Goal: Transaction & Acquisition: Purchase product/service

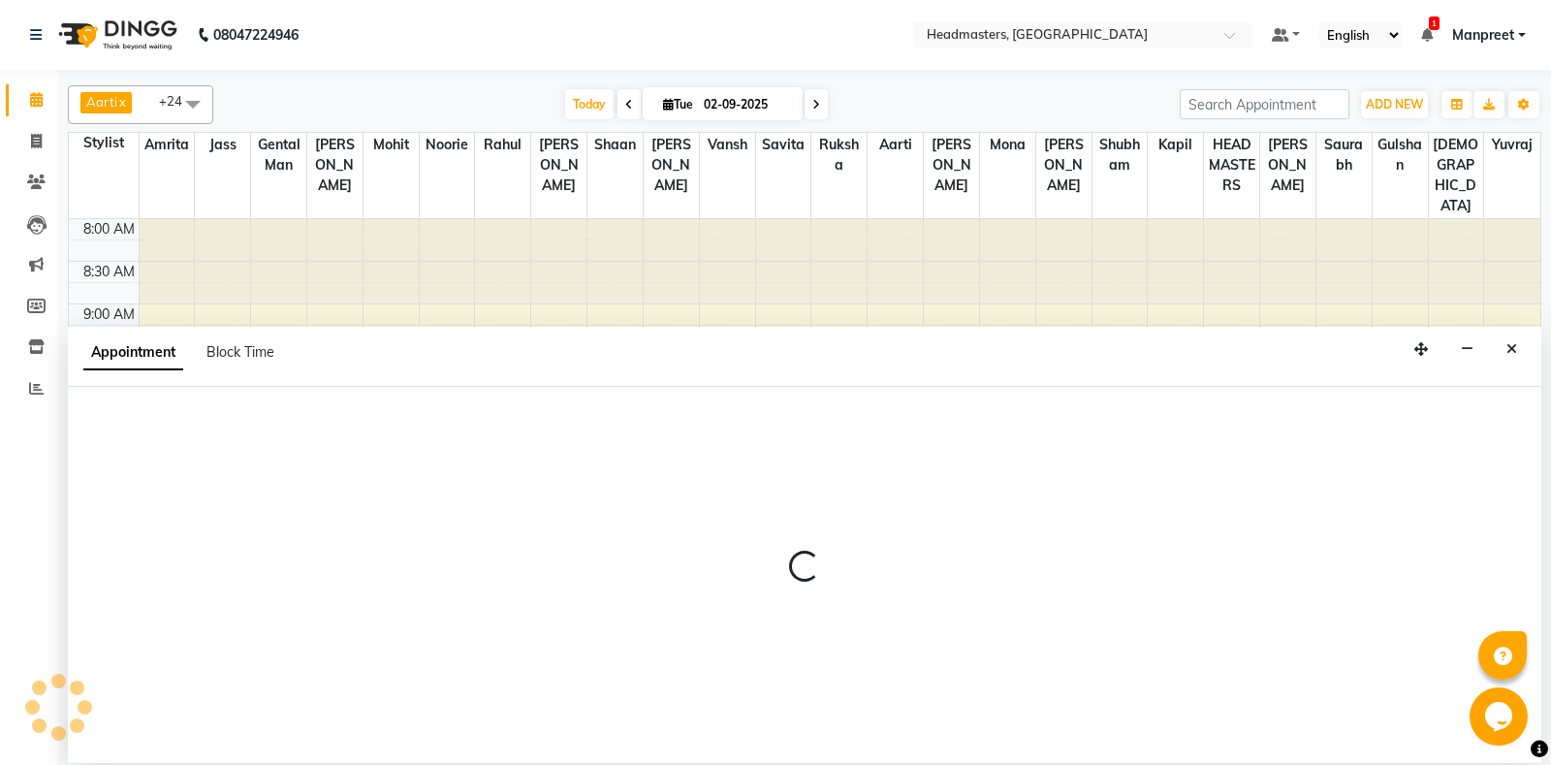
select select "60733"
select select "780"
select select "tentative"
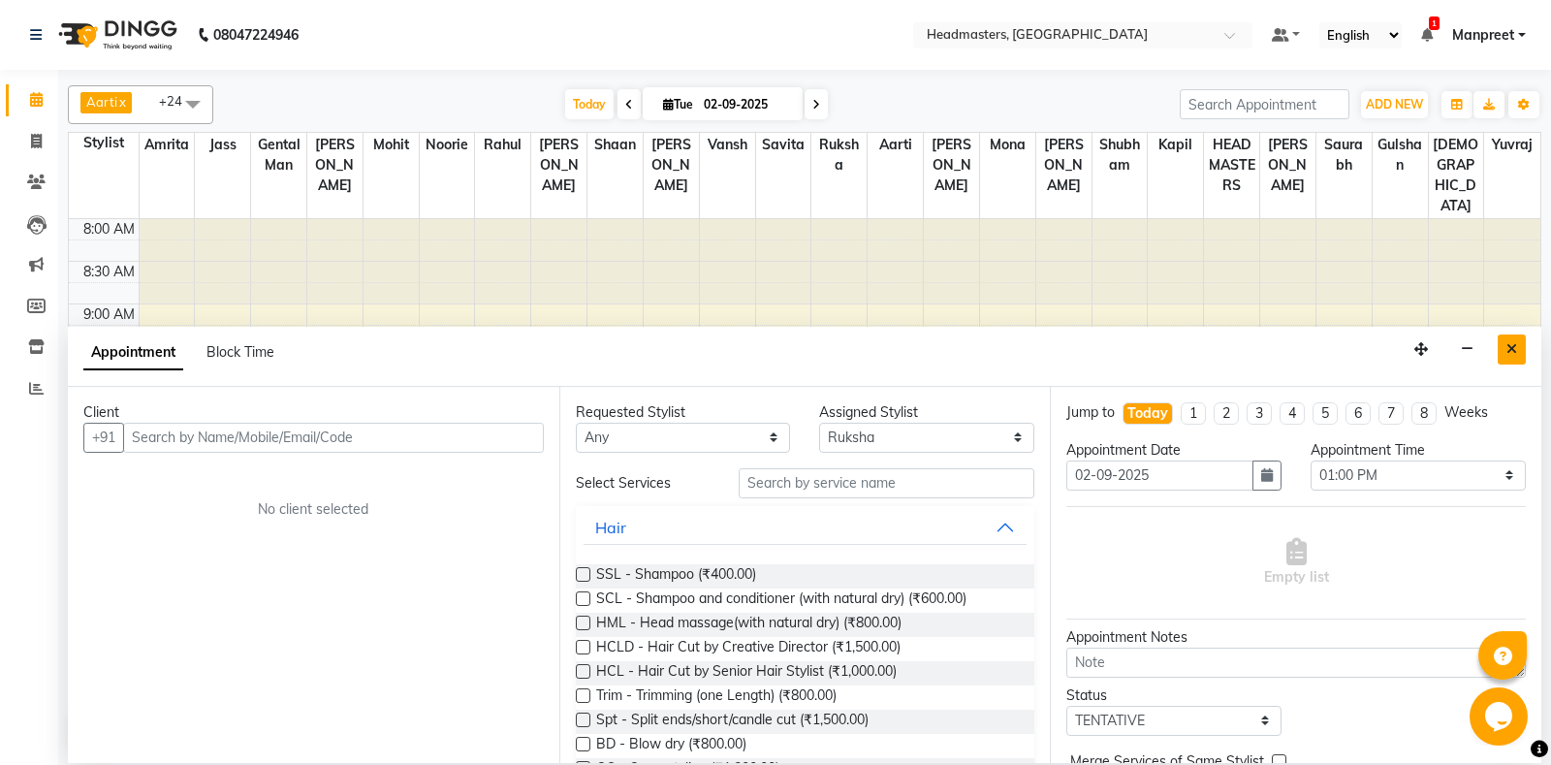
click at [1515, 339] on button "Close" at bounding box center [1511, 349] width 28 height 30
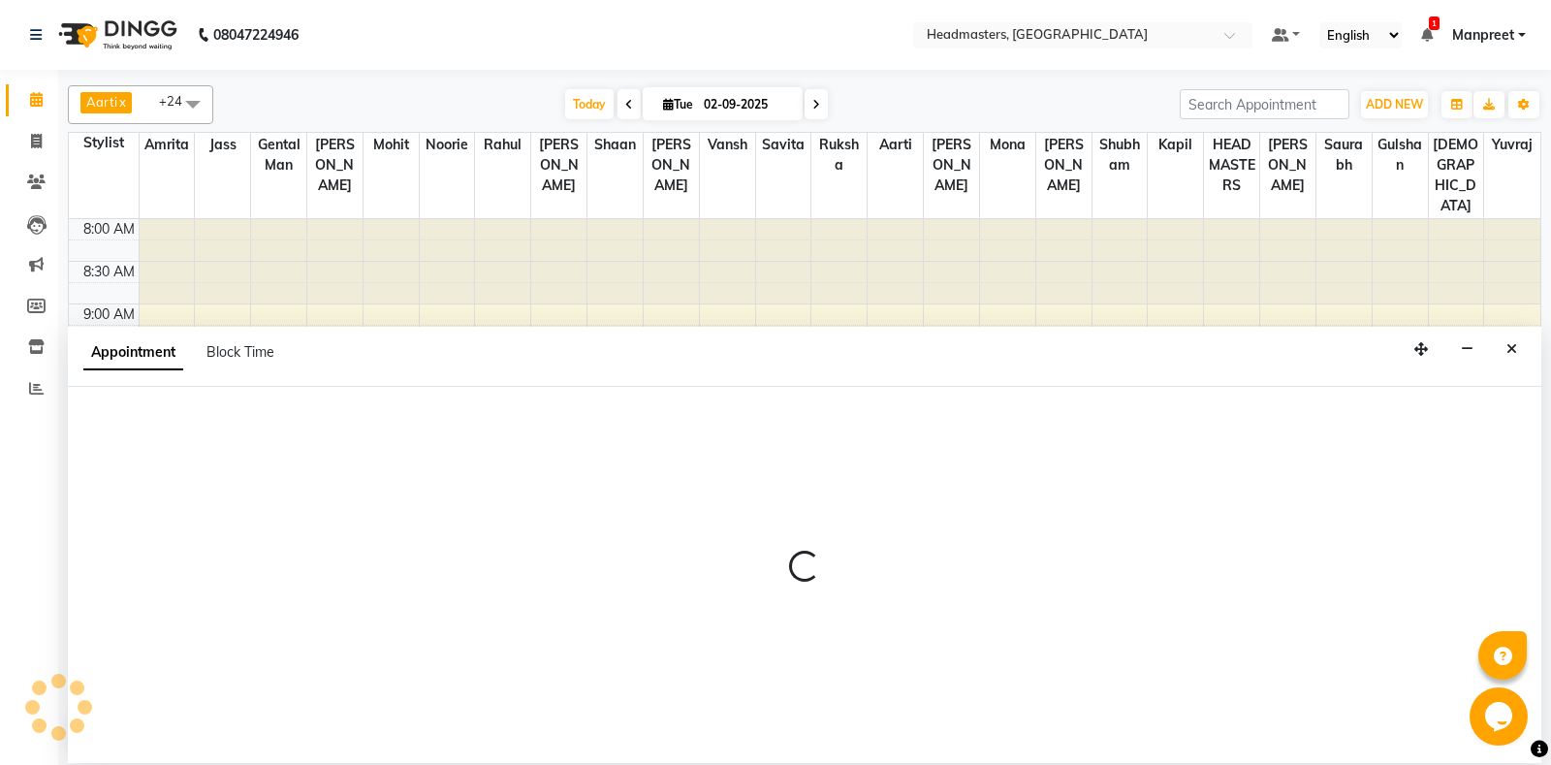
select select "60729"
select select "615"
select select "tentative"
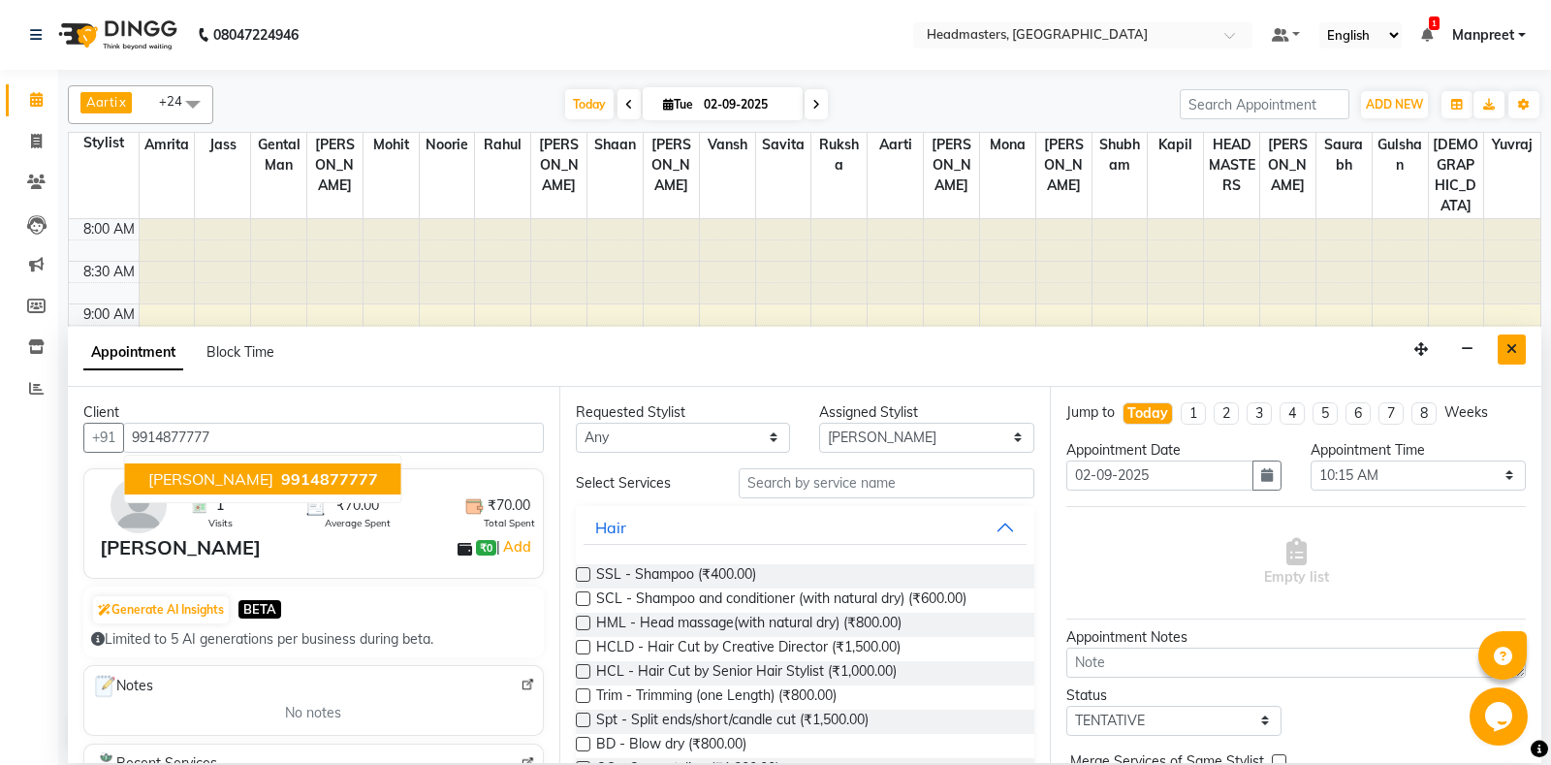
type input "9914877777"
click at [1512, 345] on icon "Close" at bounding box center [1511, 349] width 11 height 14
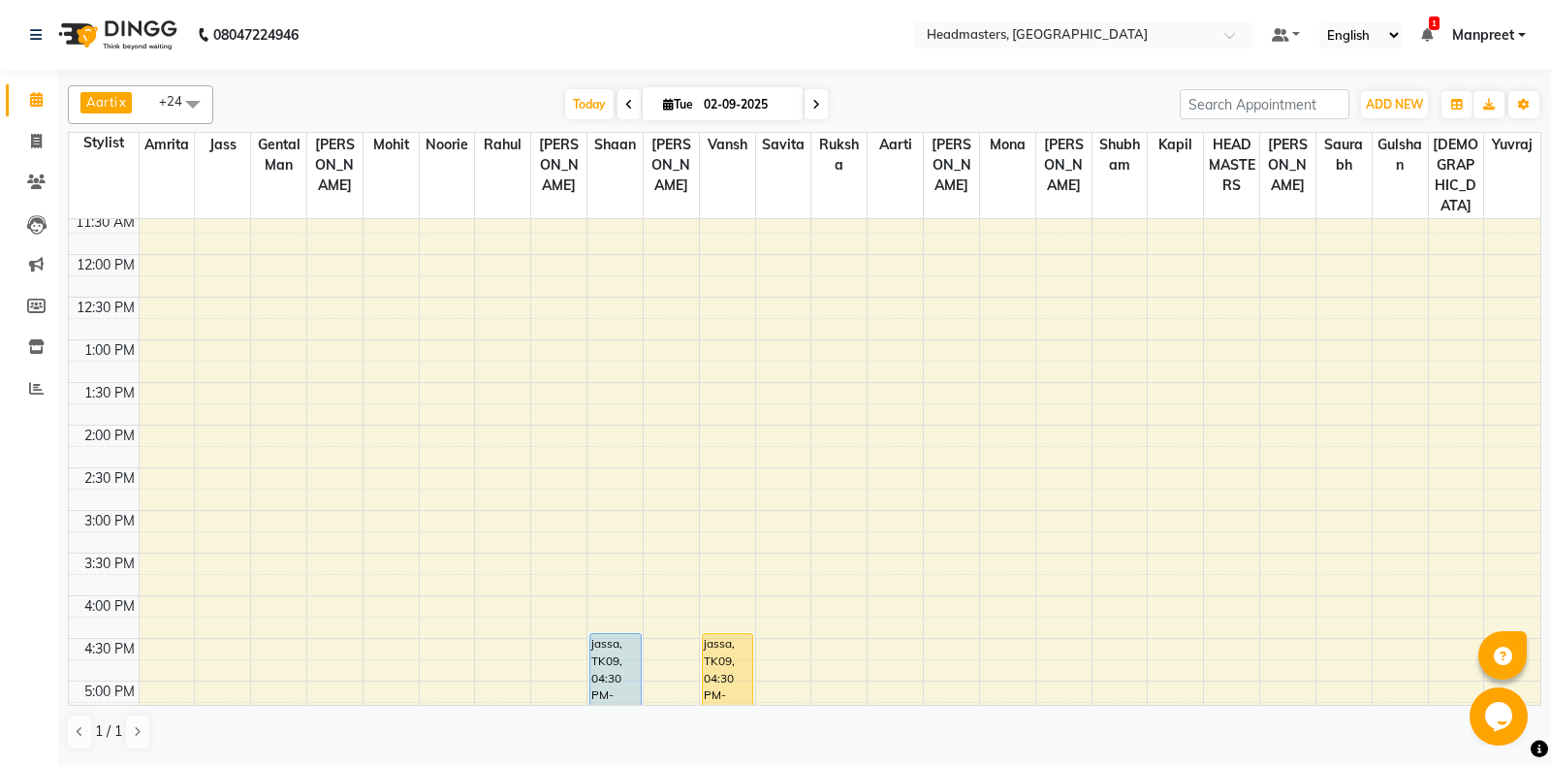
scroll to position [509, 0]
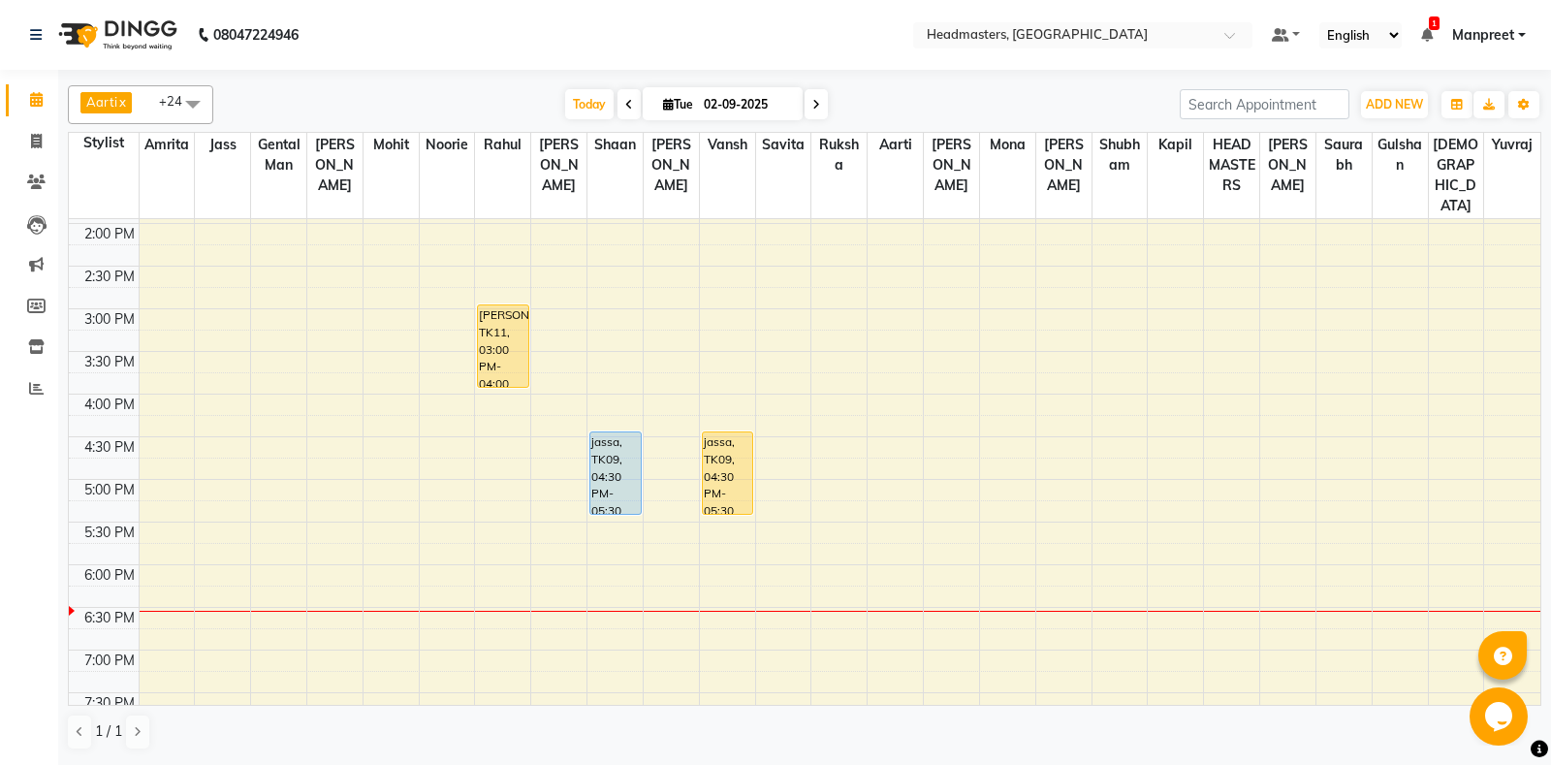
scroll to position [509, 0]
click at [411, 524] on div "8:00 AM 8:30 AM 9:00 AM 9:30 AM 10:00 AM 10:30 AM 11:00 AM 11:30 AM 12:00 PM 12…" at bounding box center [804, 306] width 1471 height 1193
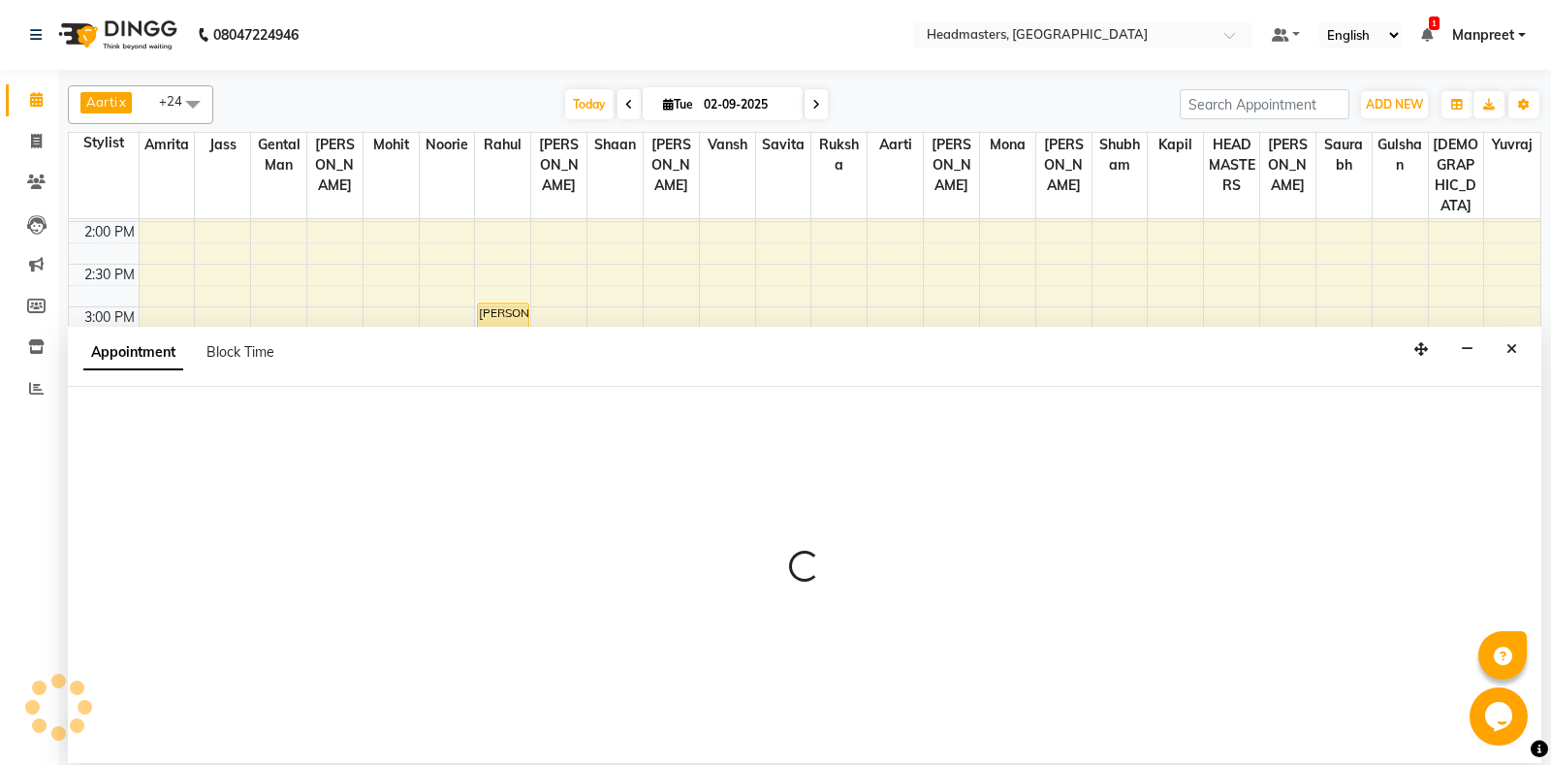
select select "60723"
select select "tentative"
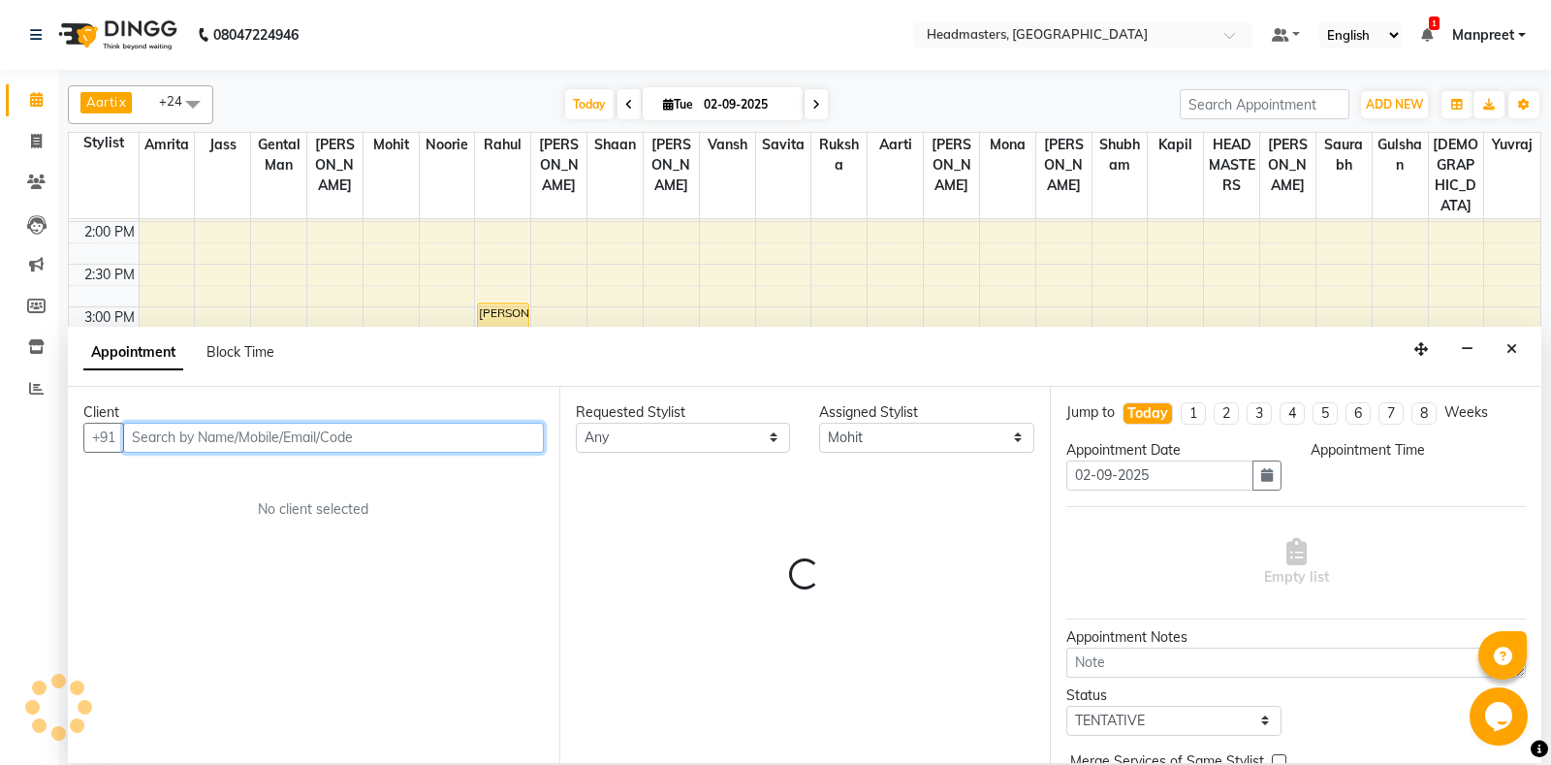
select select "1065"
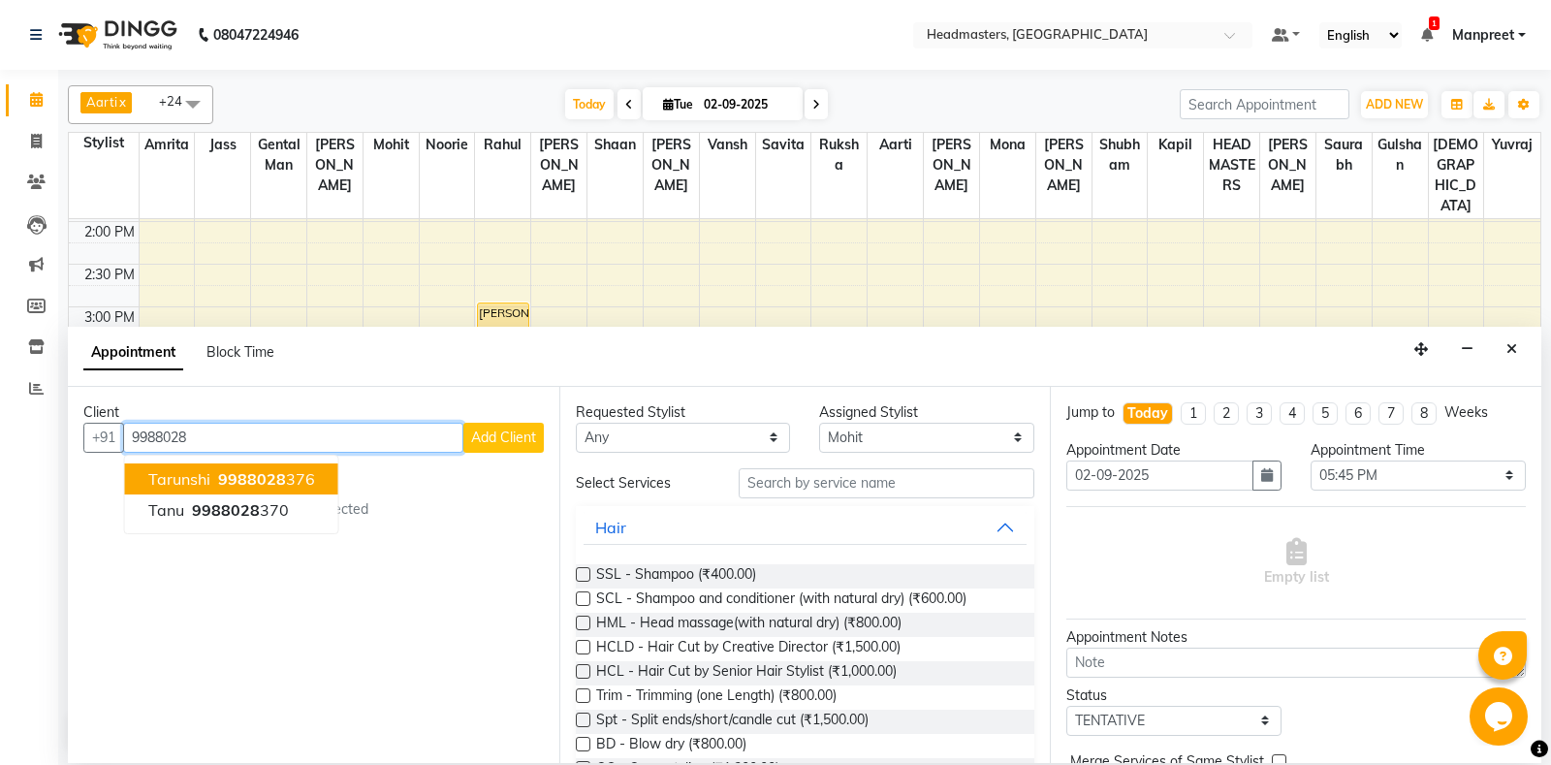
click at [300, 473] on ngb-highlight "9988028 376" at bounding box center [264, 478] width 101 height 19
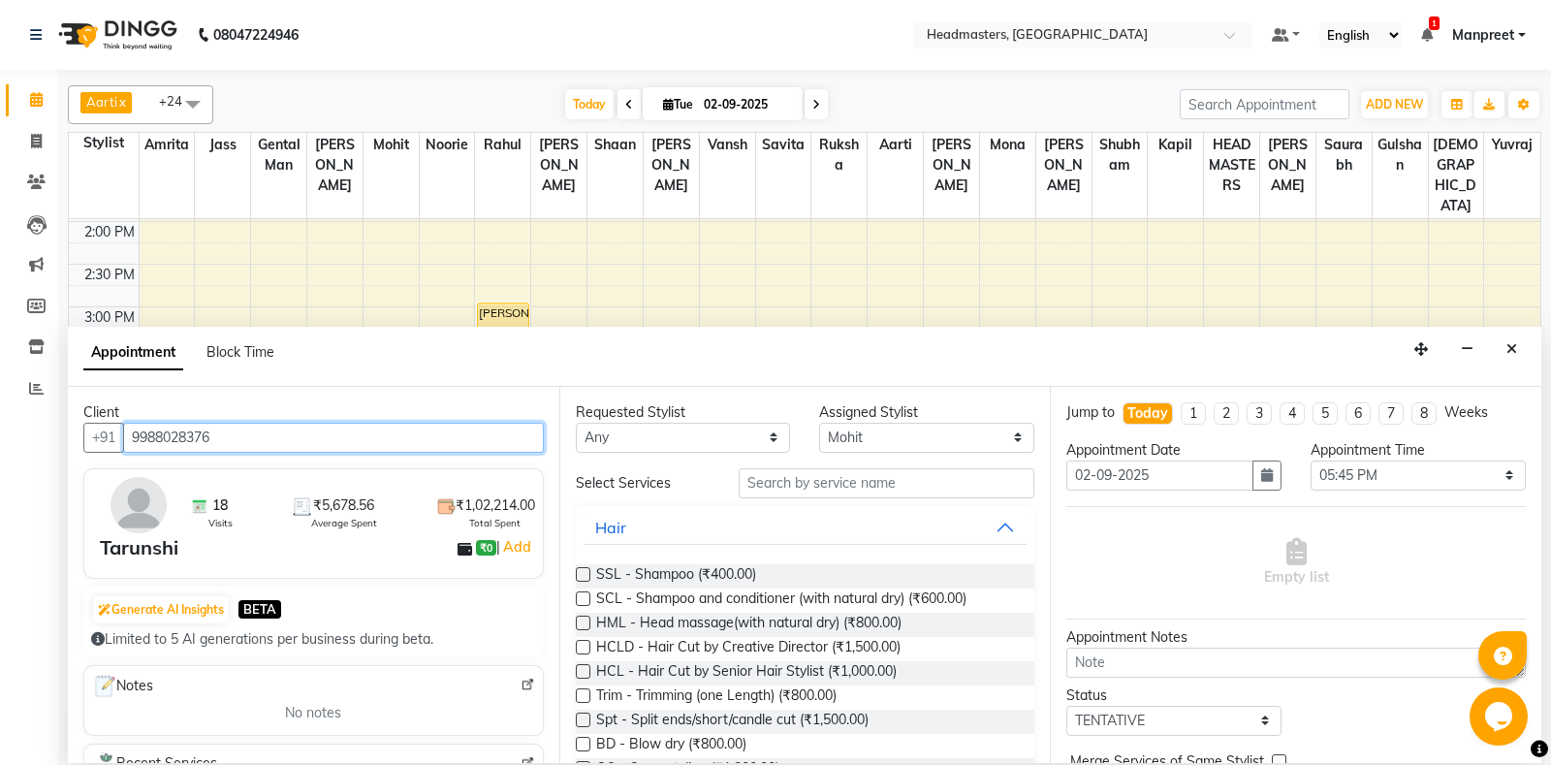
type input "9988028376"
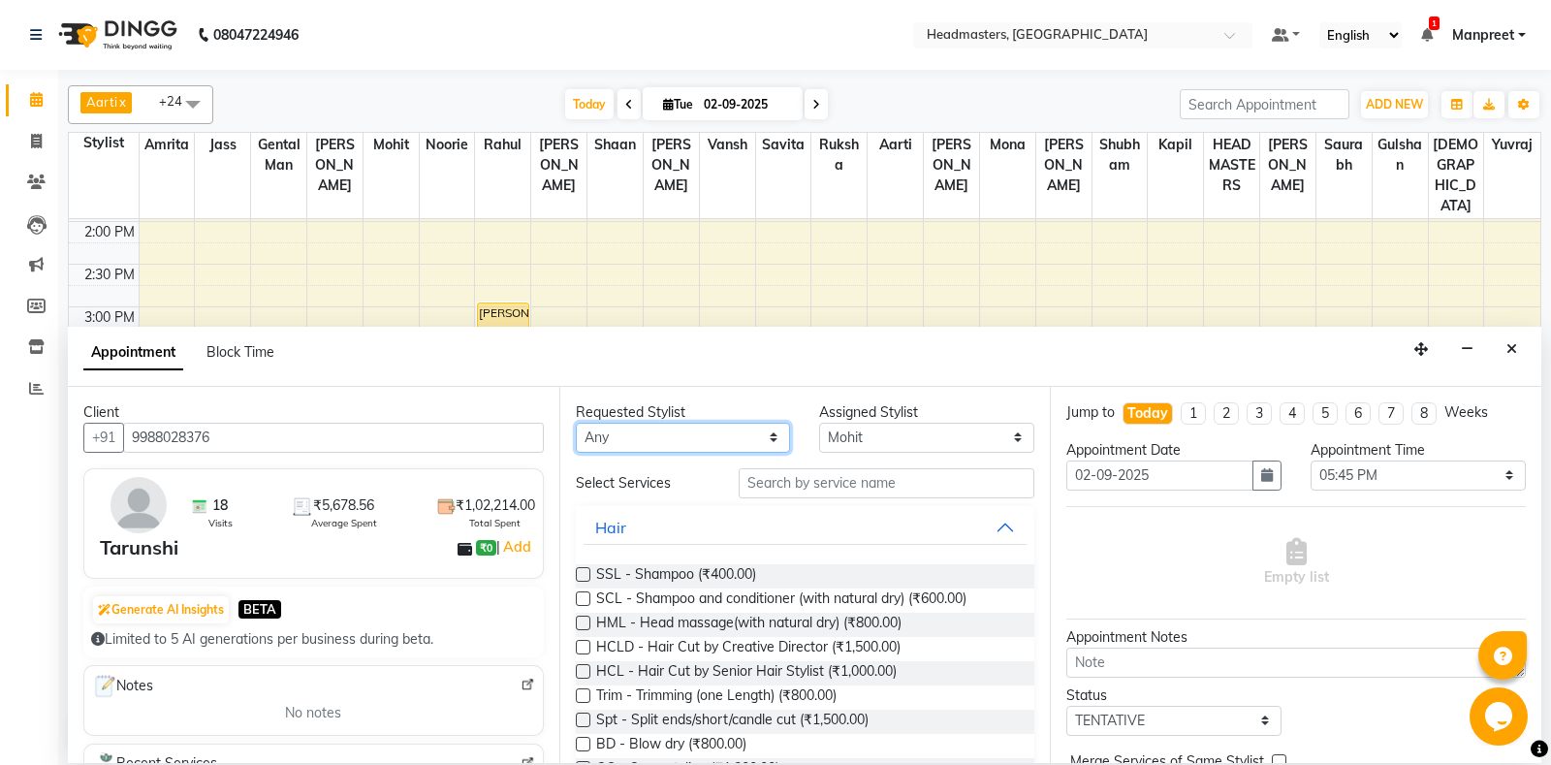
click at [576, 423] on select "Any Aarti Ali Amrita Balram Gental Man Gulshan HEADMASTERS Jass Kapil Mahi Mehr…" at bounding box center [683, 438] width 215 height 30
select select "60724"
click option "Noorie" at bounding box center [0, 0] width 0 height 0
select select "60724"
click at [859, 494] on input "text" at bounding box center [886, 483] width 297 height 30
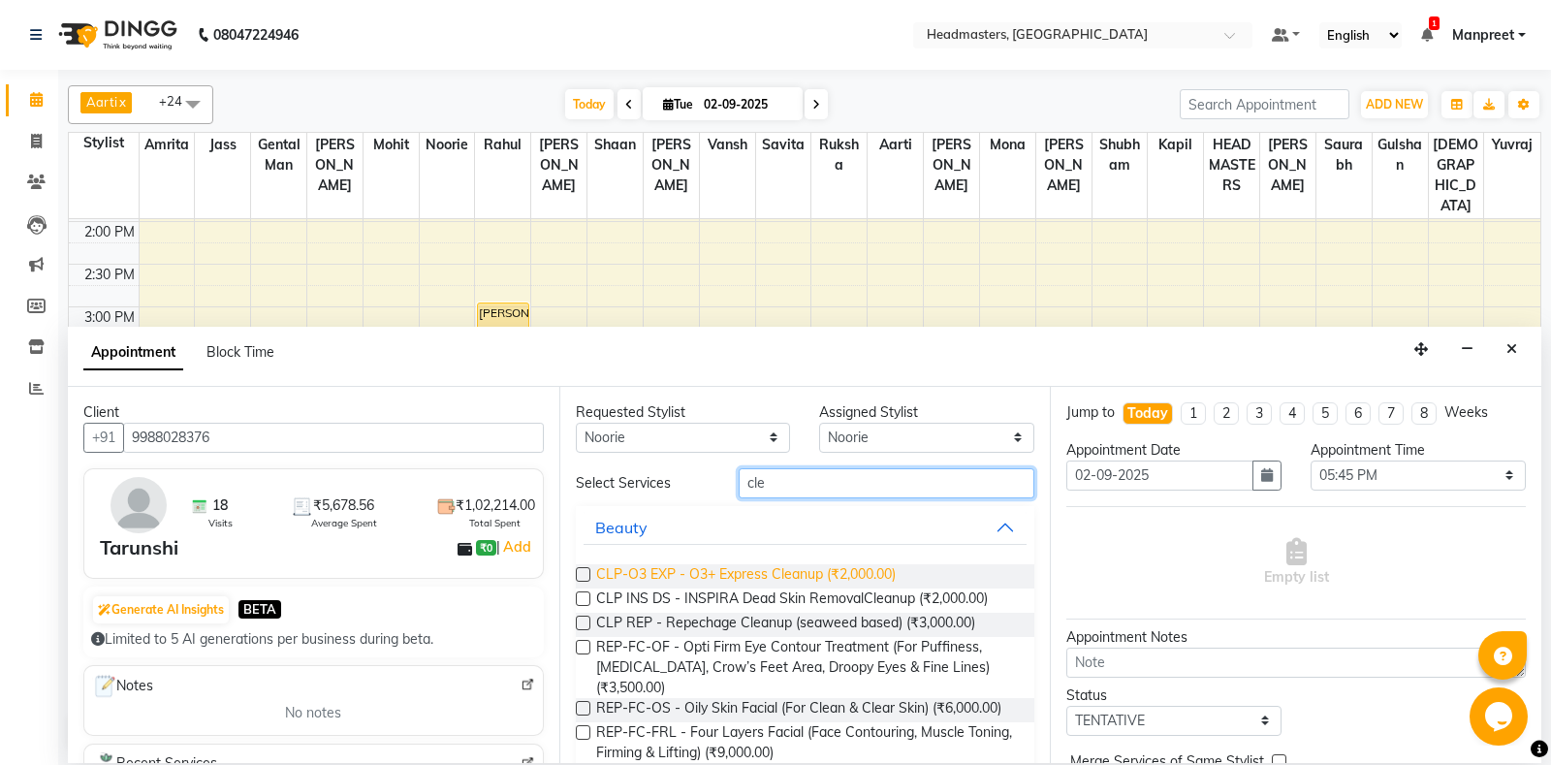
type input "cle"
click at [754, 572] on span "CLP-O3 EXP - O3+ Express Cleanup (₹2,000.00)" at bounding box center [745, 576] width 299 height 24
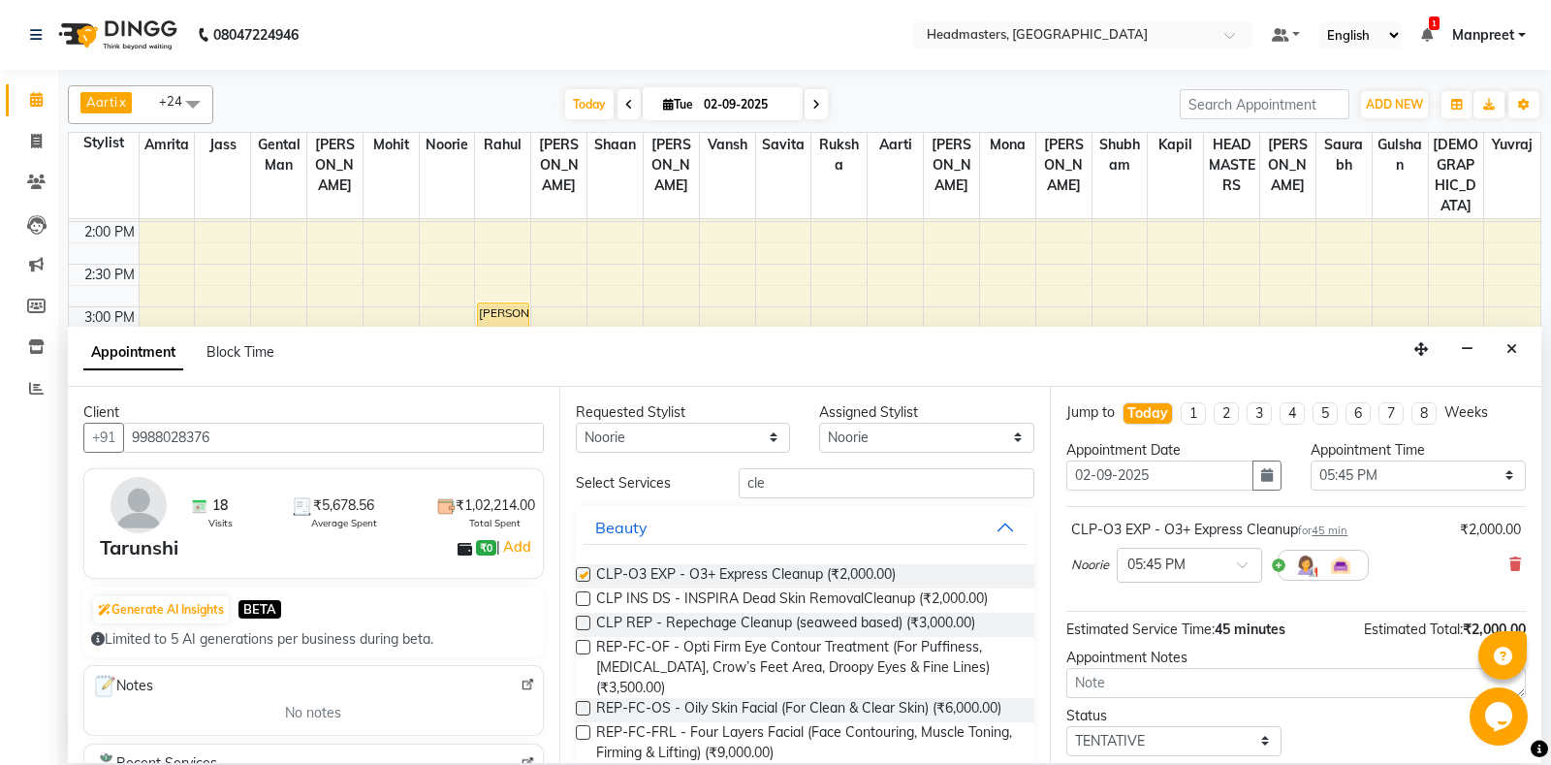
checkbox input "false"
click at [1310, 460] on select "Select 09:00 AM 09:15 AM 09:30 AM 09:45 AM 10:00 AM 10:15 AM 10:30 AM 10:45 AM …" at bounding box center [1417, 475] width 215 height 30
select select "1110"
click option "06:30 PM" at bounding box center [0, 0] width 0 height 0
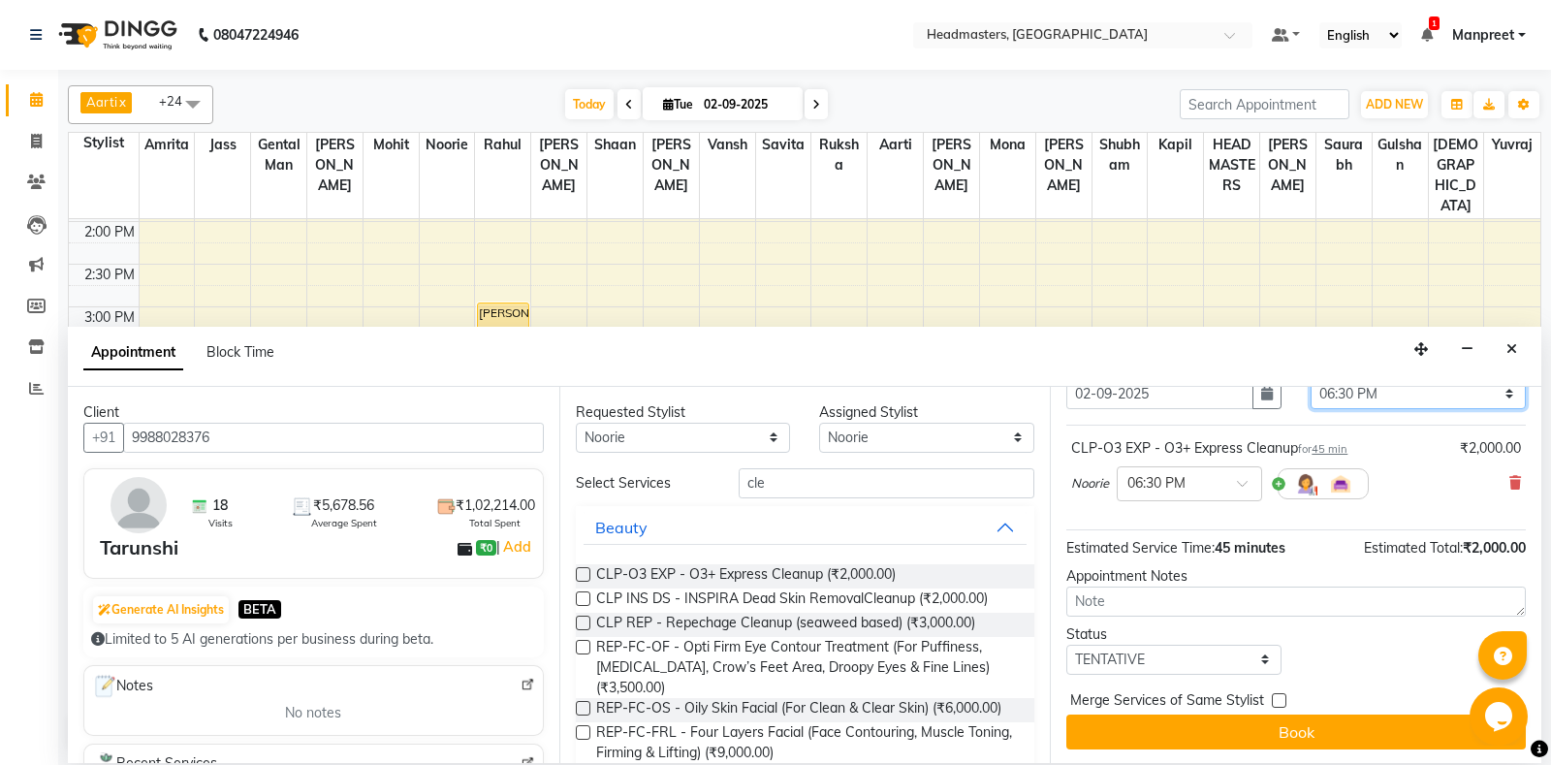
scroll to position [82, 0]
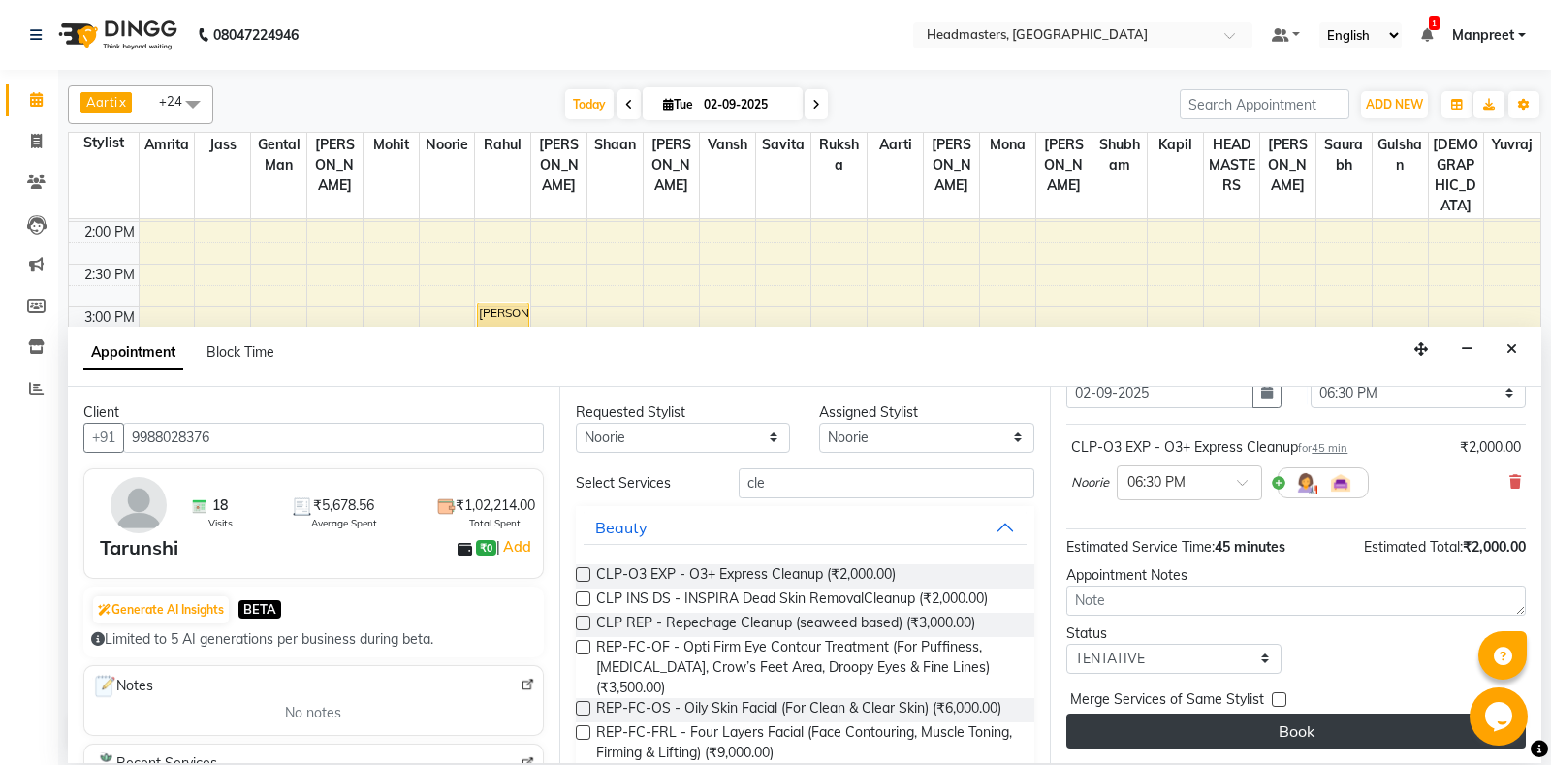
click at [1270, 728] on button "Book" at bounding box center [1295, 730] width 459 height 35
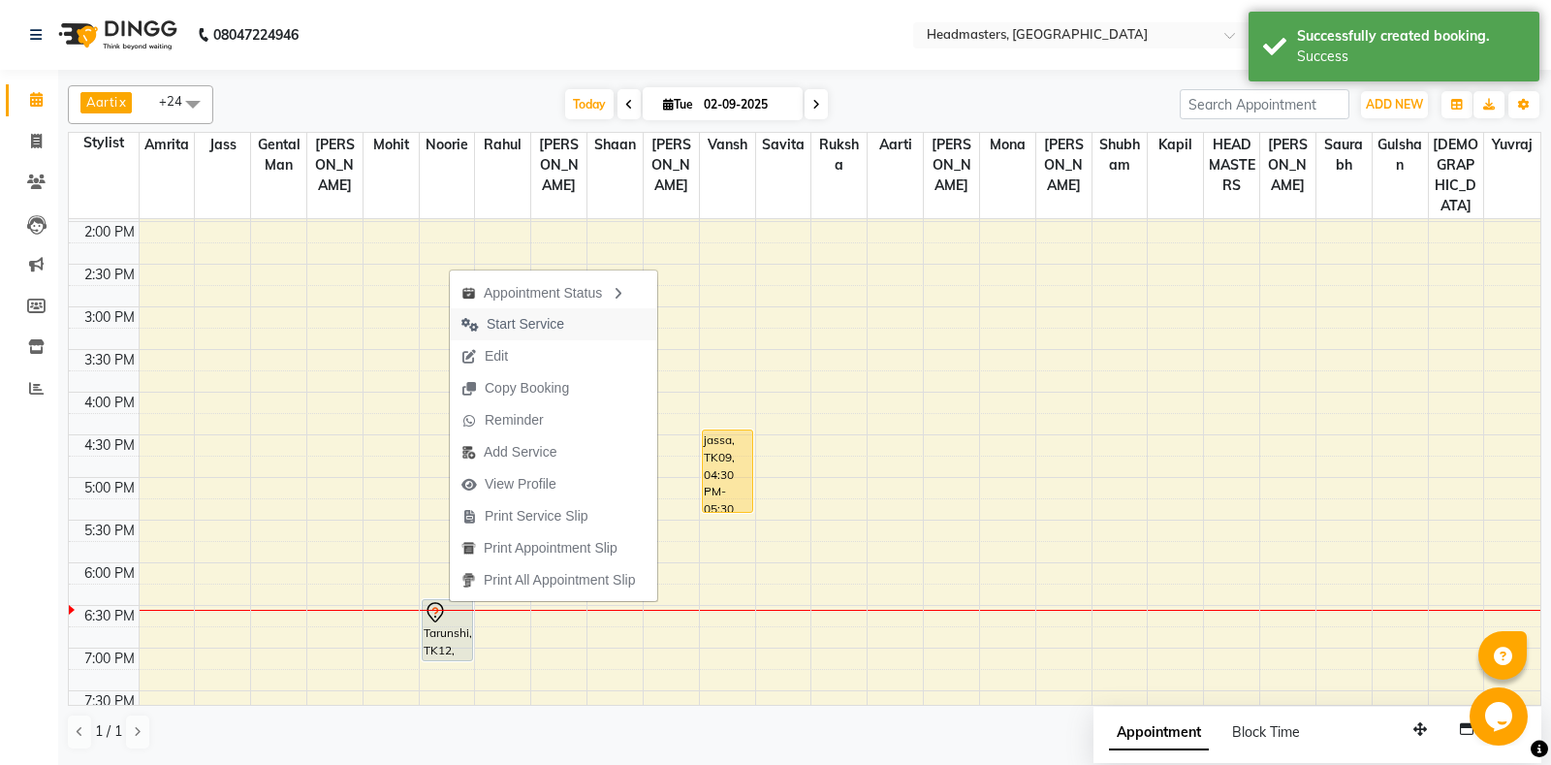
click at [531, 320] on span "Start Service" at bounding box center [526, 324] width 78 height 20
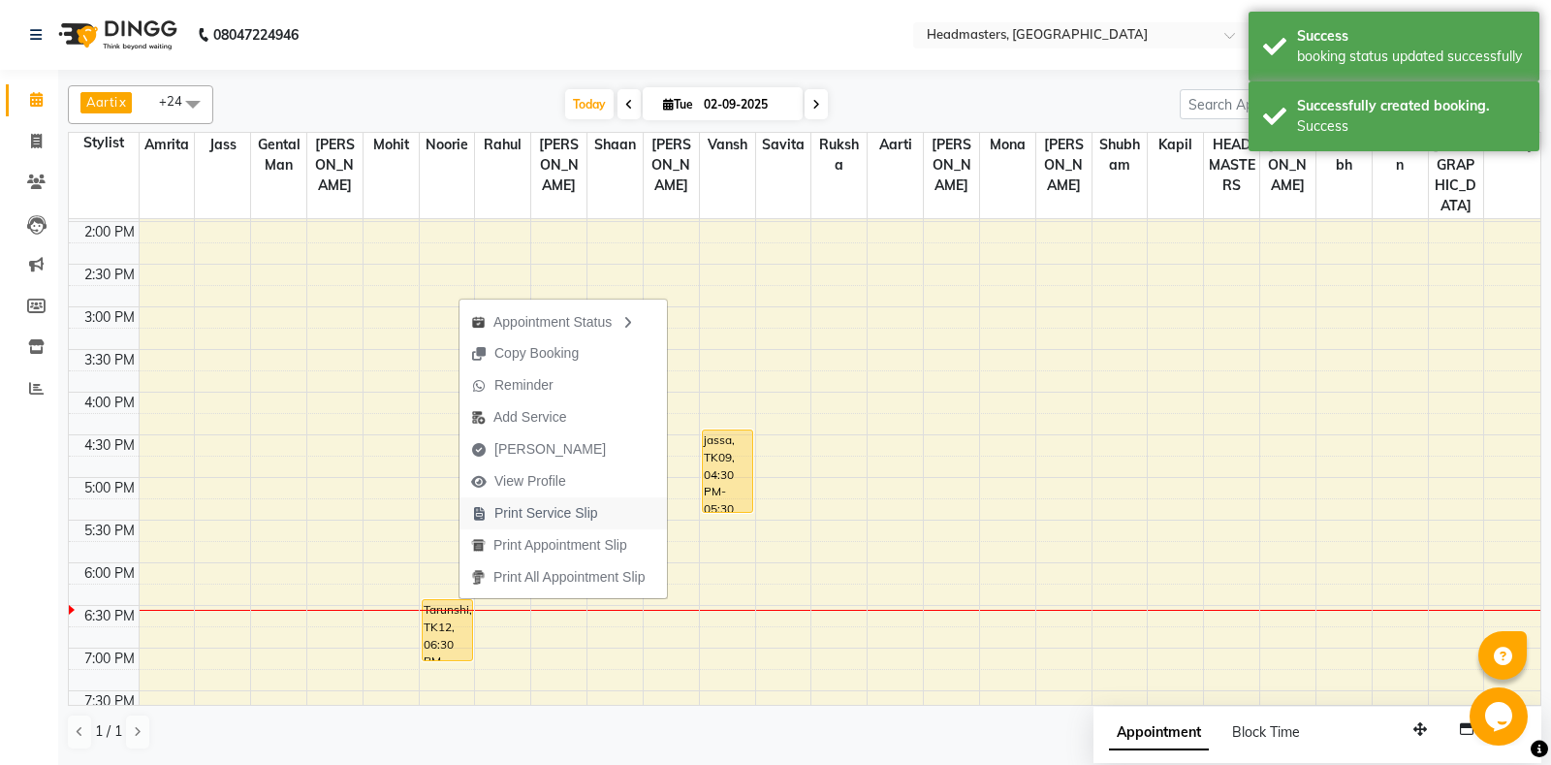
click at [581, 503] on span "Print Service Slip" at bounding box center [534, 513] width 150 height 32
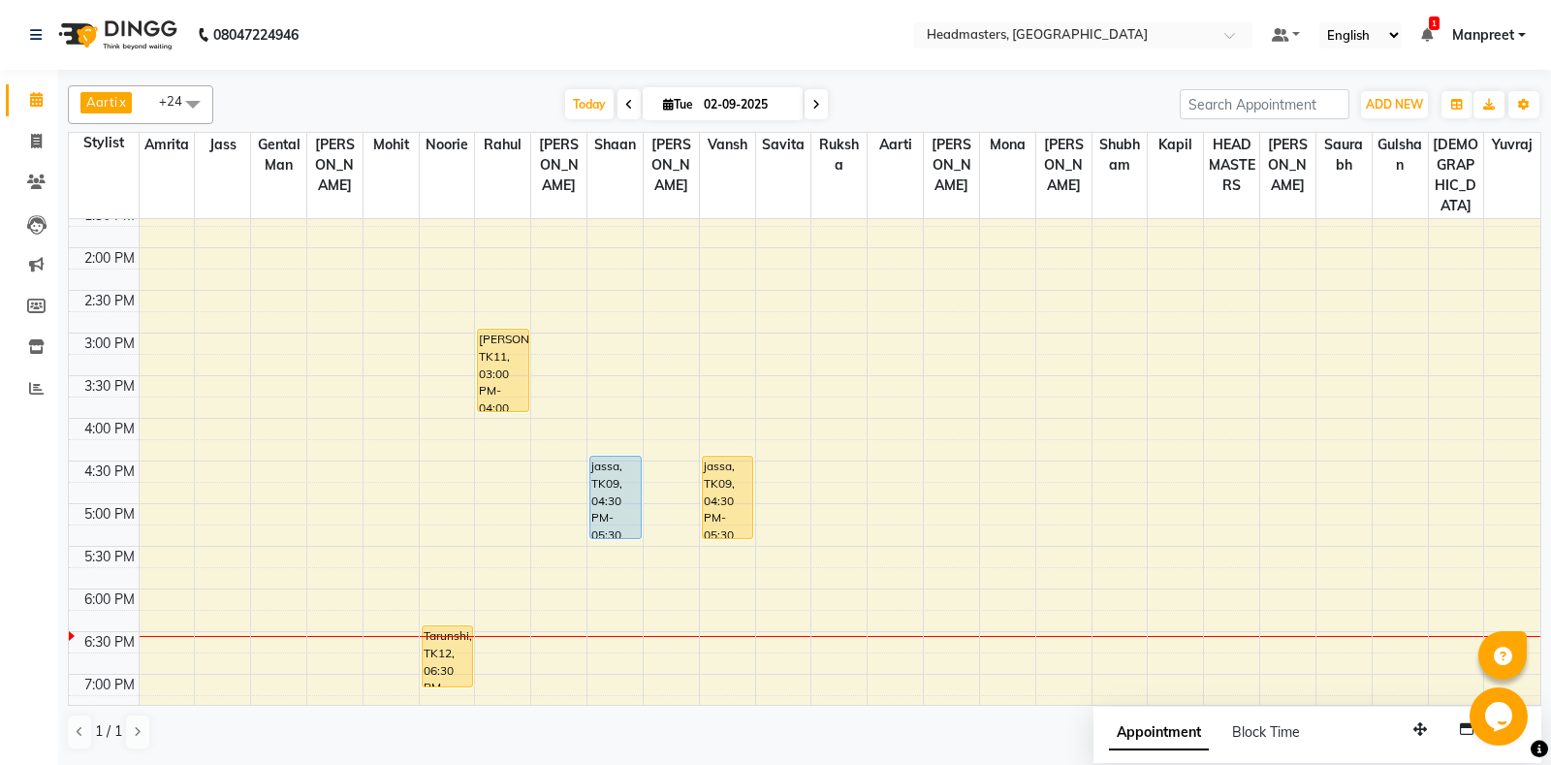
scroll to position [475, 0]
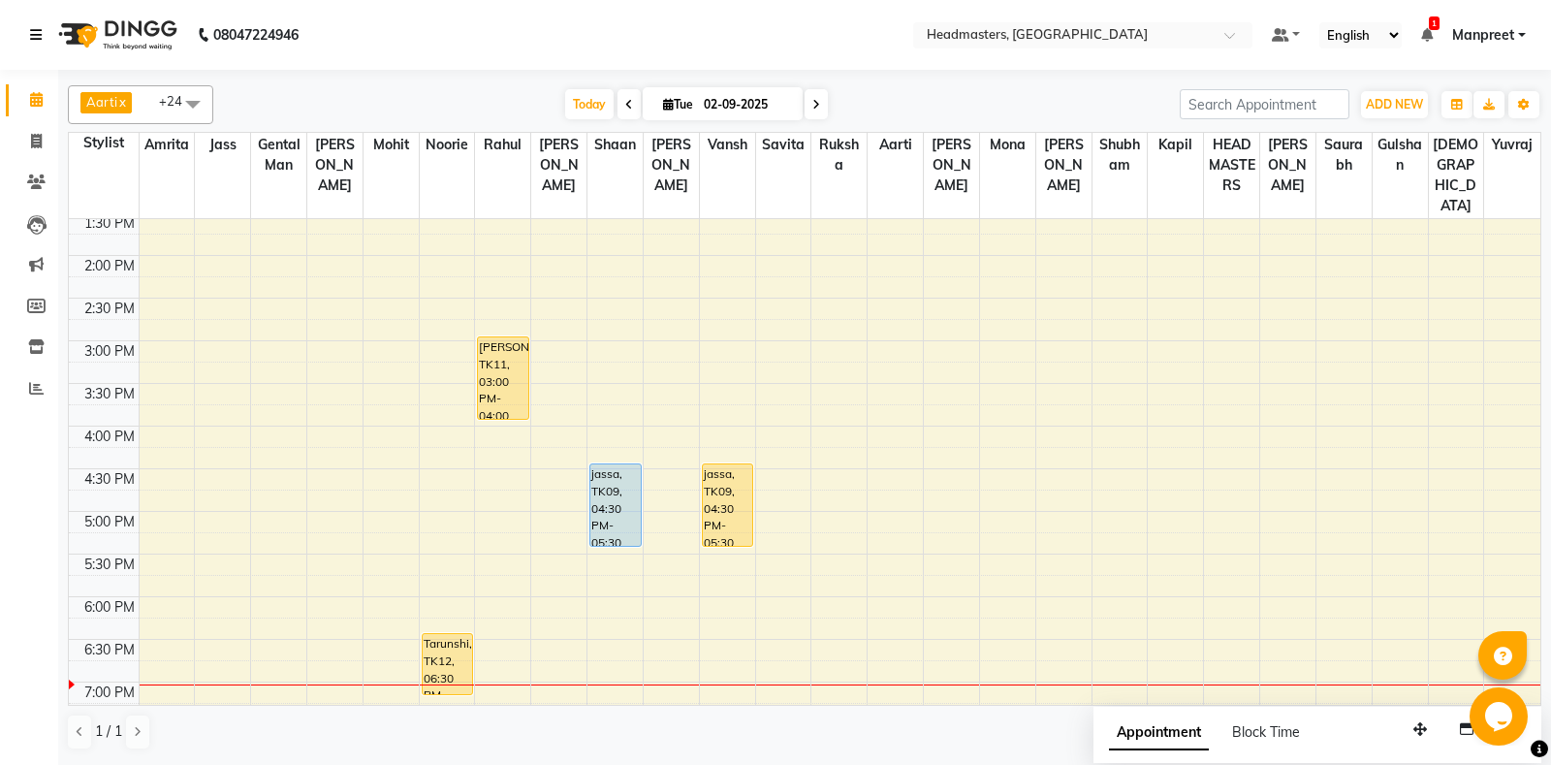
click at [37, 24] on link at bounding box center [39, 35] width 19 height 54
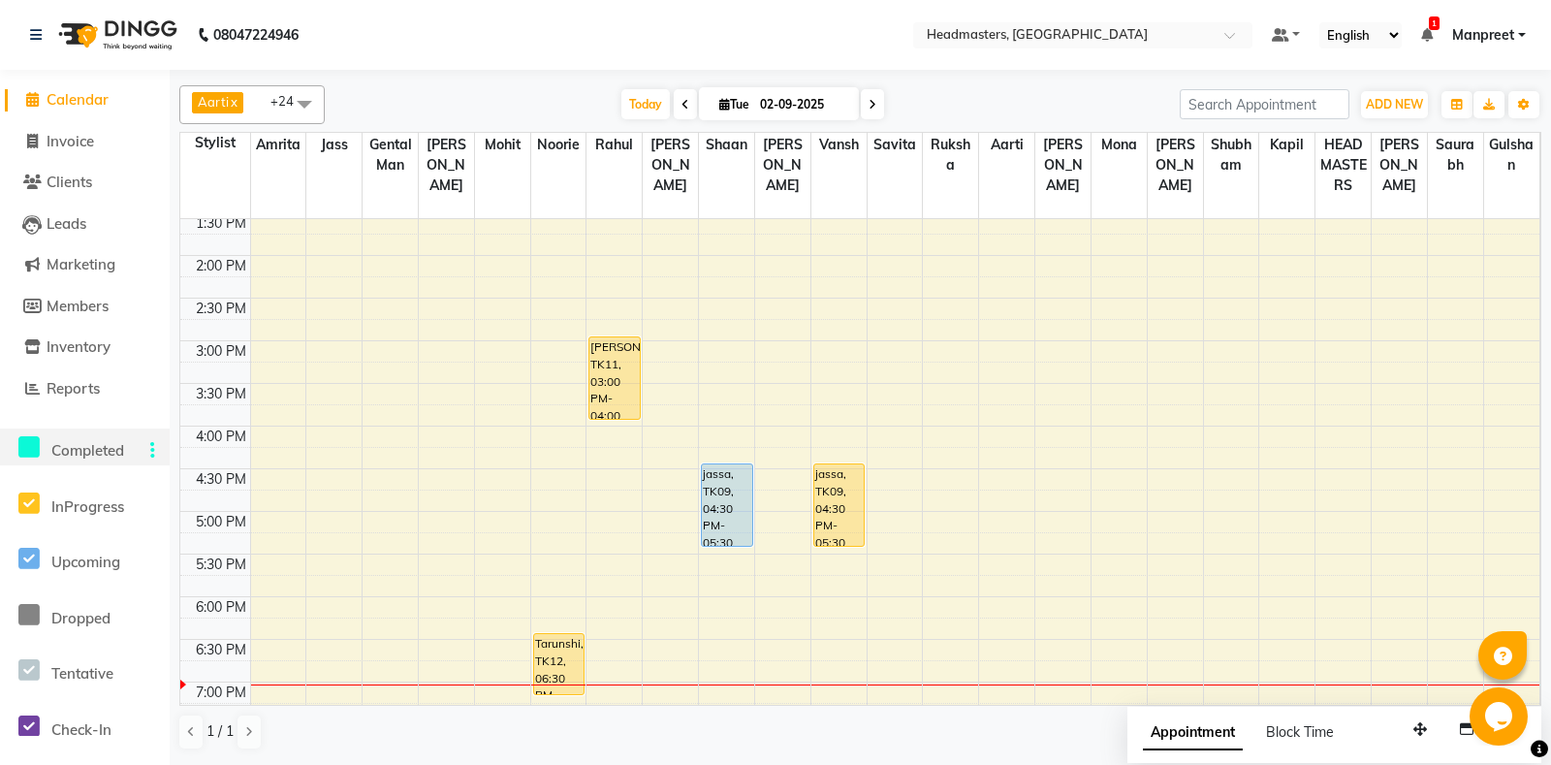
click at [34, 440] on icon at bounding box center [28, 447] width 21 height 24
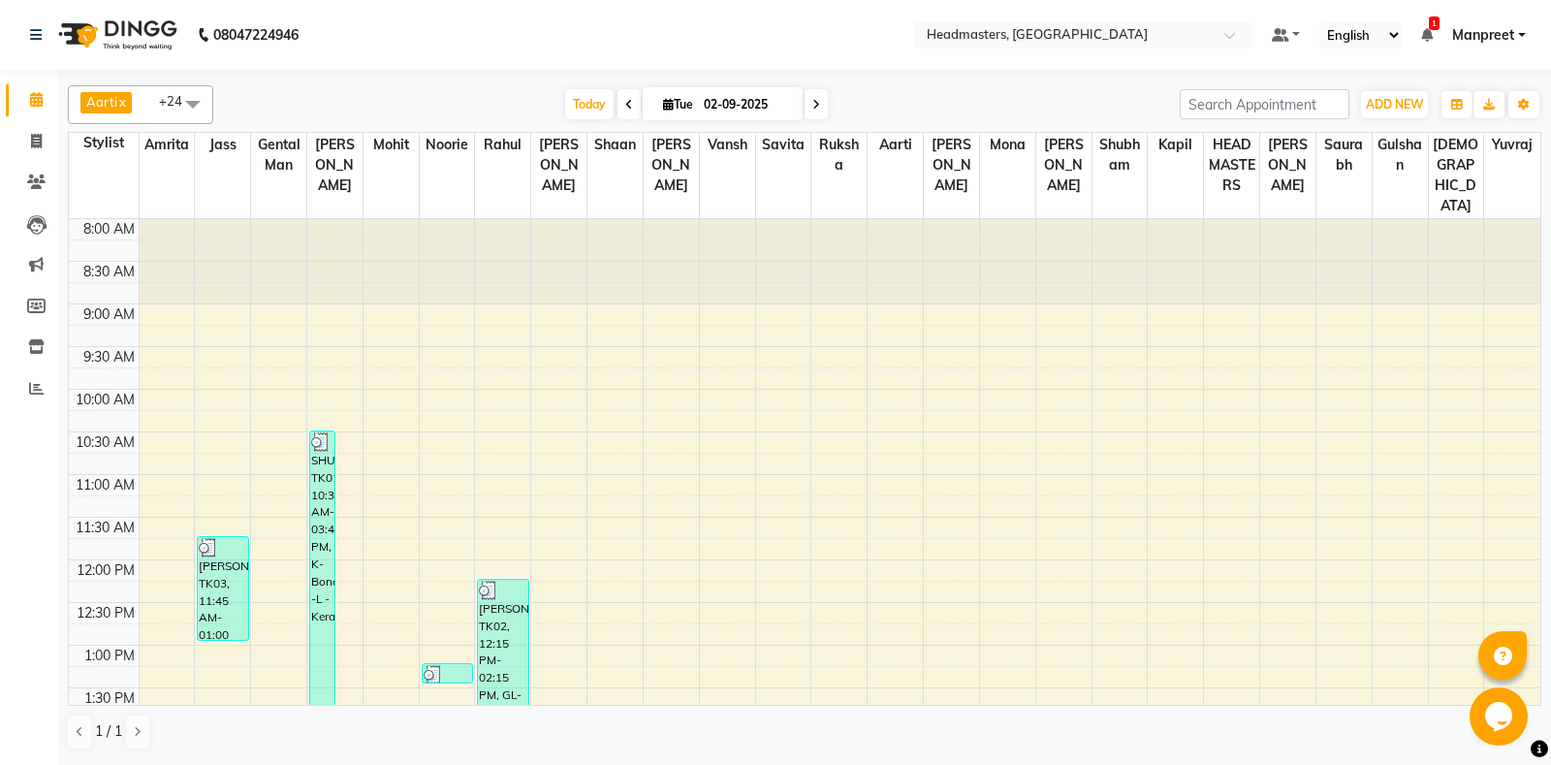
scroll to position [611, 0]
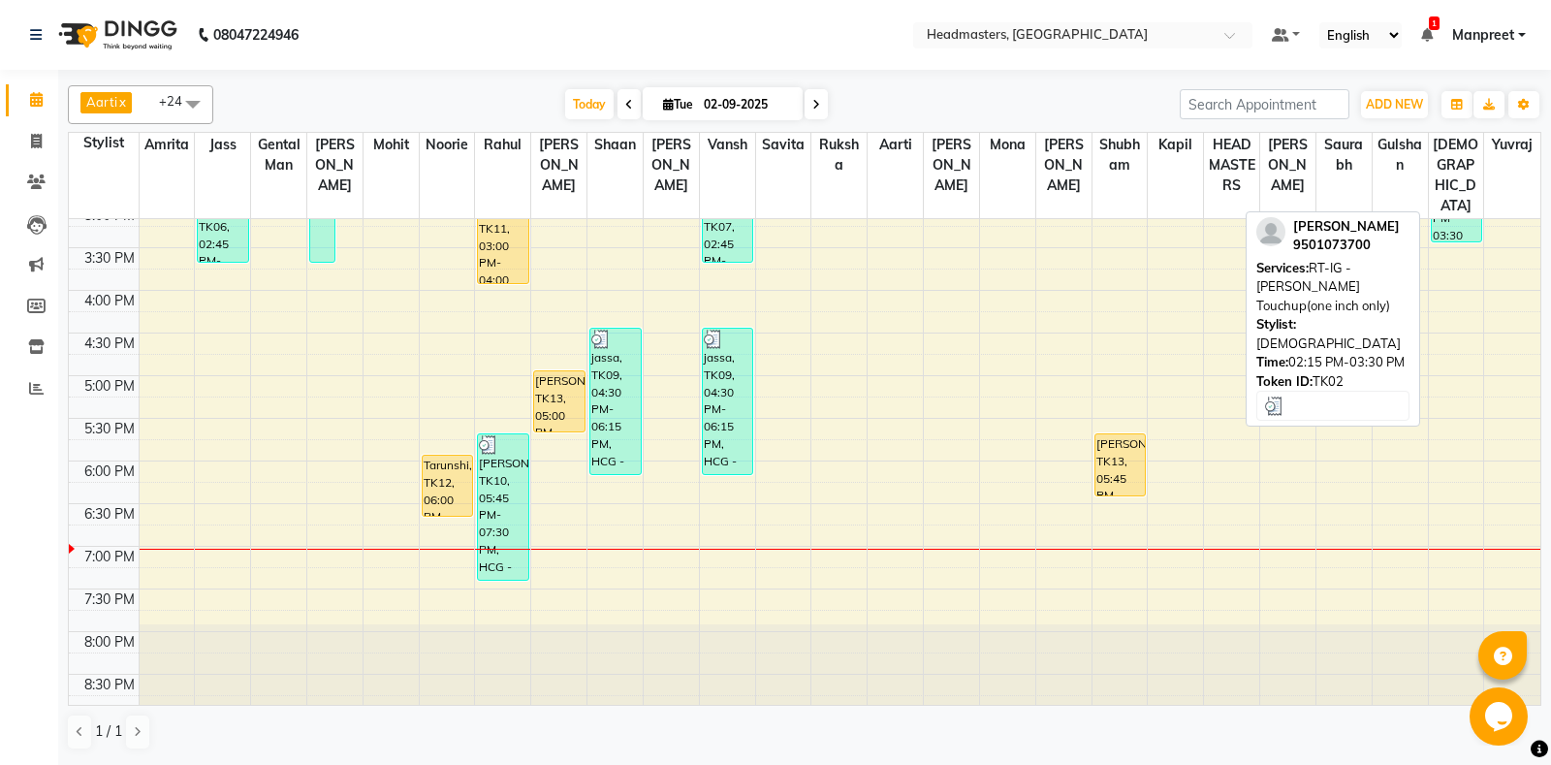
click at [1449, 218] on div "[PERSON_NAME], TK02, 02:15 PM-03:30 PM, RT-IG - [PERSON_NAME] Touchup(one inch …" at bounding box center [1455, 190] width 49 height 104
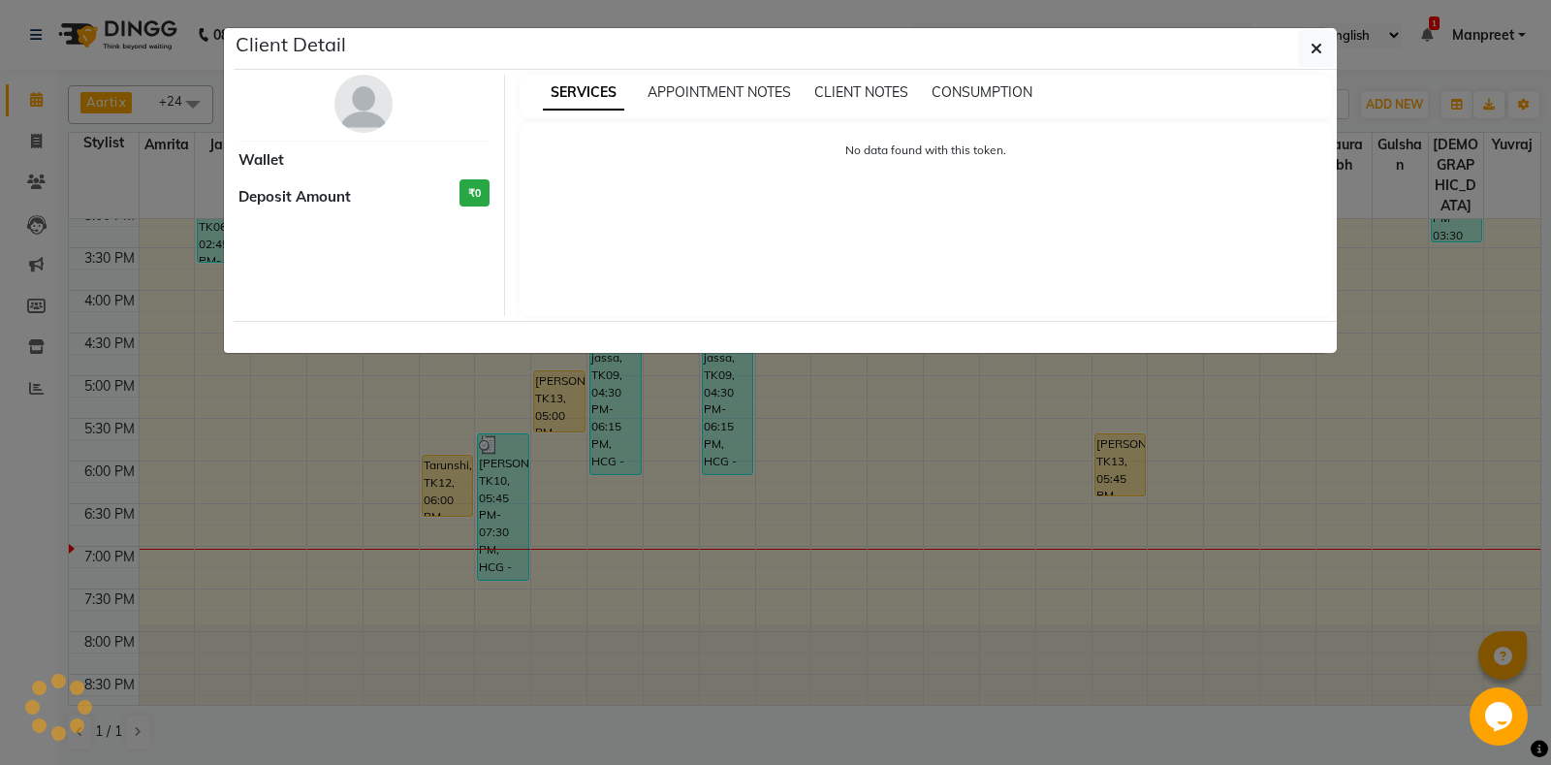
select select "3"
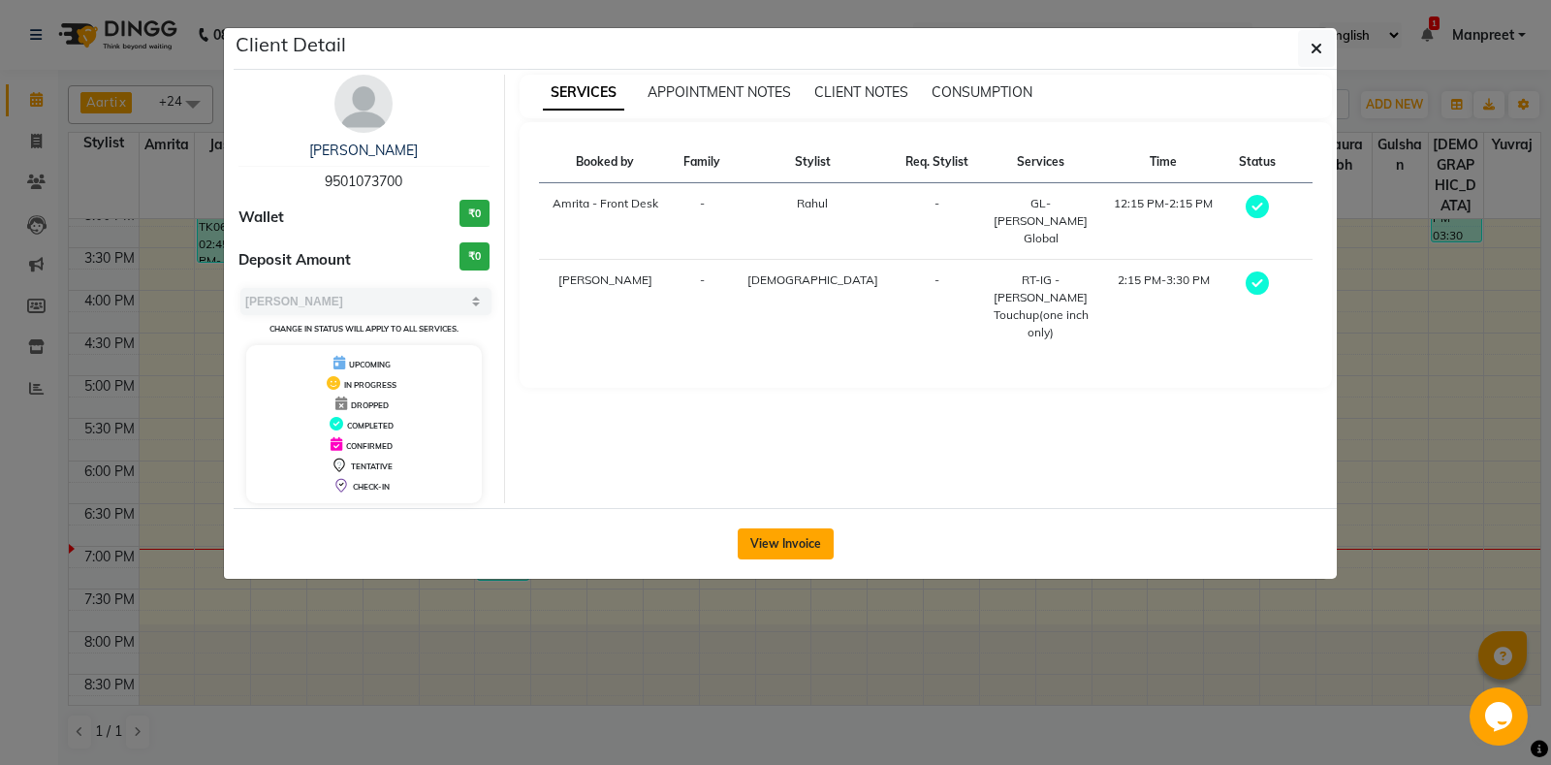
click at [778, 545] on button "View Invoice" at bounding box center [786, 543] width 96 height 31
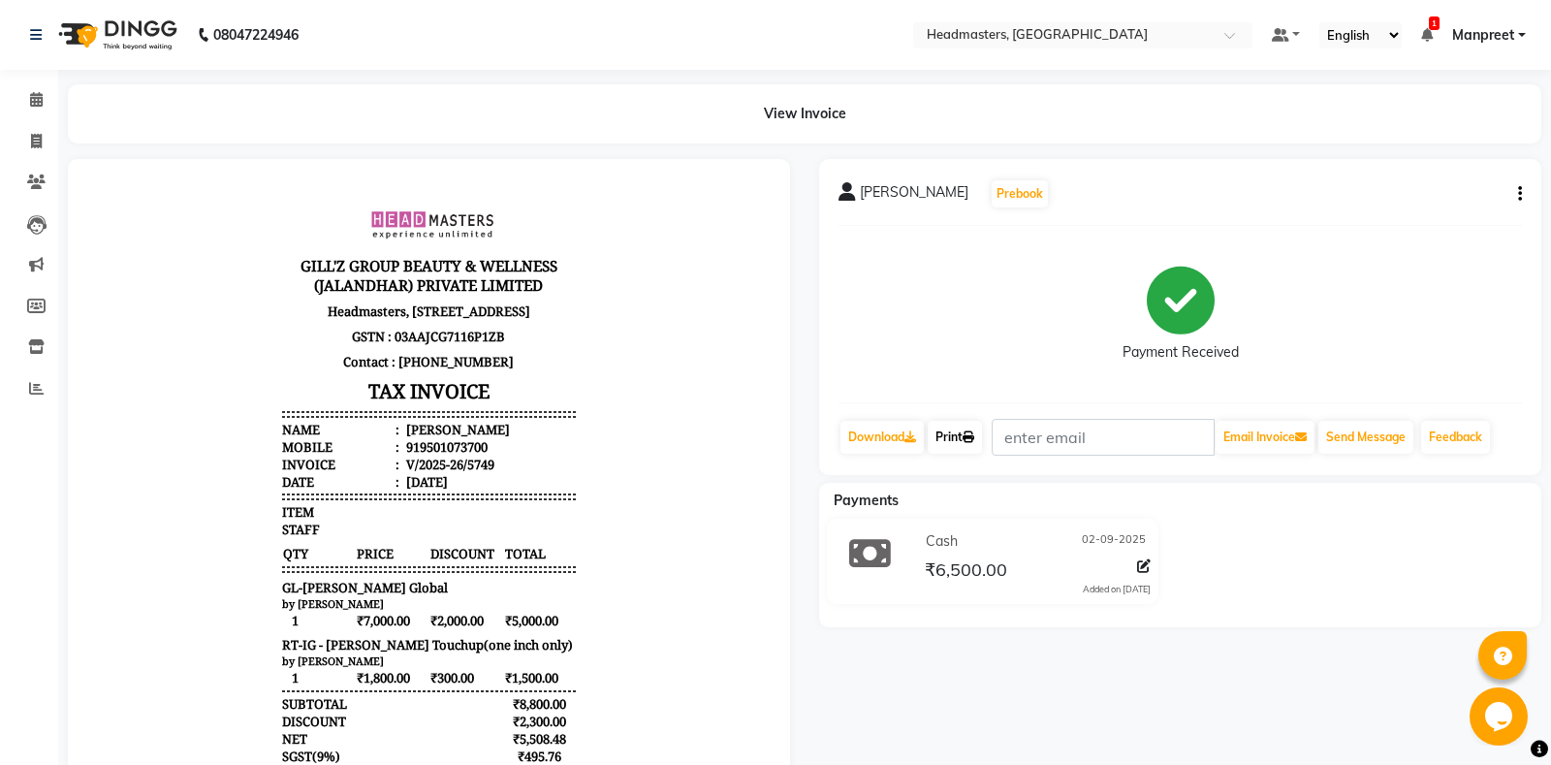
click at [961, 429] on link "Print" at bounding box center [954, 437] width 54 height 33
click at [20, 110] on span at bounding box center [36, 100] width 34 height 22
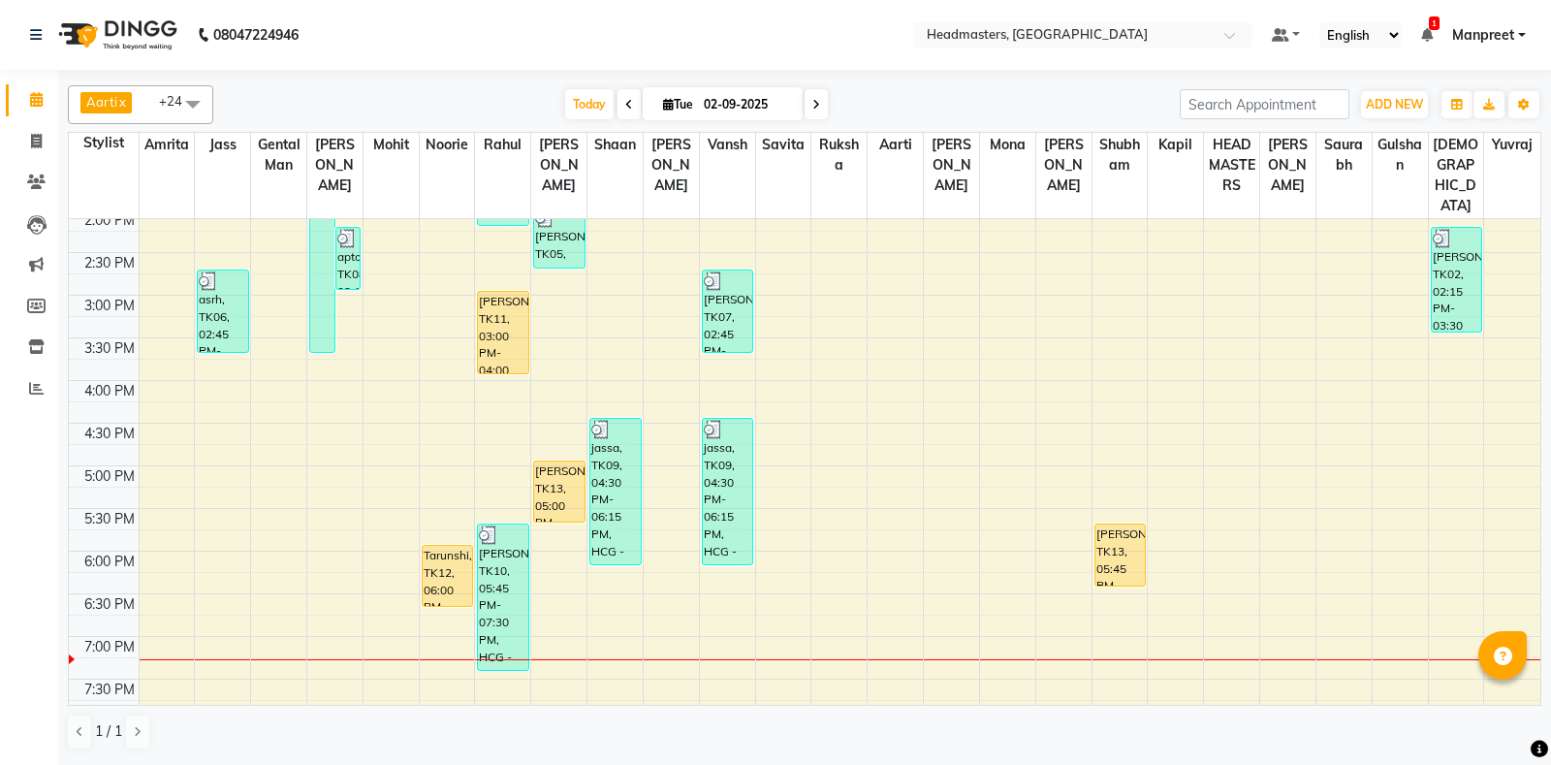
scroll to position [475, 0]
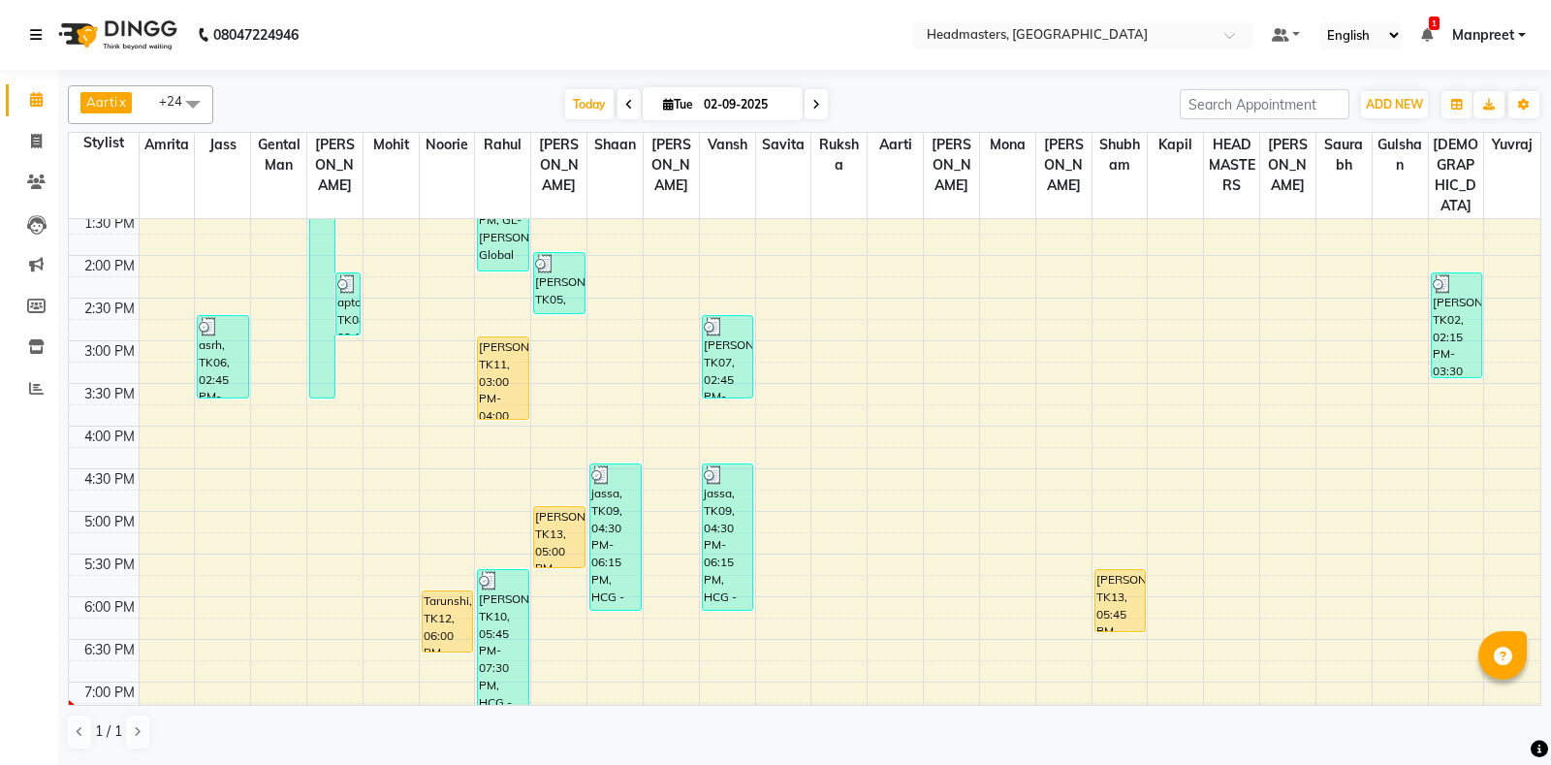
click at [33, 15] on link at bounding box center [39, 35] width 19 height 54
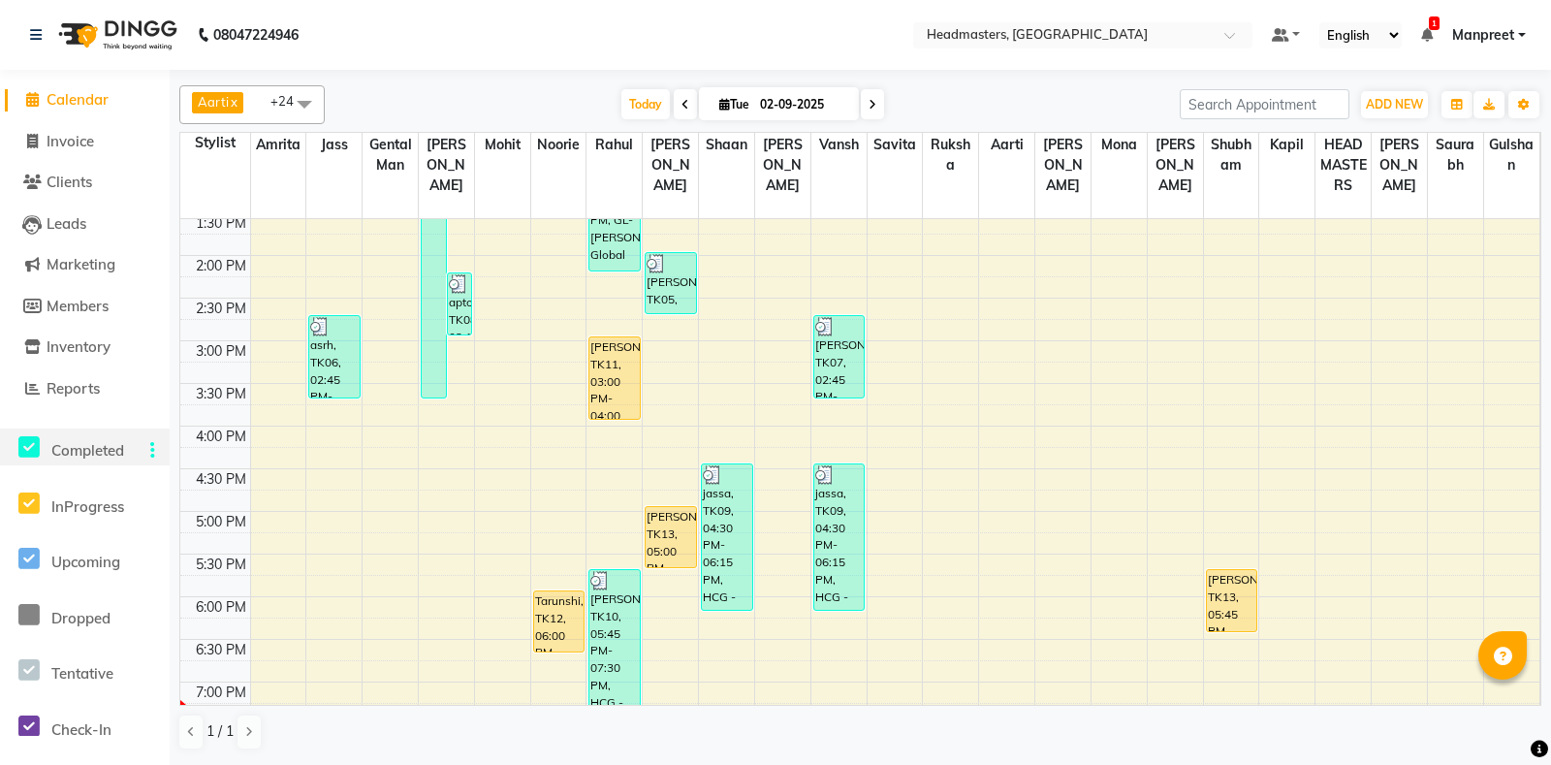
click at [25, 455] on icon at bounding box center [28, 447] width 21 height 24
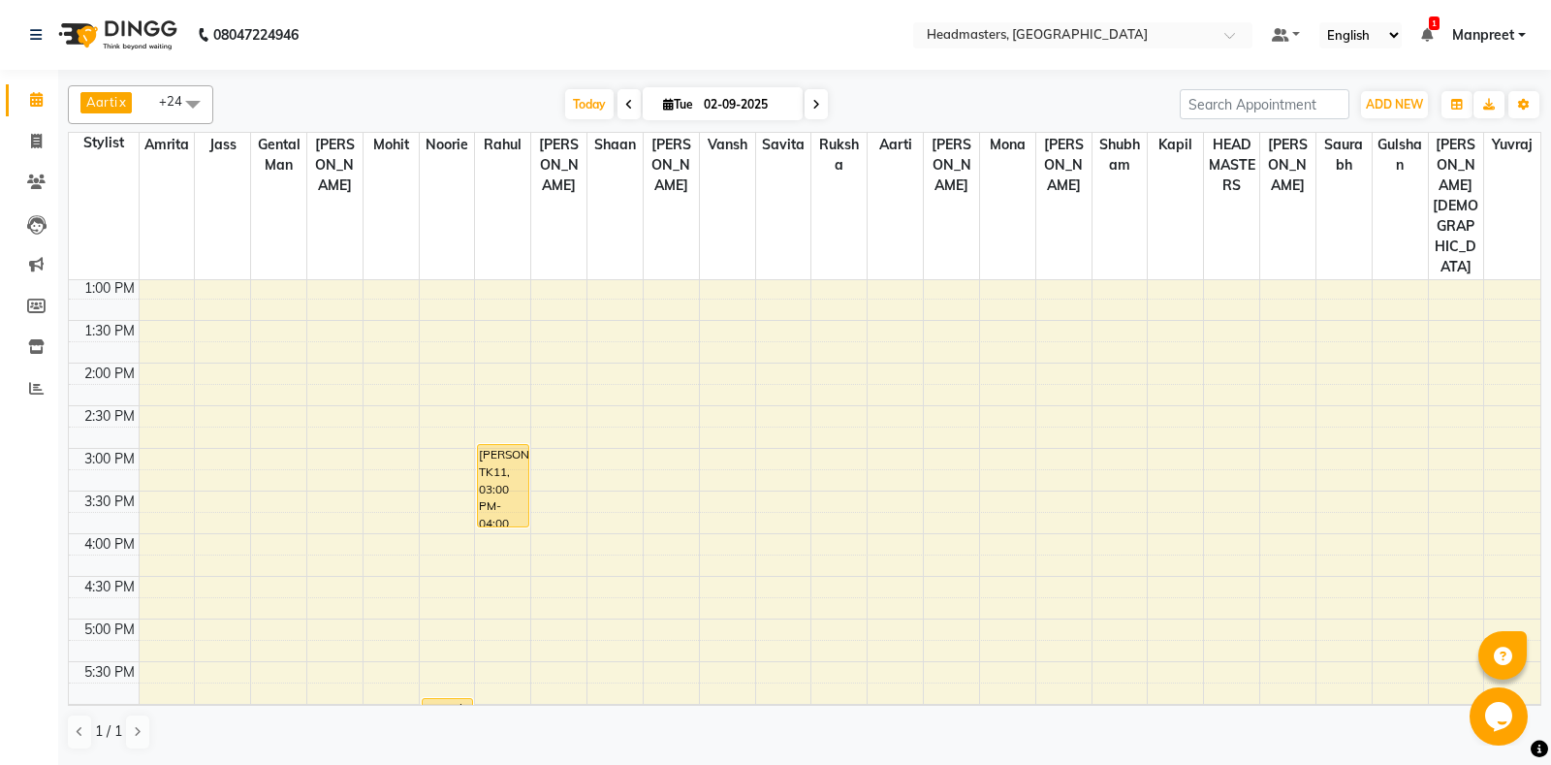
scroll to position [509, 0]
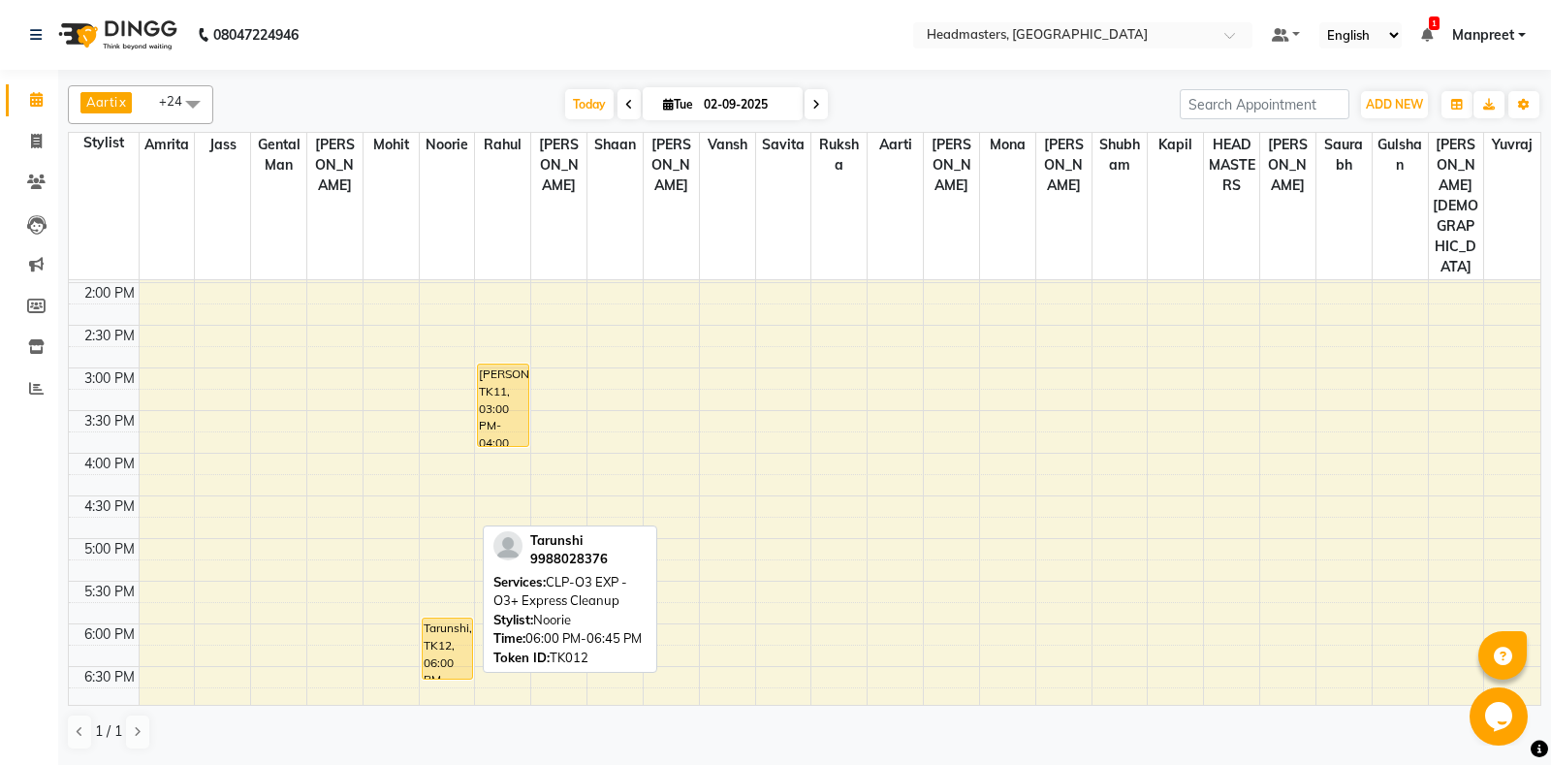
click at [455, 618] on div "Tarunshi, TK12, 06:00 PM-06:45 PM, CLP-O3 EXP - O3+ Express Cleanup" at bounding box center [447, 648] width 49 height 60
select select "1"
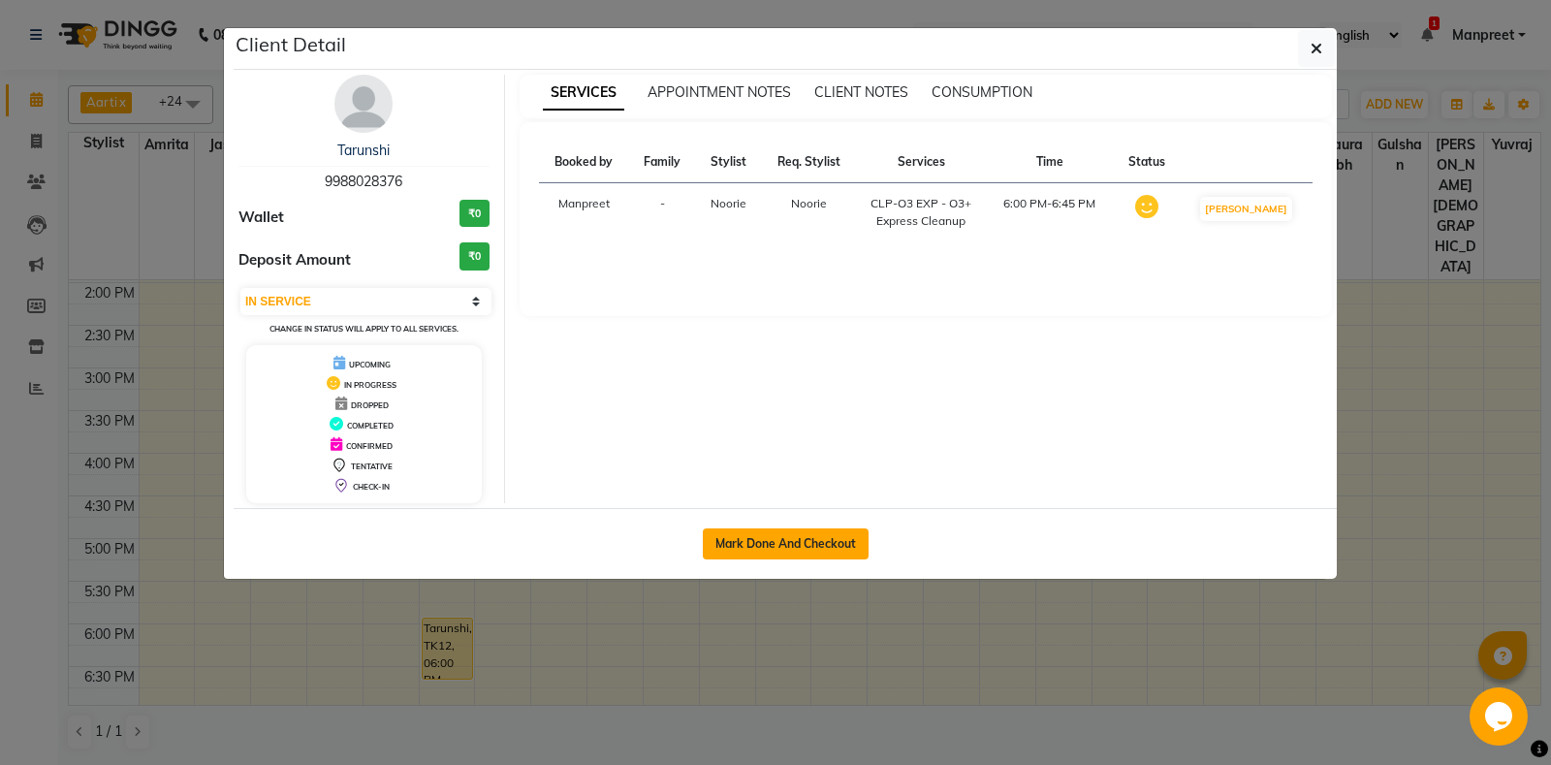
click at [772, 551] on button "Mark Done And Checkout" at bounding box center [786, 543] width 166 height 31
select select "service"
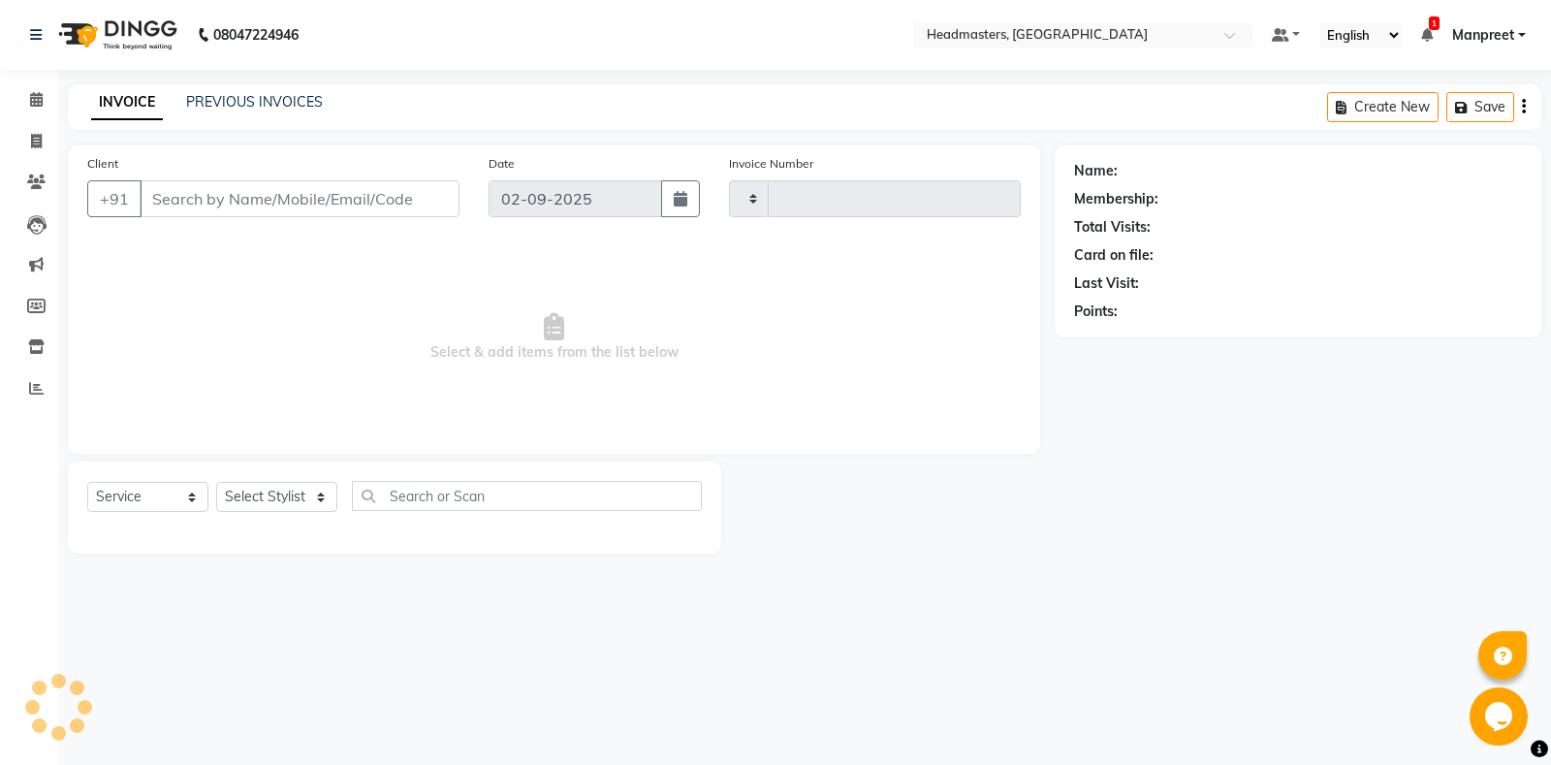
type input "5757"
select select "7130"
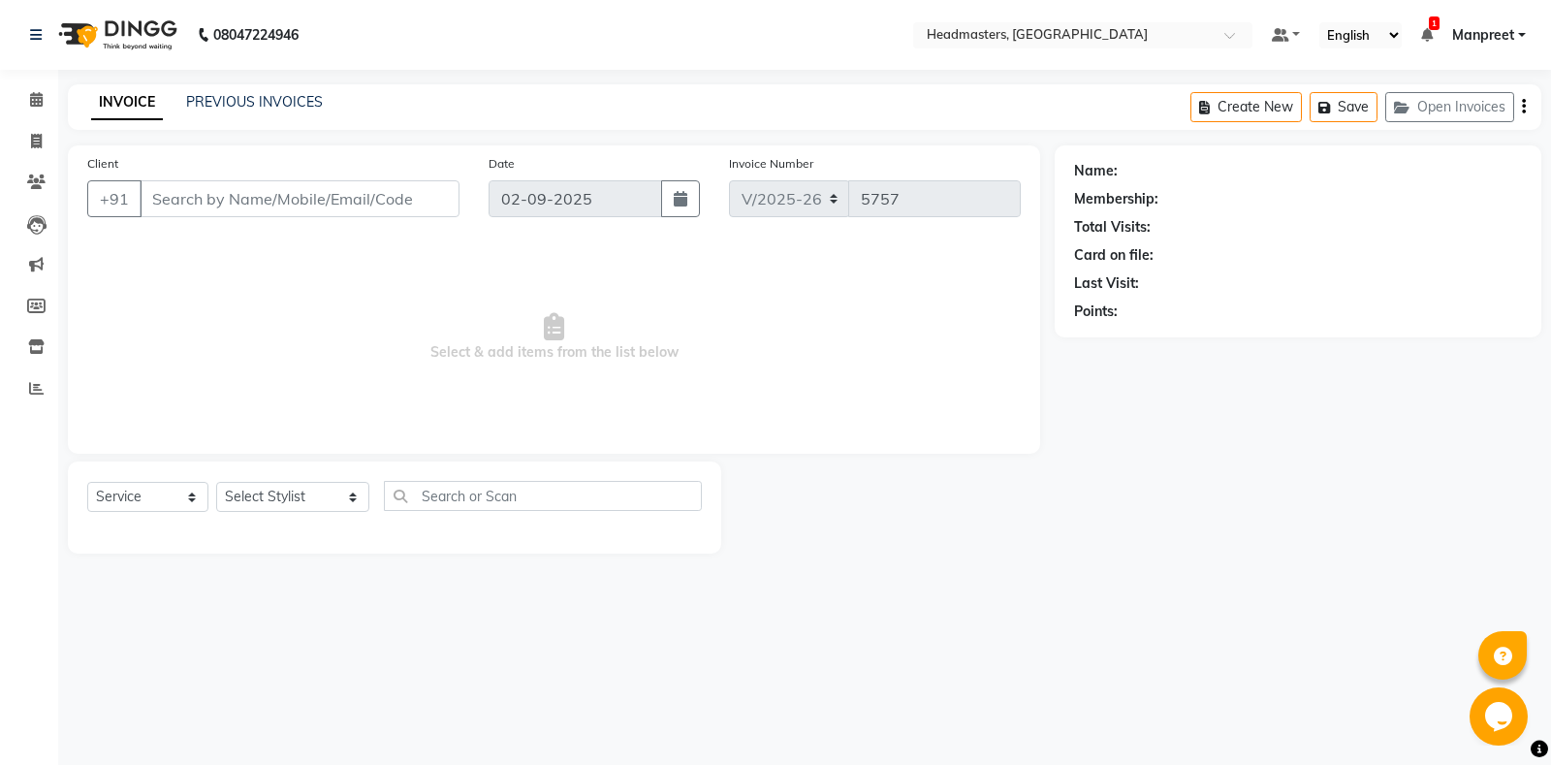
type input "9988028376"
select select "60724"
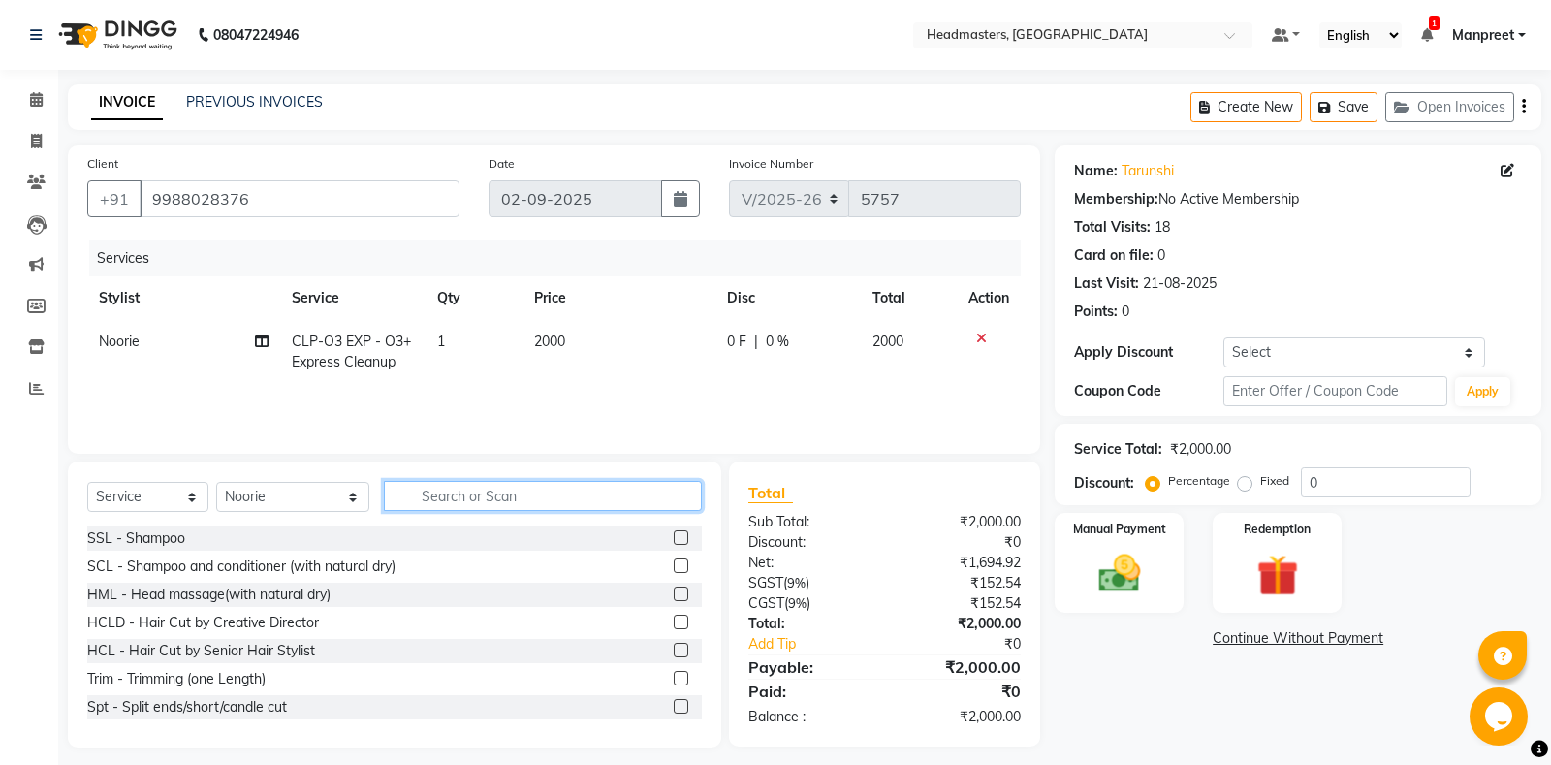
click at [518, 491] on input "text" at bounding box center [543, 496] width 318 height 30
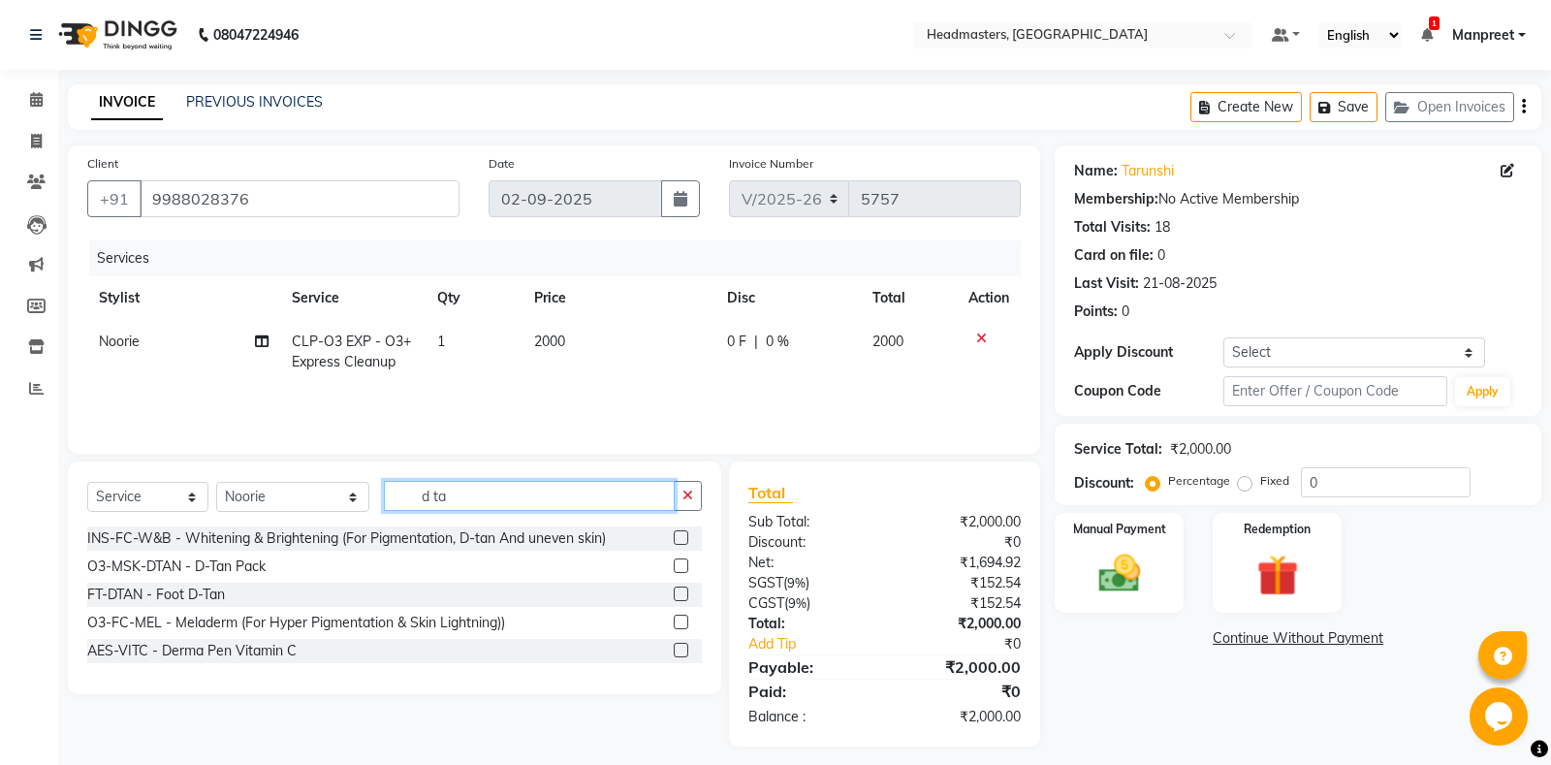
type input "d ta"
click at [677, 561] on label at bounding box center [681, 565] width 15 height 15
click at [677, 561] on input "checkbox" at bounding box center [680, 566] width 13 height 13
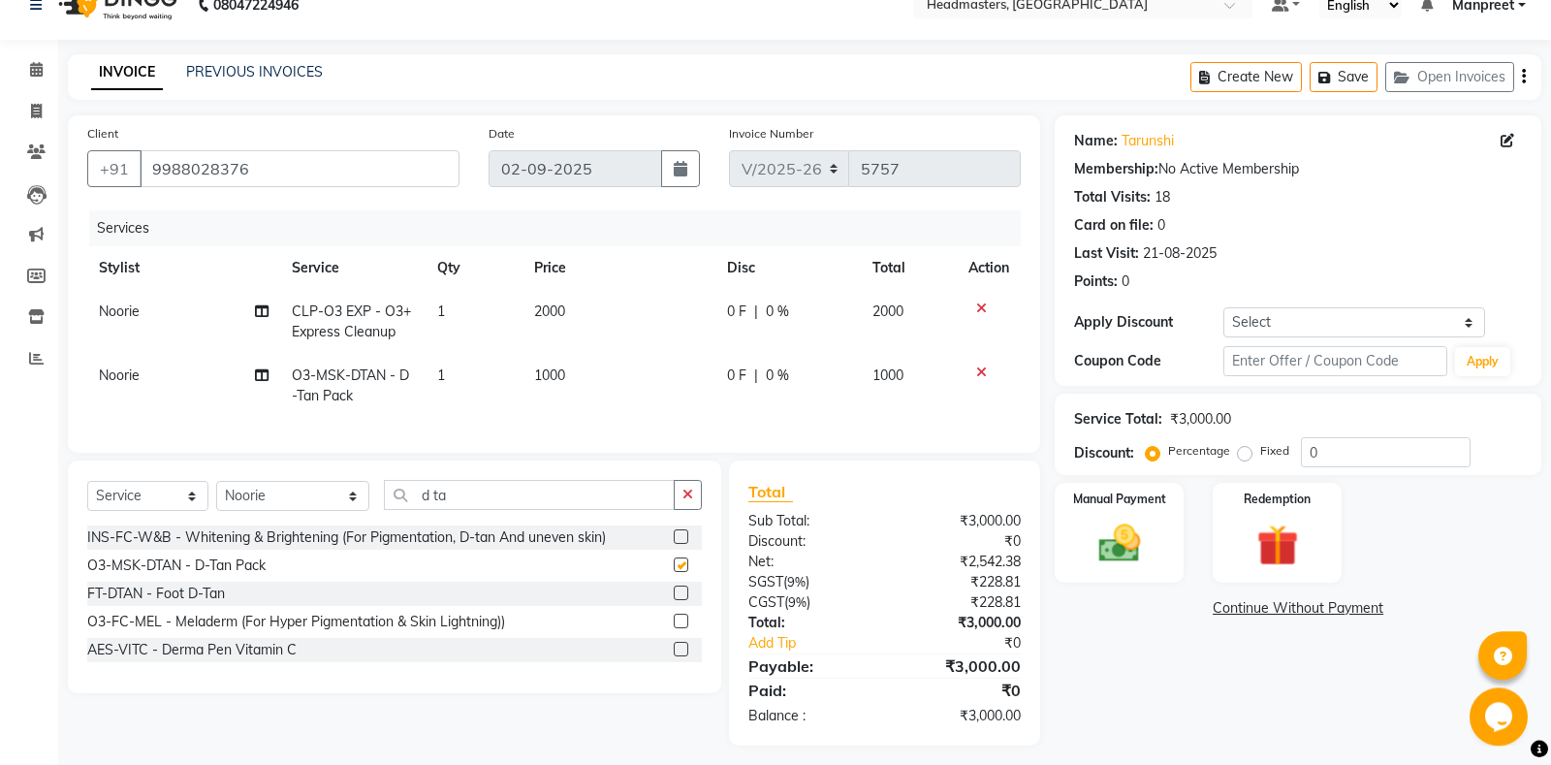
checkbox input "false"
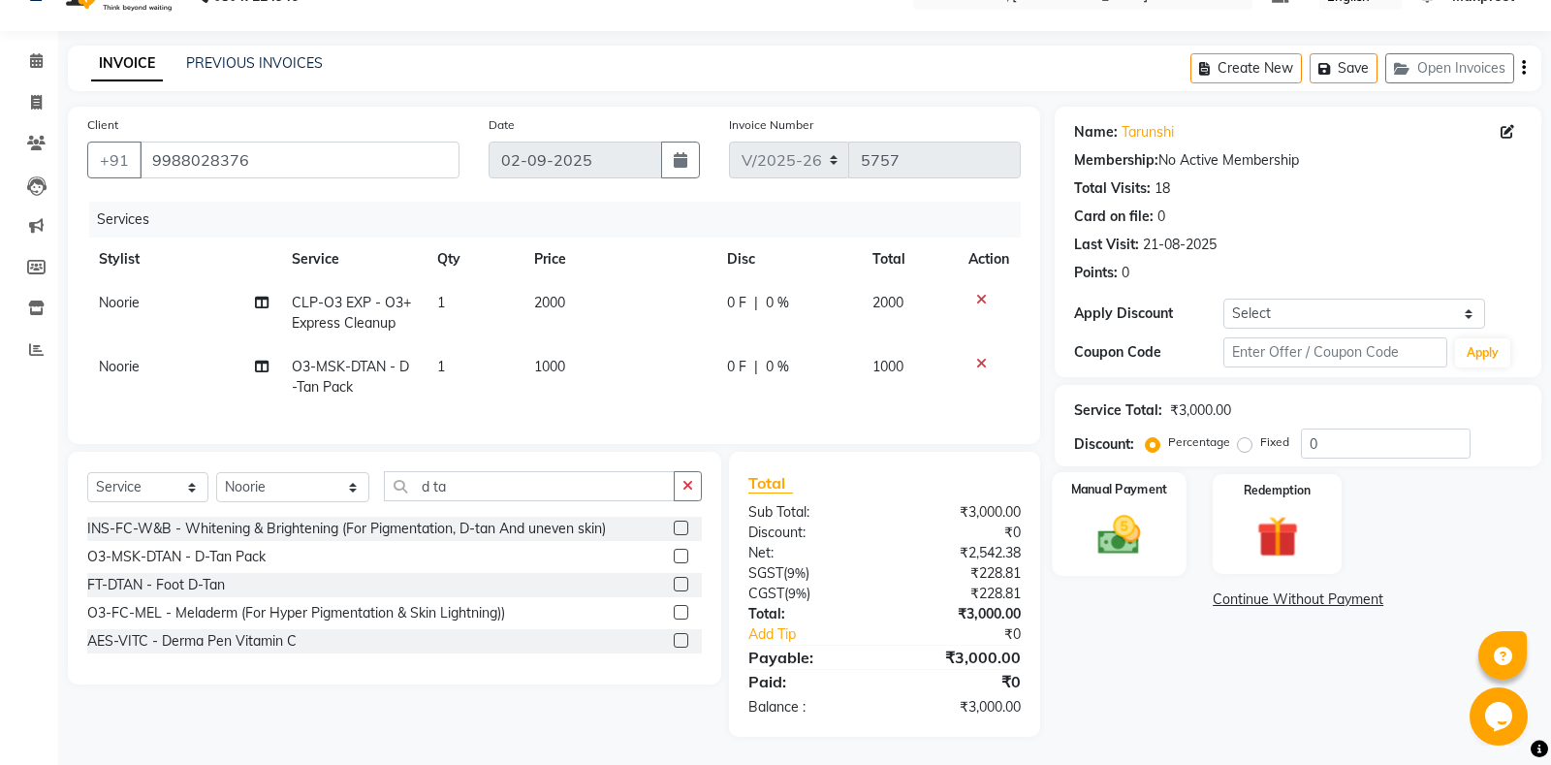
click at [1149, 513] on img at bounding box center [1119, 534] width 70 height 49
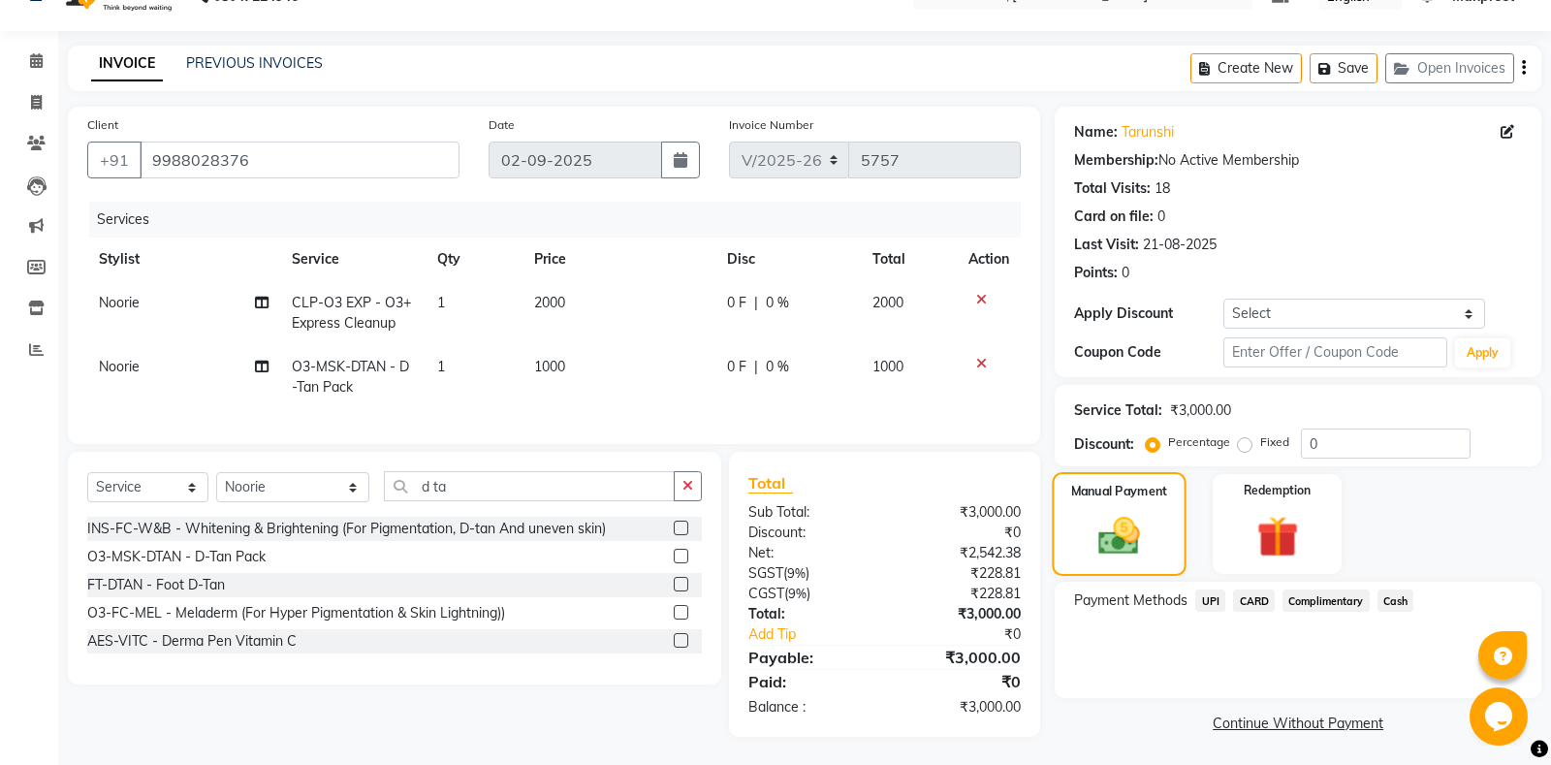
scroll to position [40, 0]
click at [1207, 601] on span "UPI" at bounding box center [1210, 599] width 30 height 22
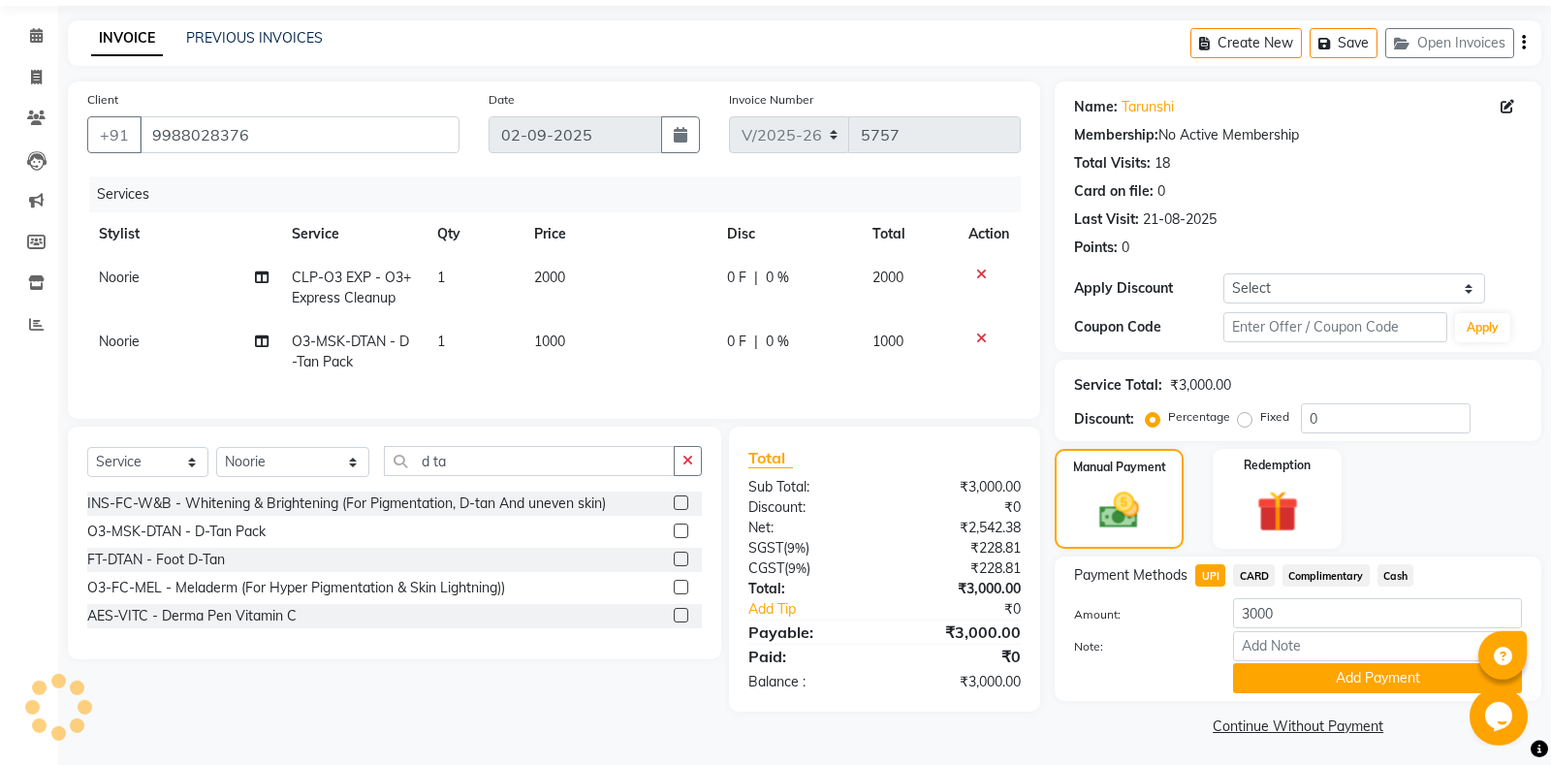
scroll to position [68, 0]
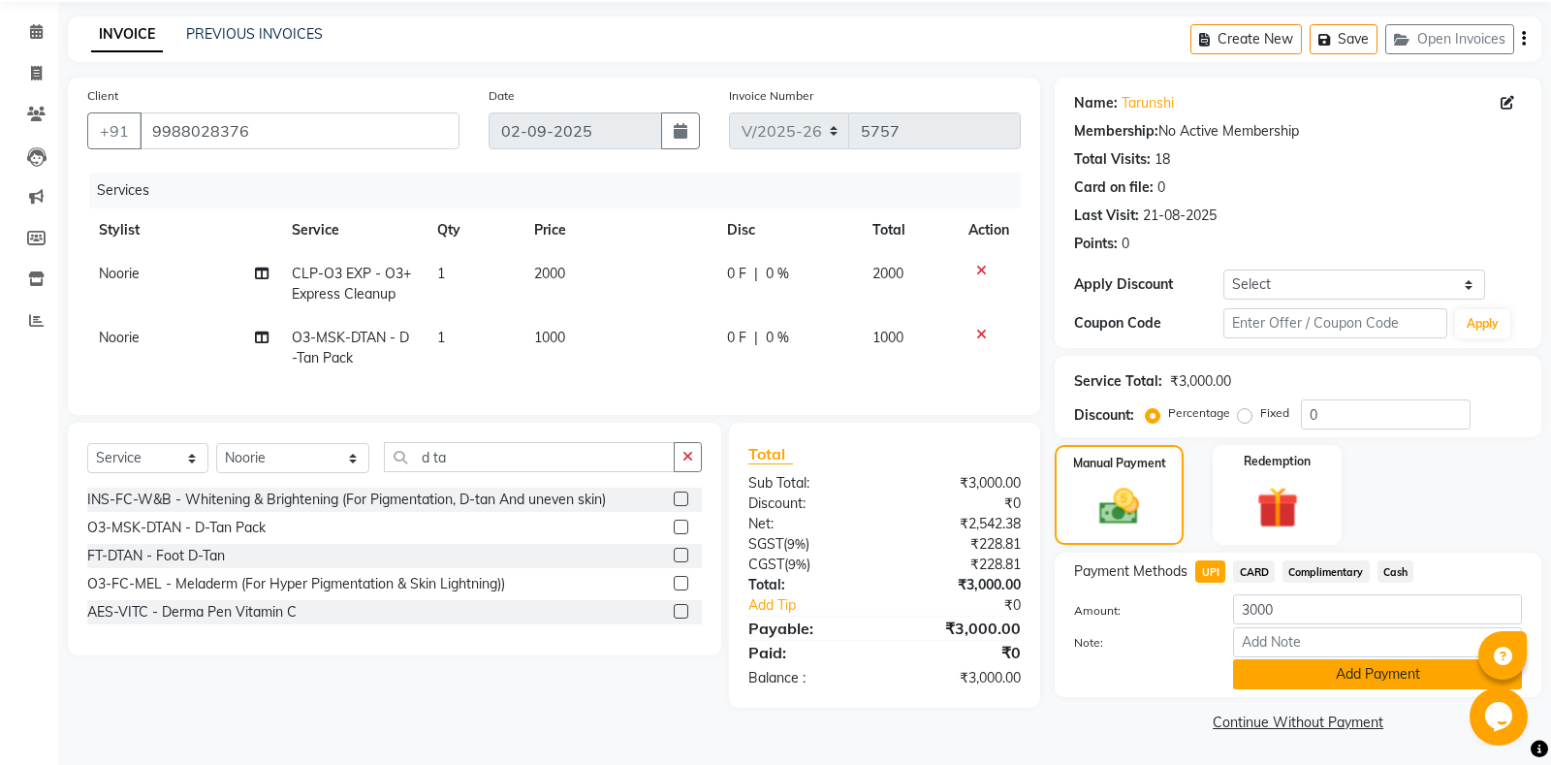
click at [1299, 667] on button "Add Payment" at bounding box center [1377, 674] width 289 height 30
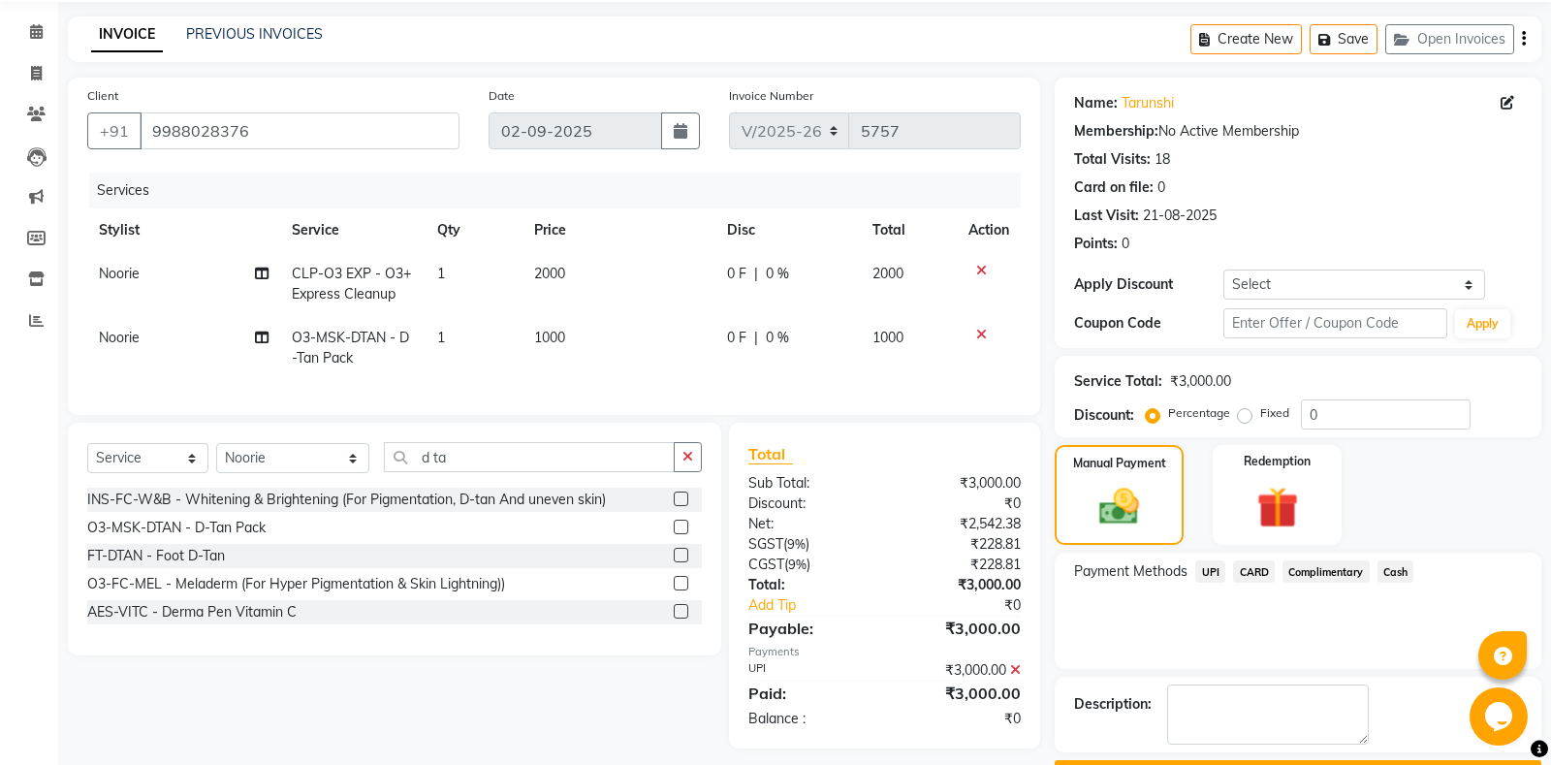
scroll to position [121, 0]
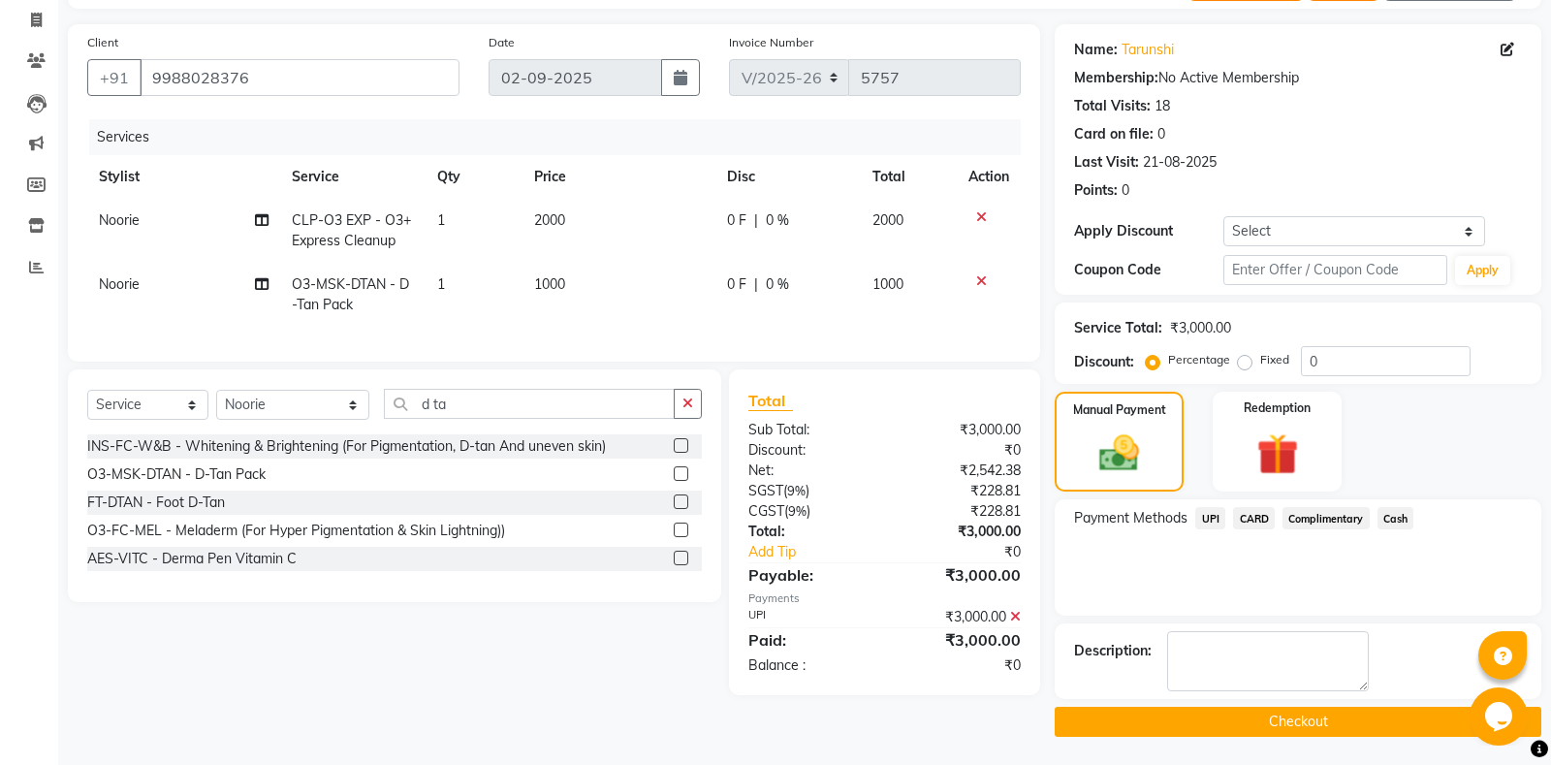
click at [1247, 725] on button "Checkout" at bounding box center [1297, 722] width 487 height 30
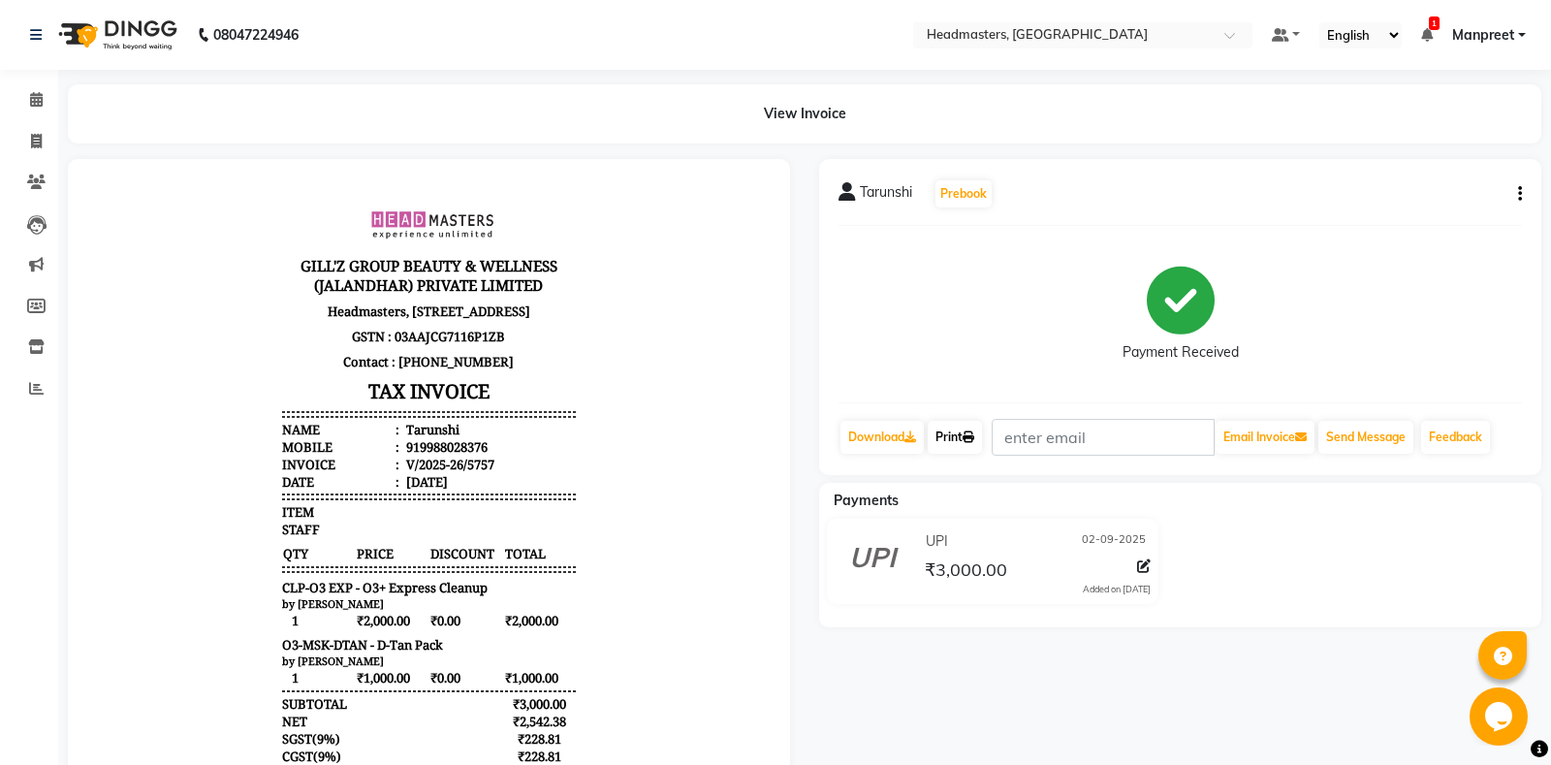
click at [969, 440] on link "Print" at bounding box center [954, 437] width 54 height 33
click at [27, 94] on span at bounding box center [36, 100] width 34 height 22
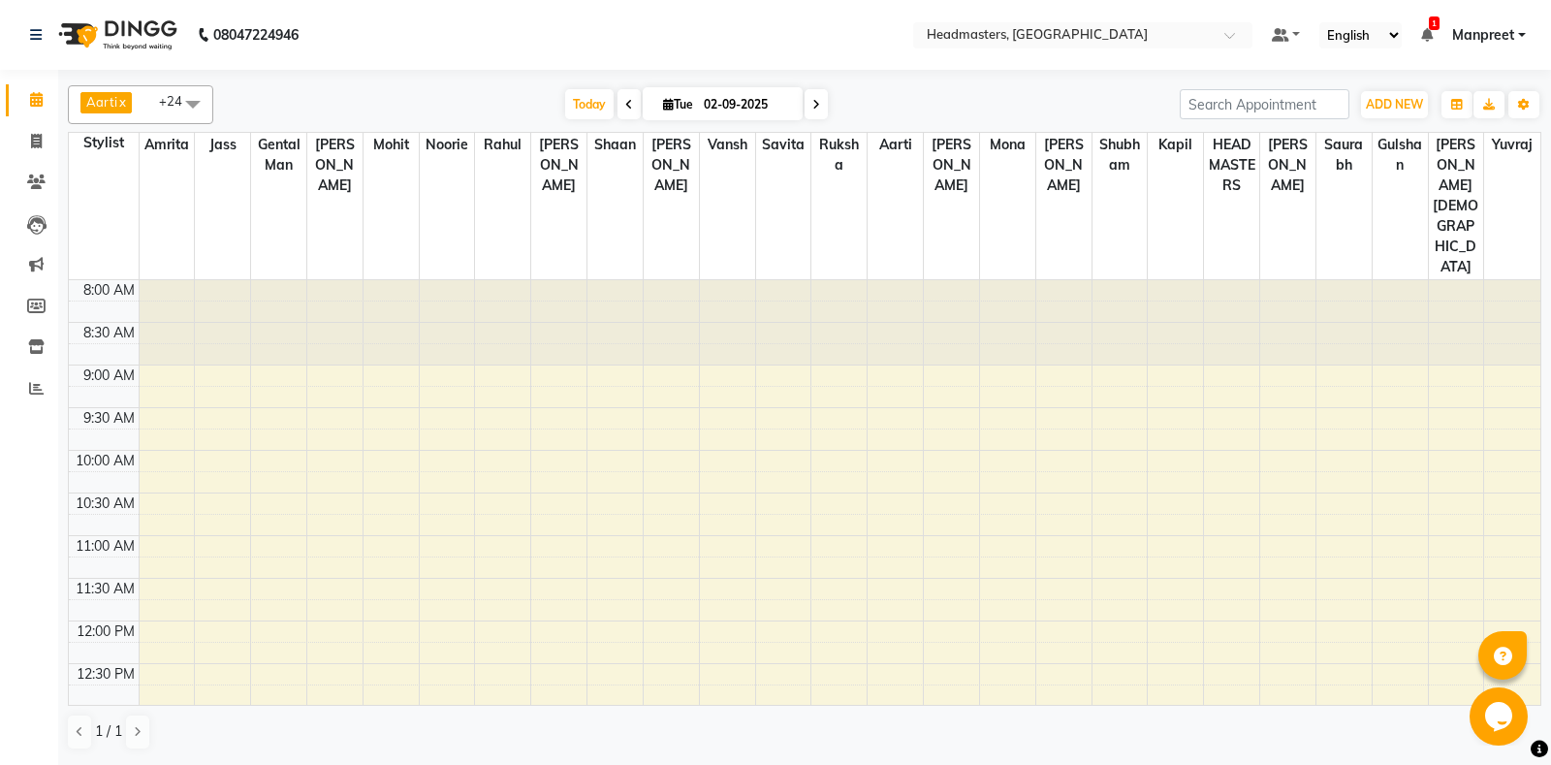
scroll to position [58, 0]
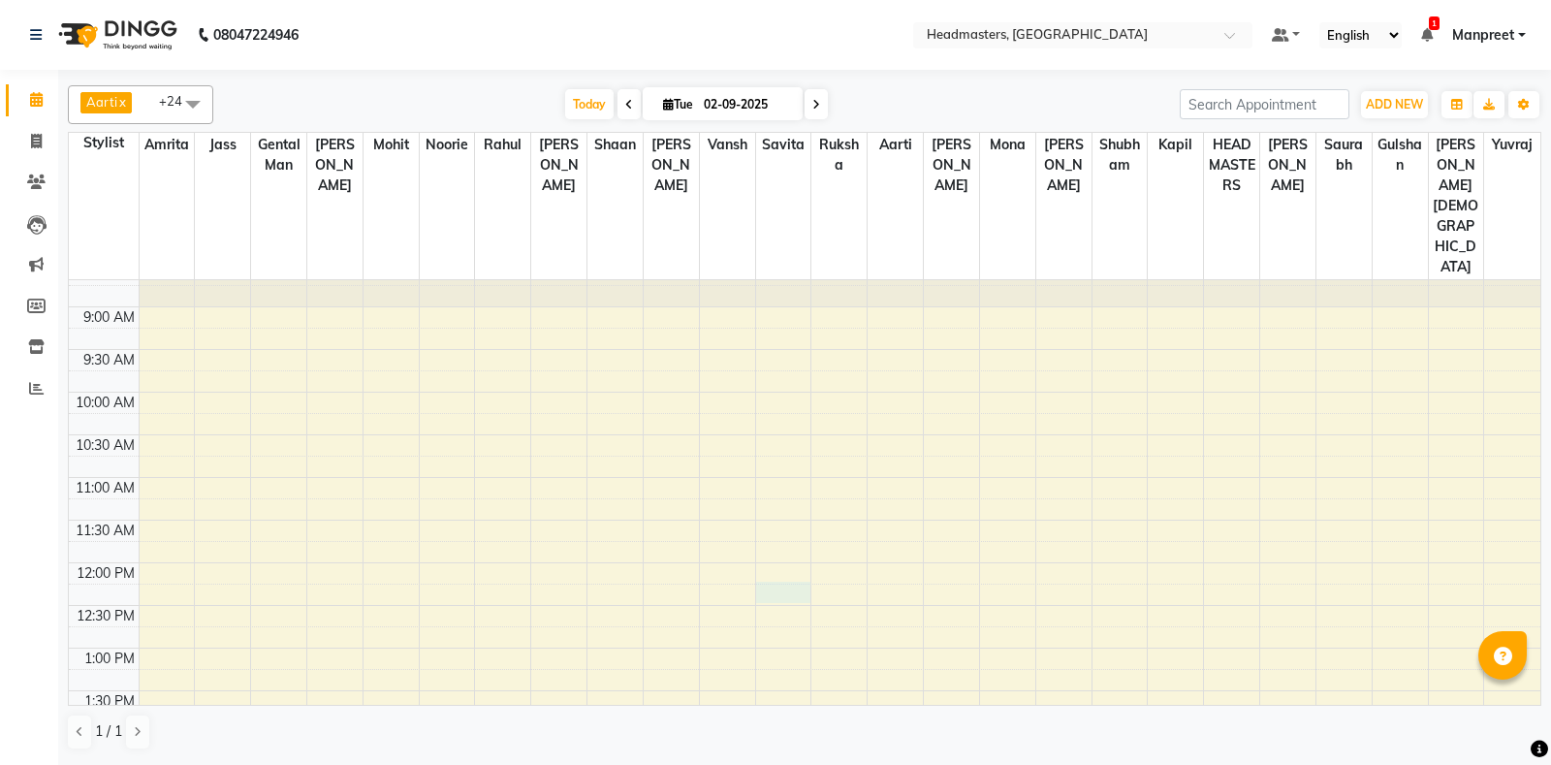
select select "735"
select select "tentative"
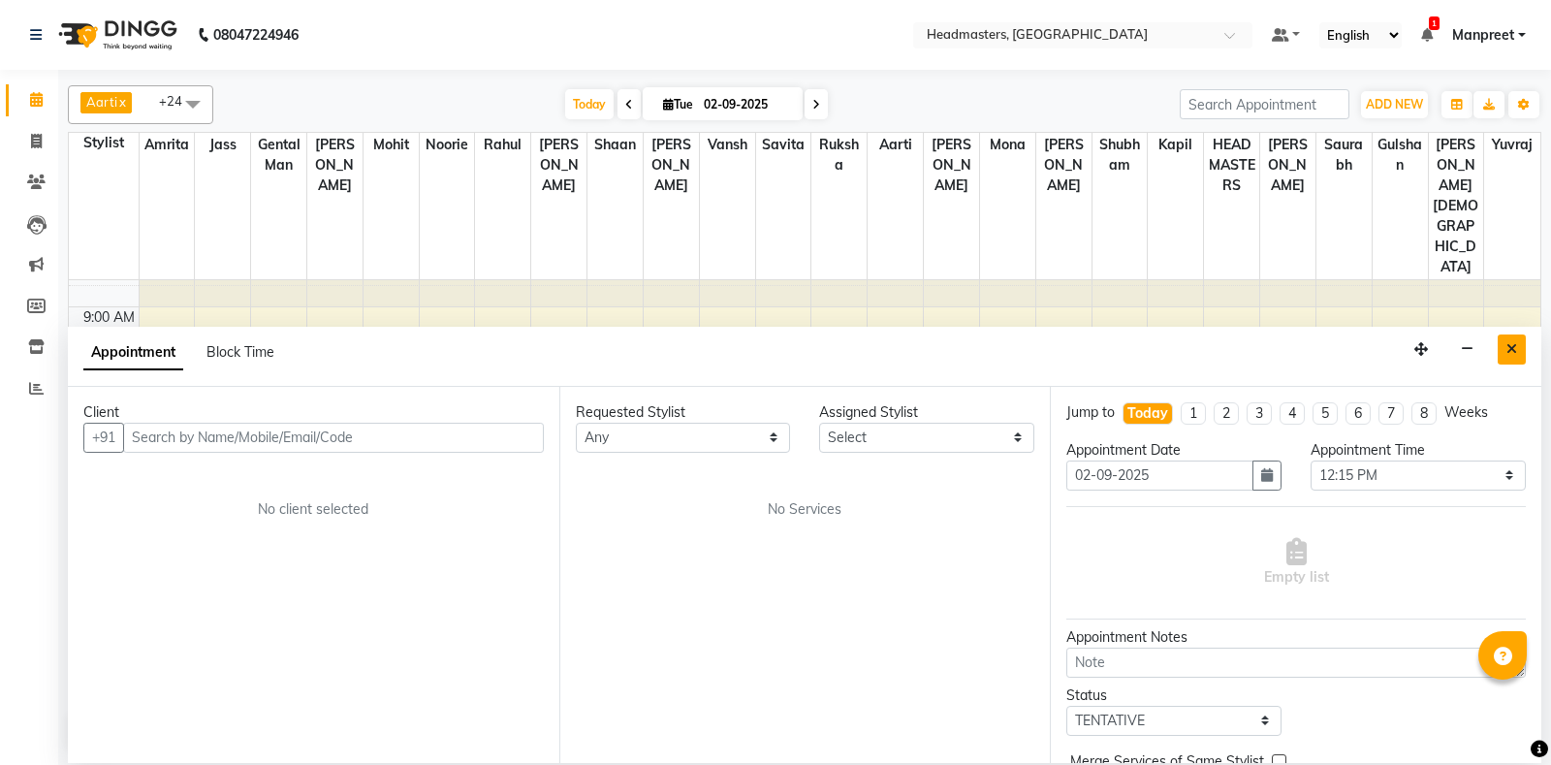
click at [1518, 348] on button "Close" at bounding box center [1511, 349] width 28 height 30
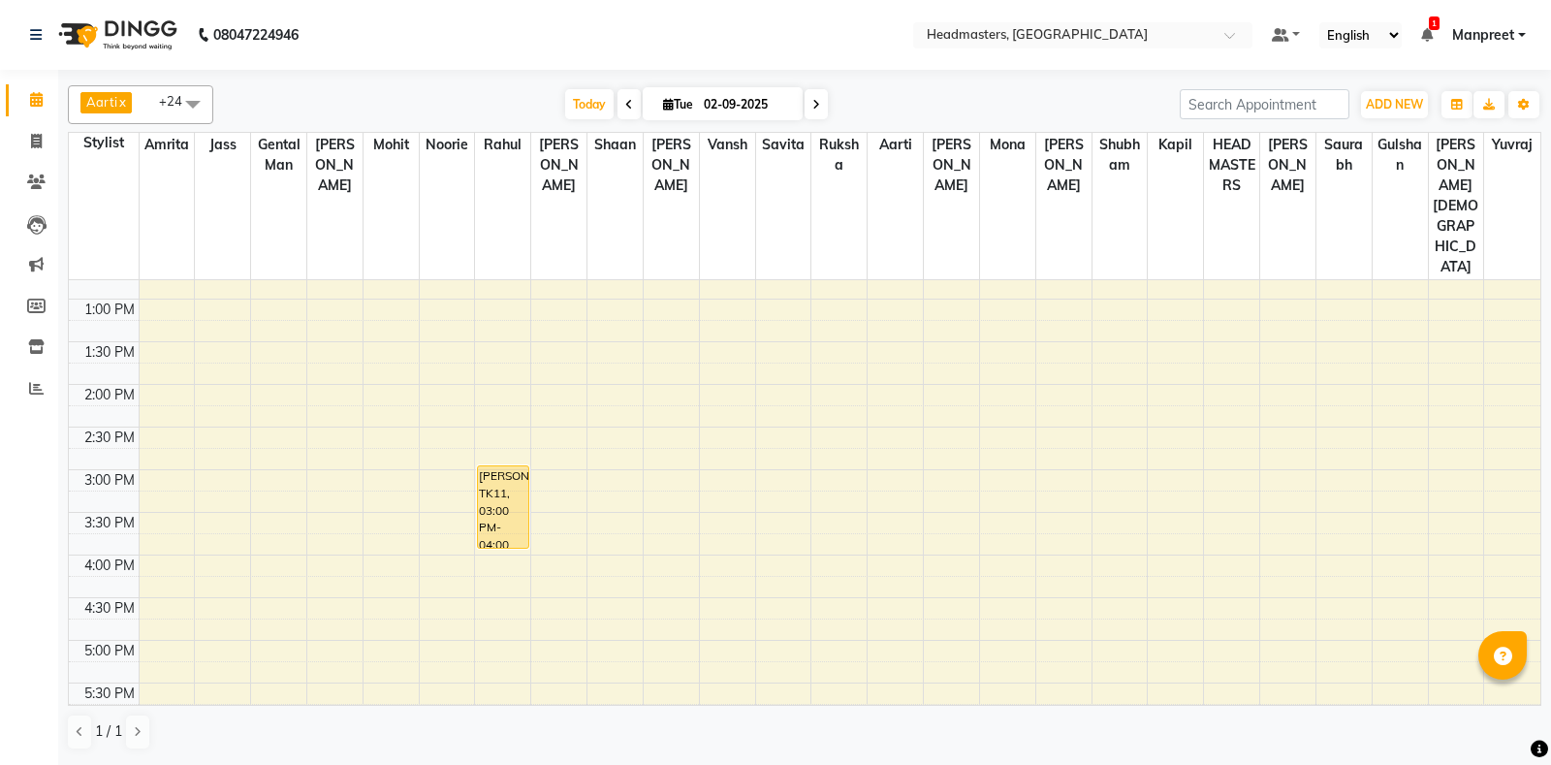
scroll to position [363, 0]
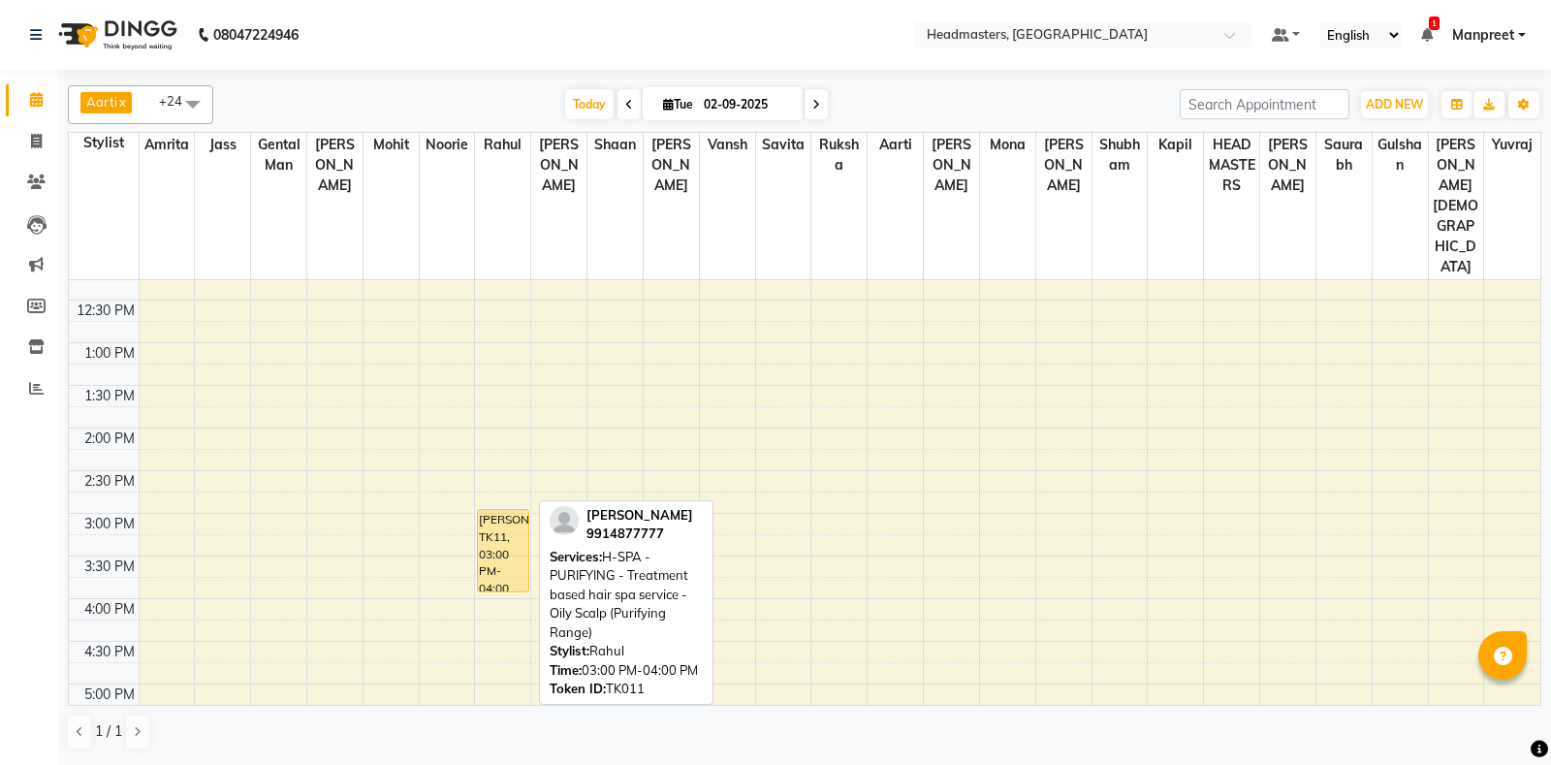
click at [505, 510] on div "[PERSON_NAME], TK11, 03:00 PM-04:00 PM, H-SPA - PURIFYING - Treatment based hai…" at bounding box center [502, 550] width 49 height 81
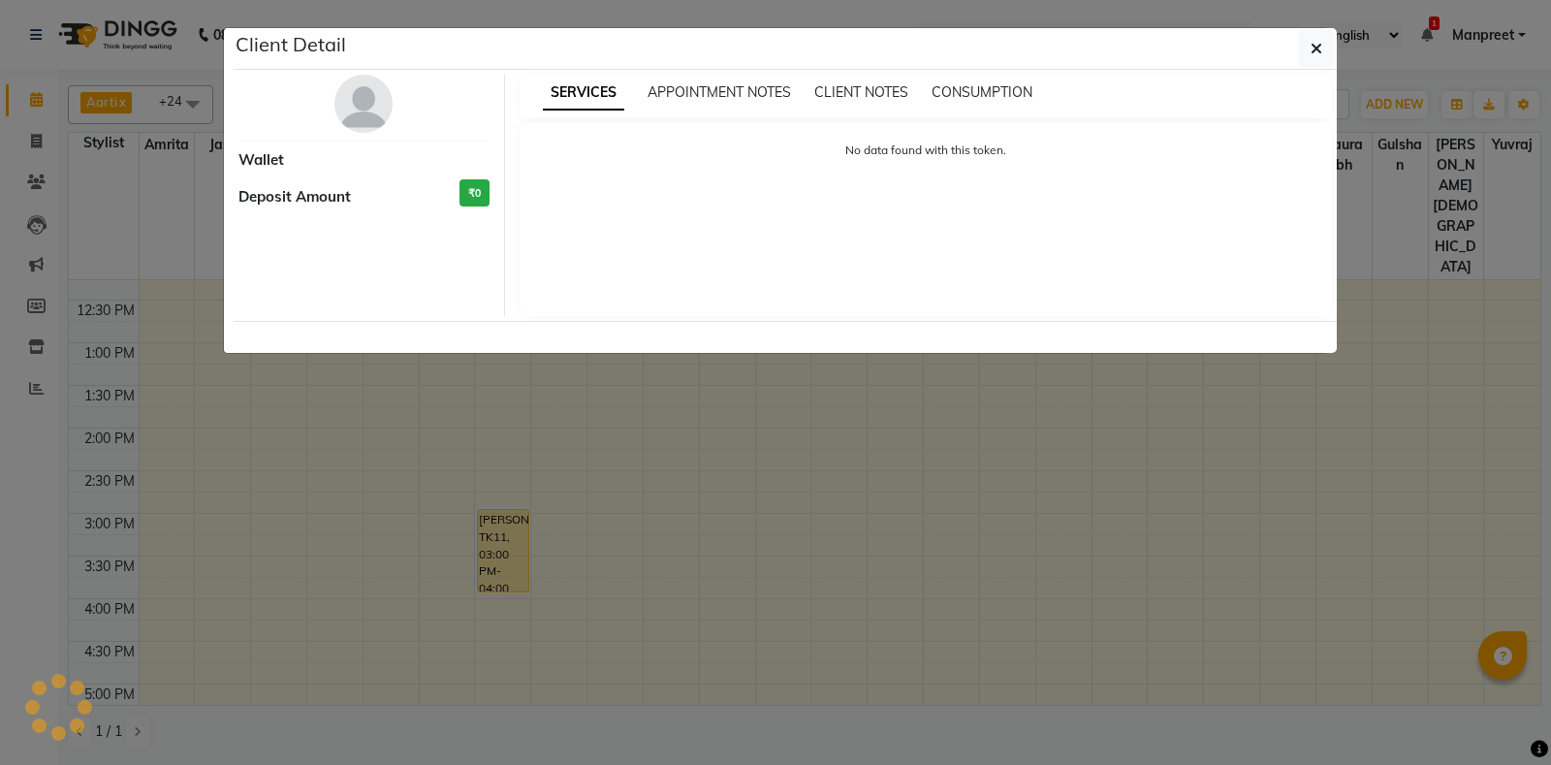
select select "1"
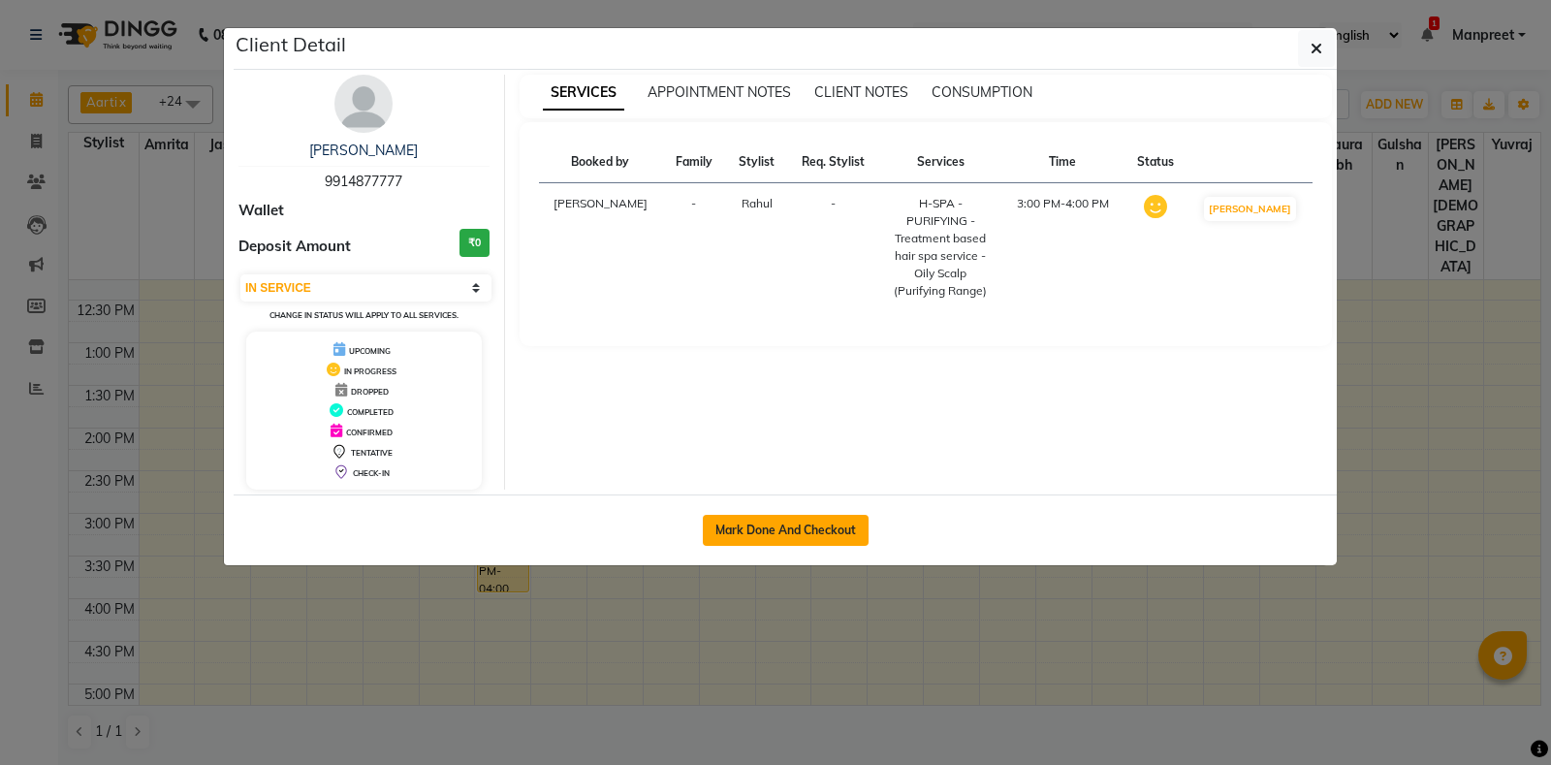
click at [724, 542] on button "Mark Done And Checkout" at bounding box center [786, 530] width 166 height 31
select select "service"
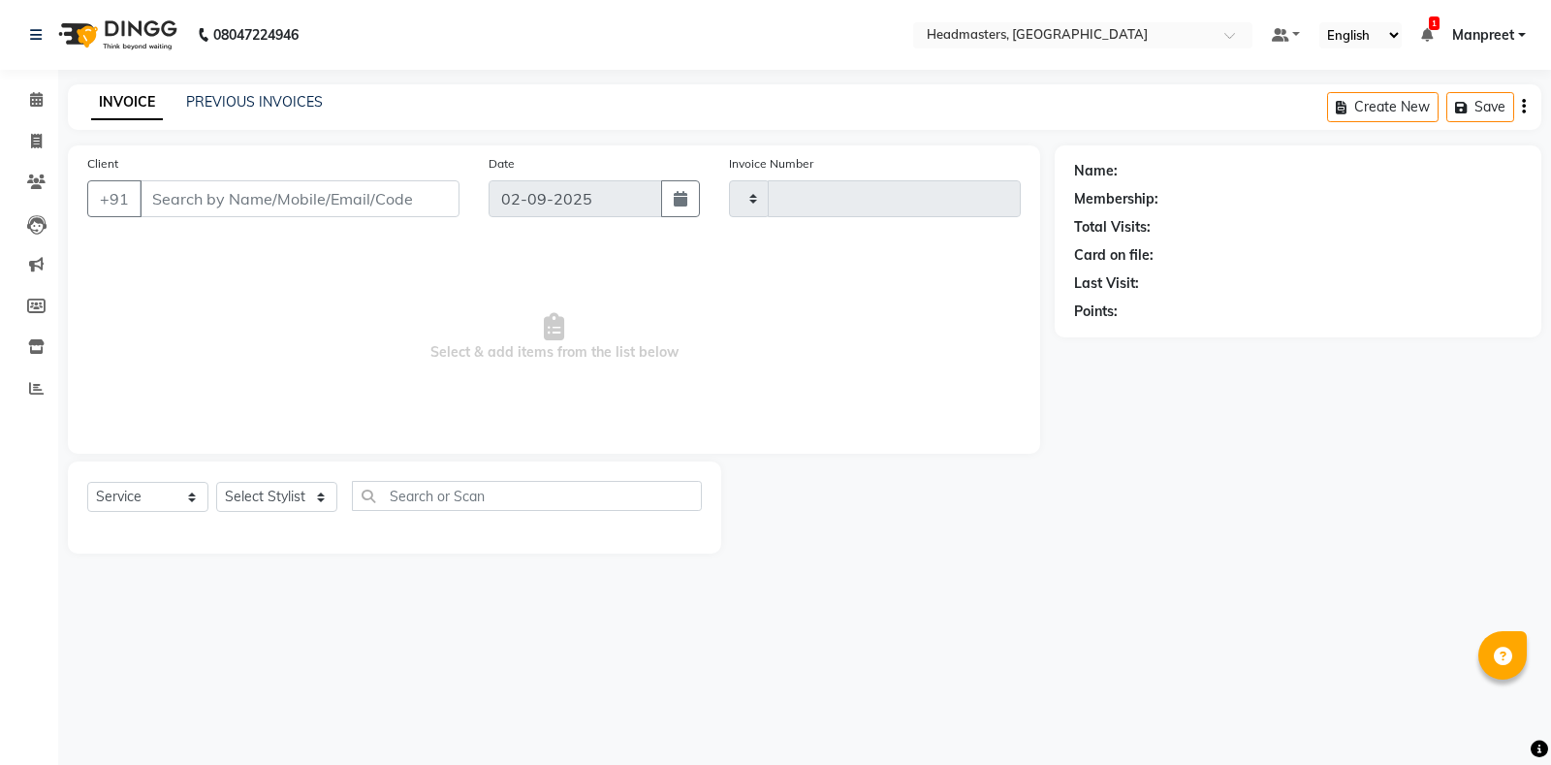
type input "5758"
select select "7130"
type input "9914877777"
select select "60725"
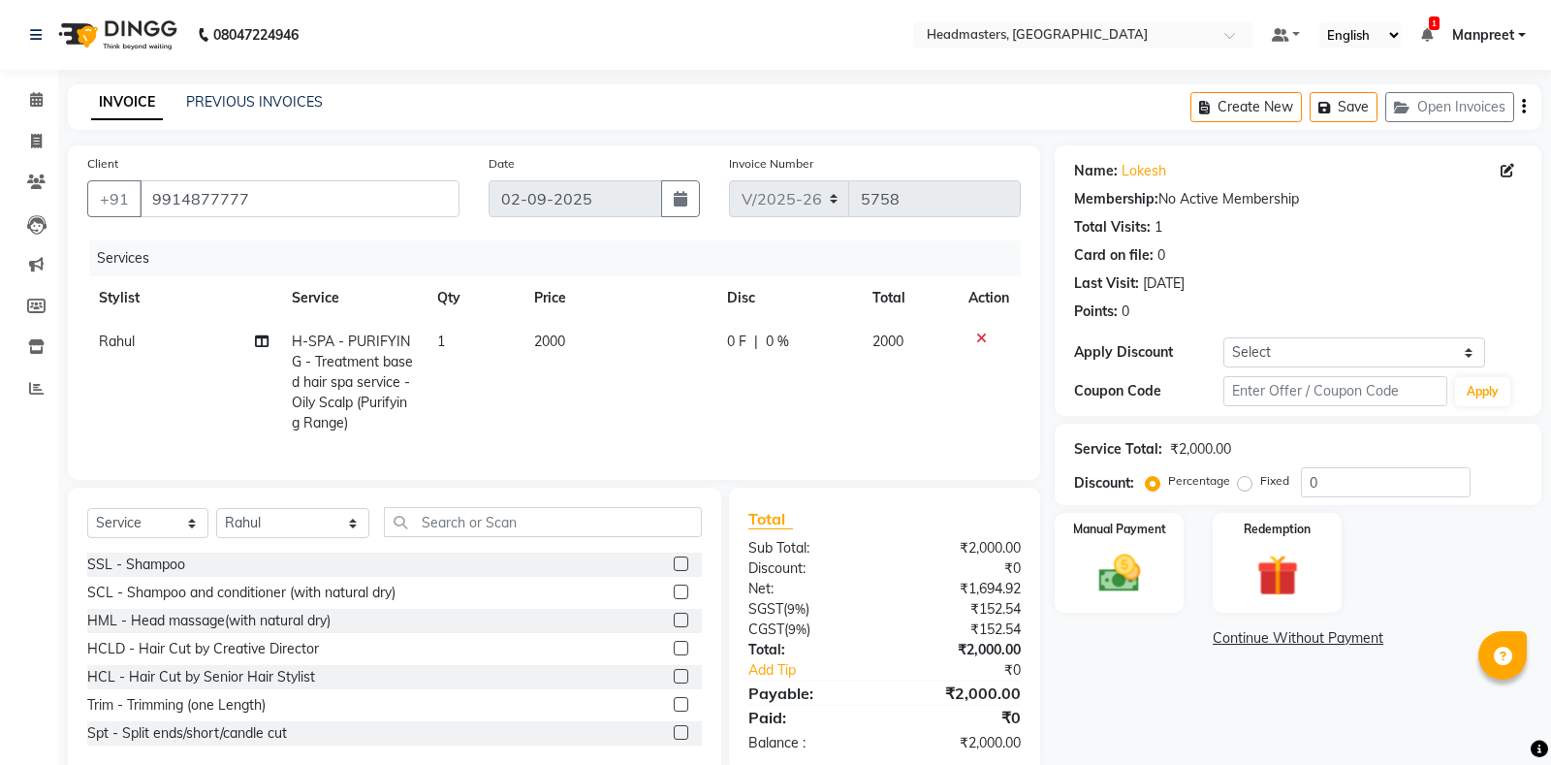
click at [277, 449] on div "Services Stylist Service Qty Price Disc Total Action Rahul H-SPA - PURIFYING - …" at bounding box center [553, 350] width 933 height 220
click at [312, 407] on span "H-SPA - PURIFYING - Treatment based hair spa service - Oily Scalp (Purifying Ra…" at bounding box center [352, 381] width 121 height 99
select select "60725"
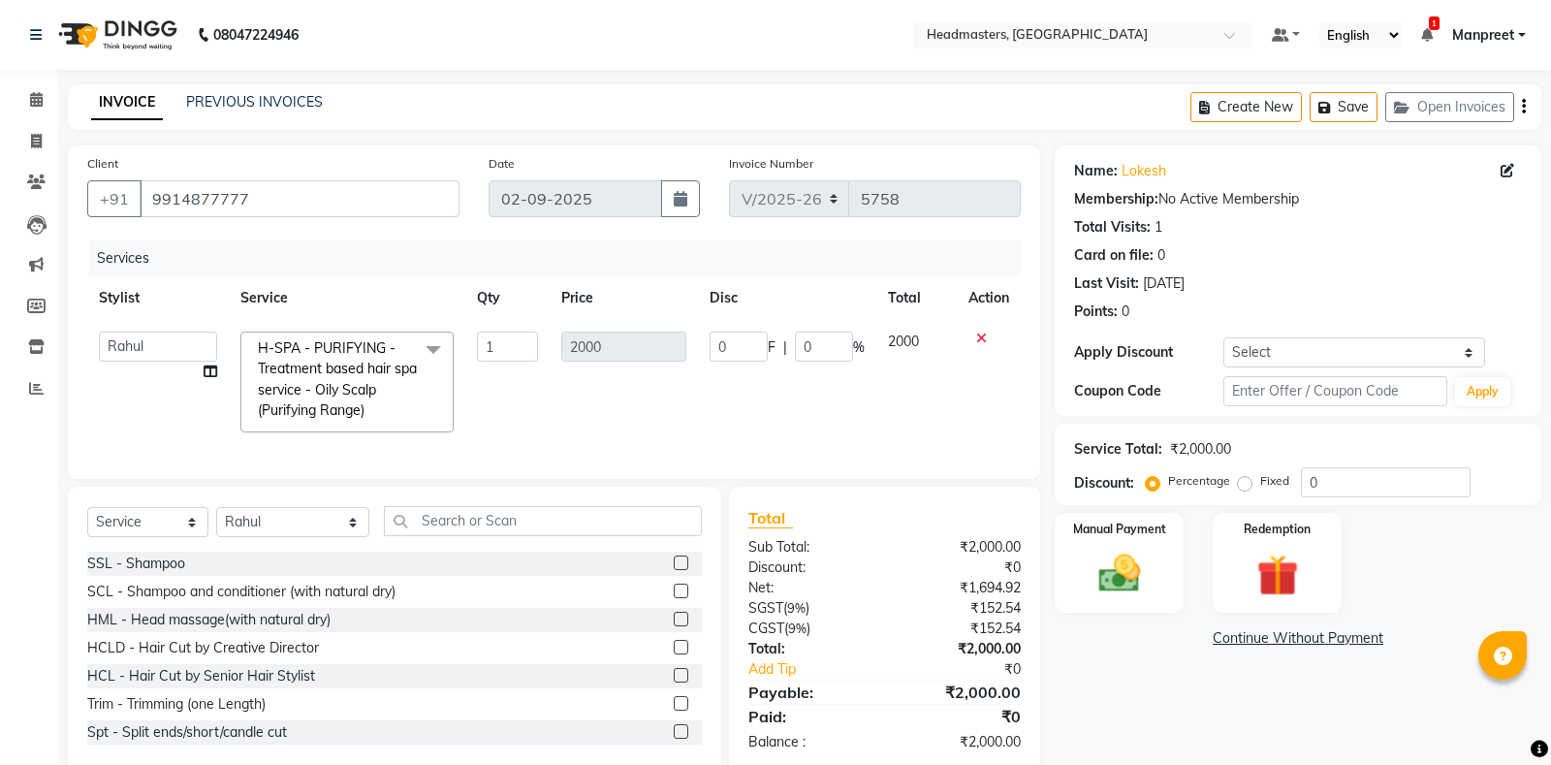
click at [325, 407] on span "H-SPA - PURIFYING - Treatment based hair spa service - Oily Scalp (Purifying Ra…" at bounding box center [337, 378] width 159 height 79
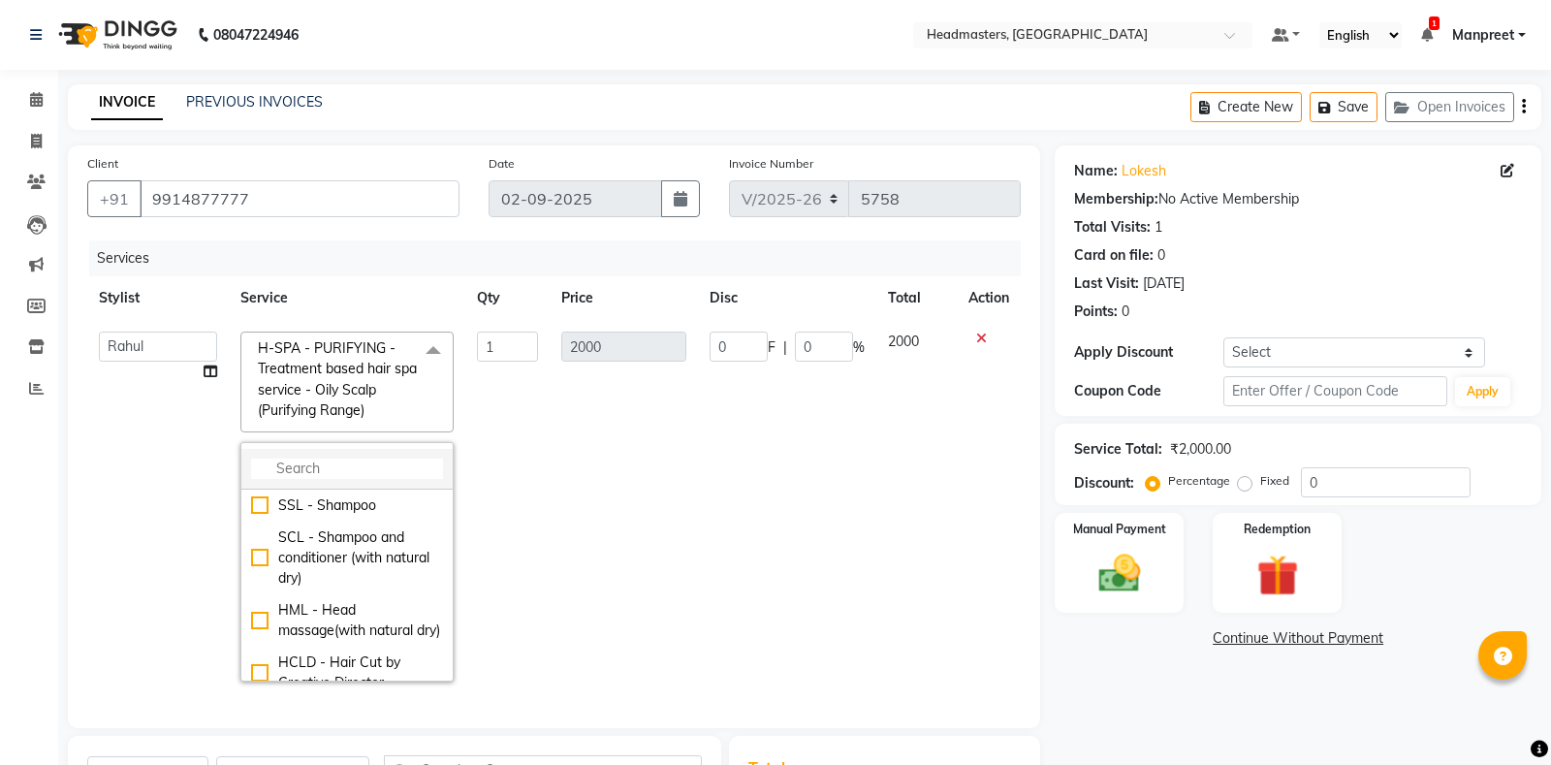
click at [324, 470] on input "multiselect-search" at bounding box center [347, 468] width 192 height 20
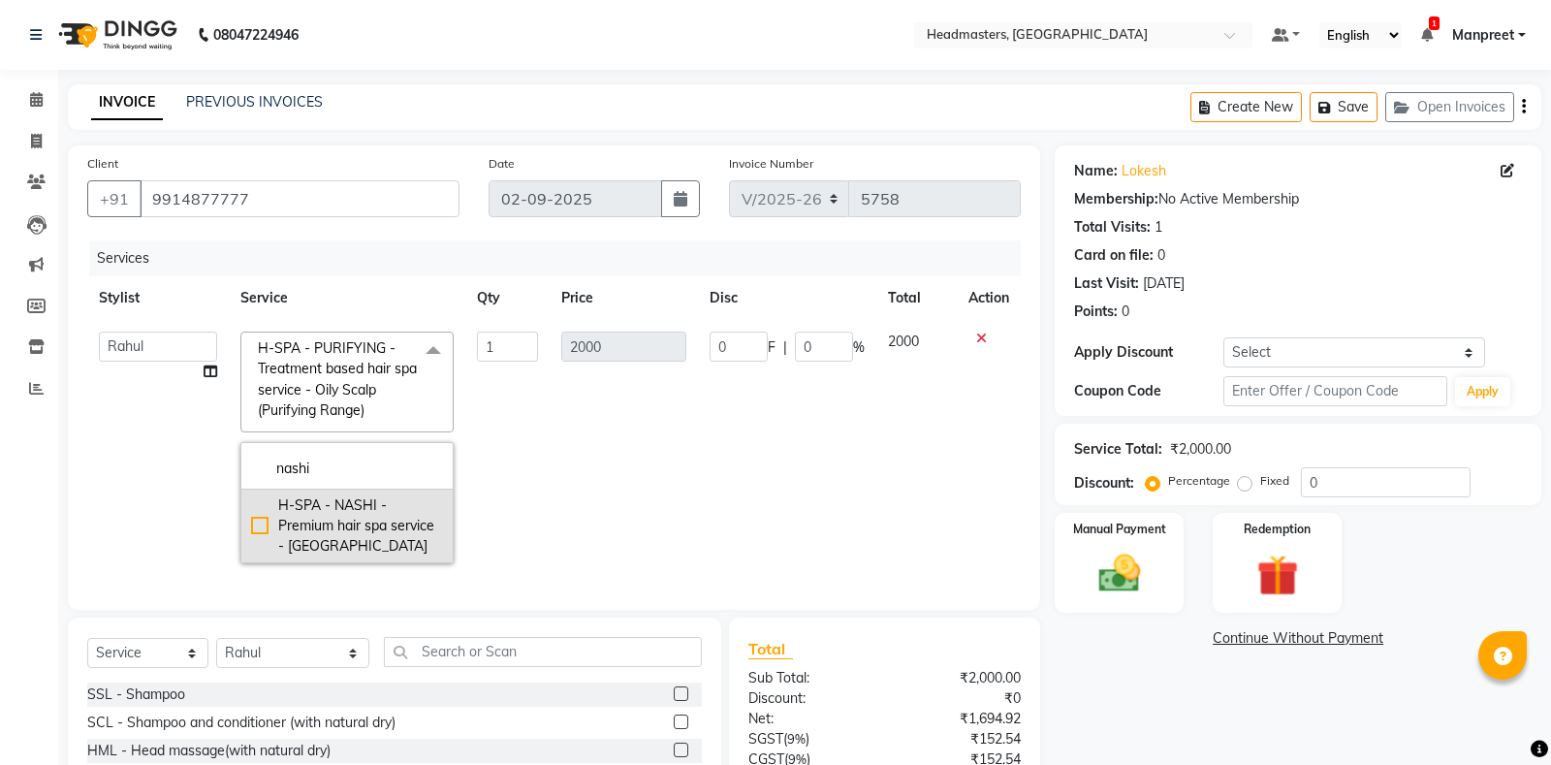
type input "nashi"
click at [343, 501] on div "H-SPA - NASHI - Premium hair spa service - Nashi" at bounding box center [347, 525] width 192 height 61
checkbox input "true"
type input "3000"
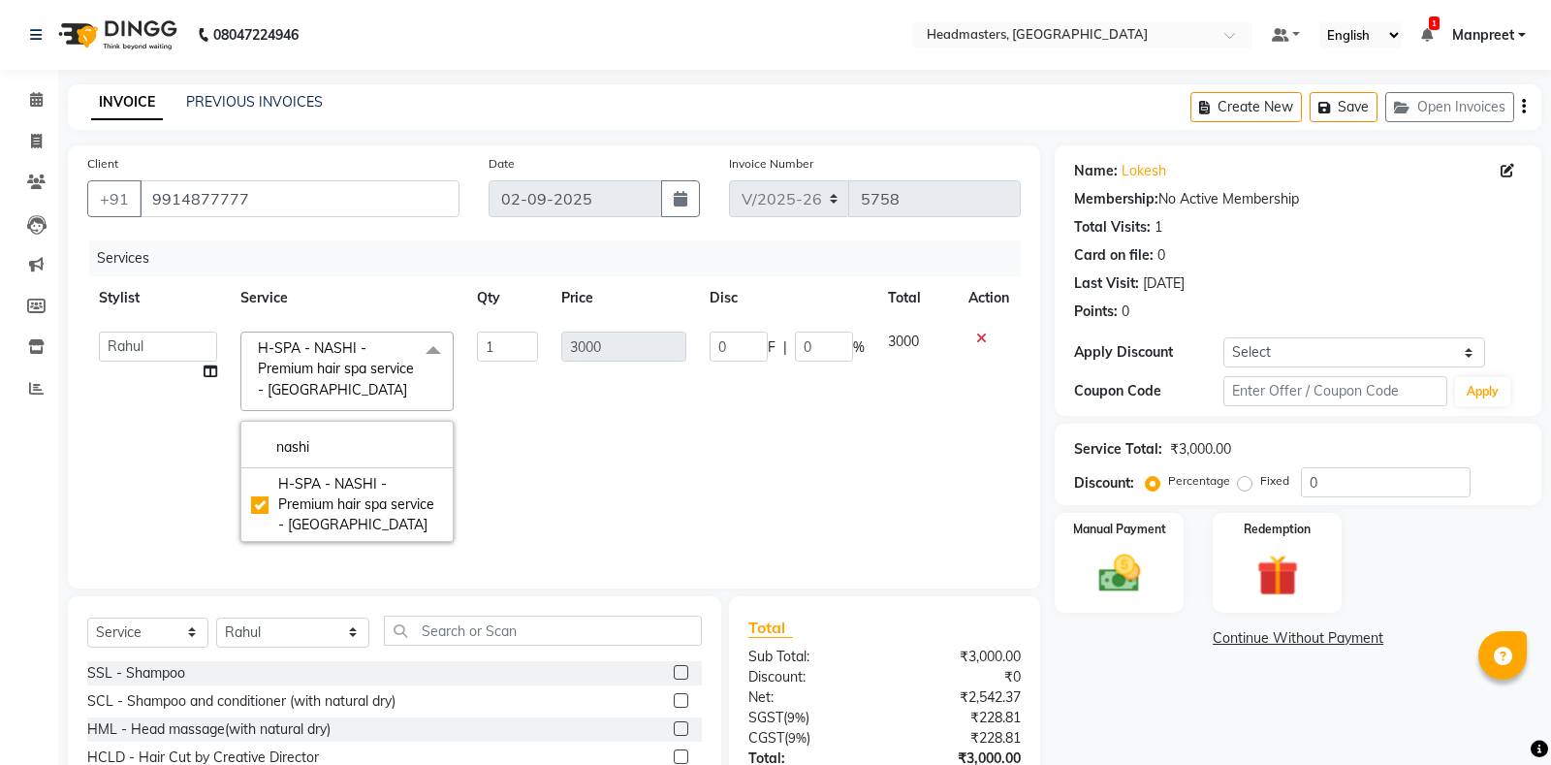
click at [707, 420] on td "0 F | 0 %" at bounding box center [787, 437] width 178 height 234
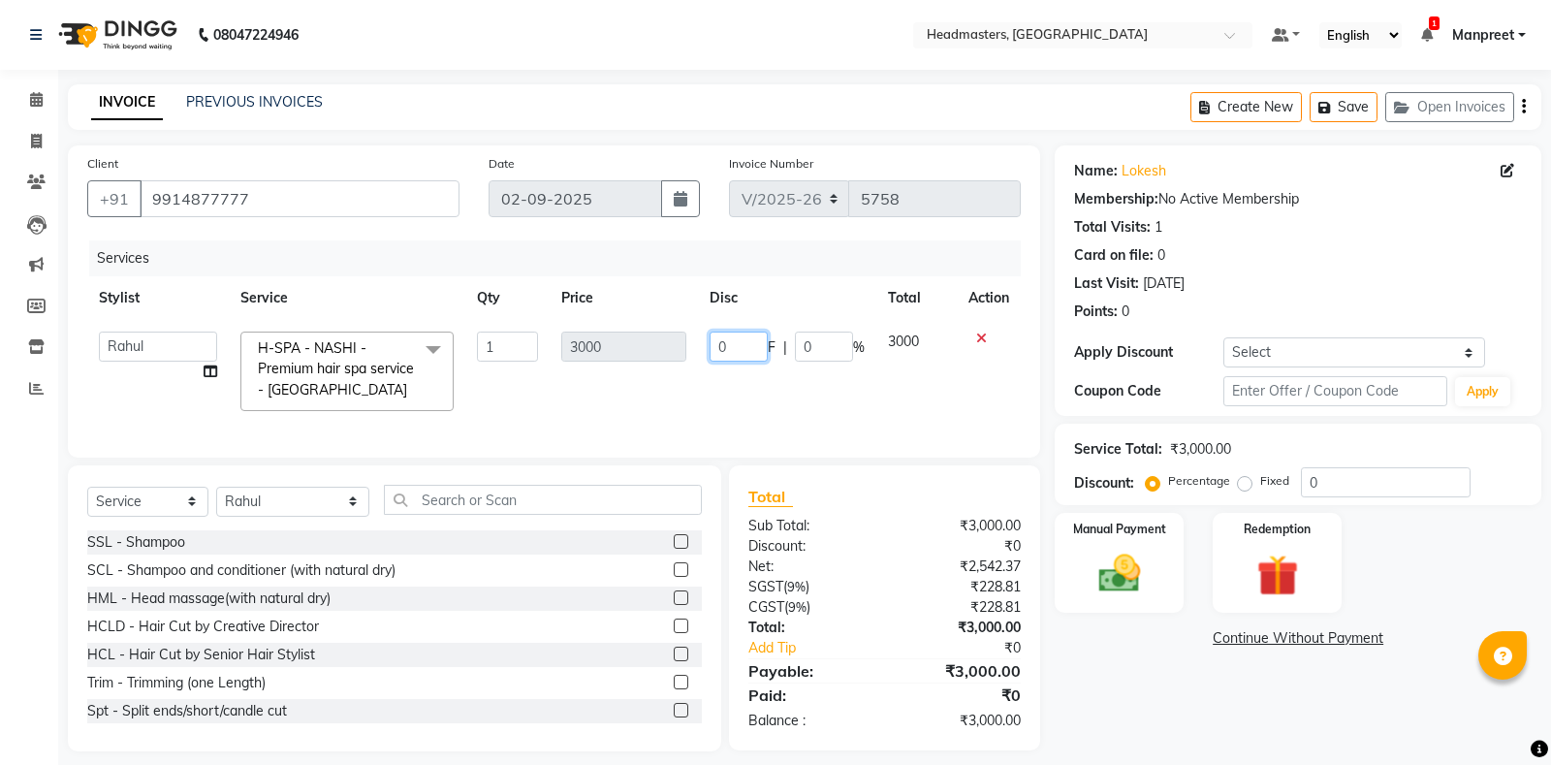
click at [719, 344] on input "0" at bounding box center [738, 346] width 58 height 30
type input "500"
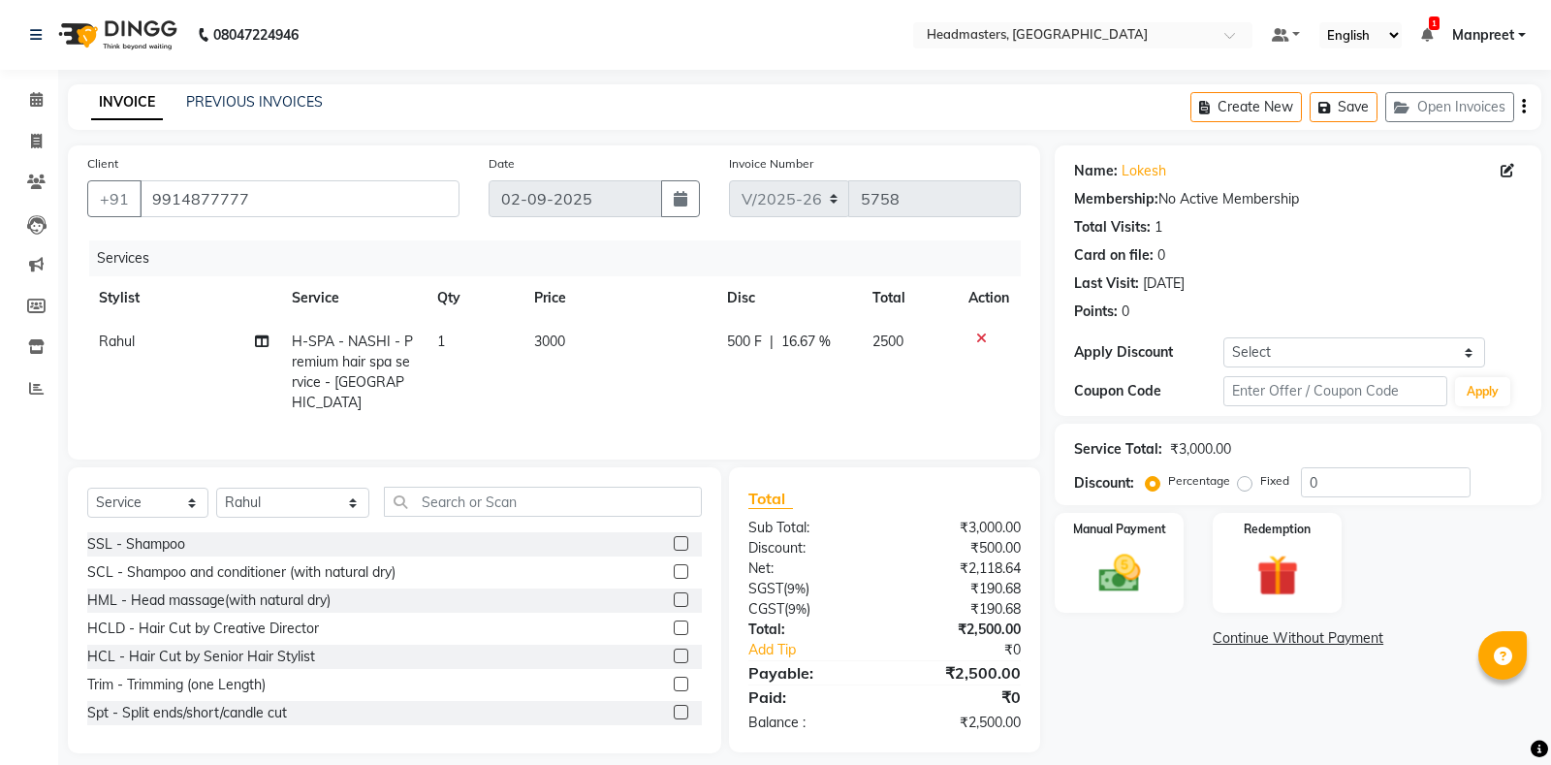
click at [734, 388] on td "500 F | 16.67 %" at bounding box center [787, 372] width 145 height 105
select select "60725"
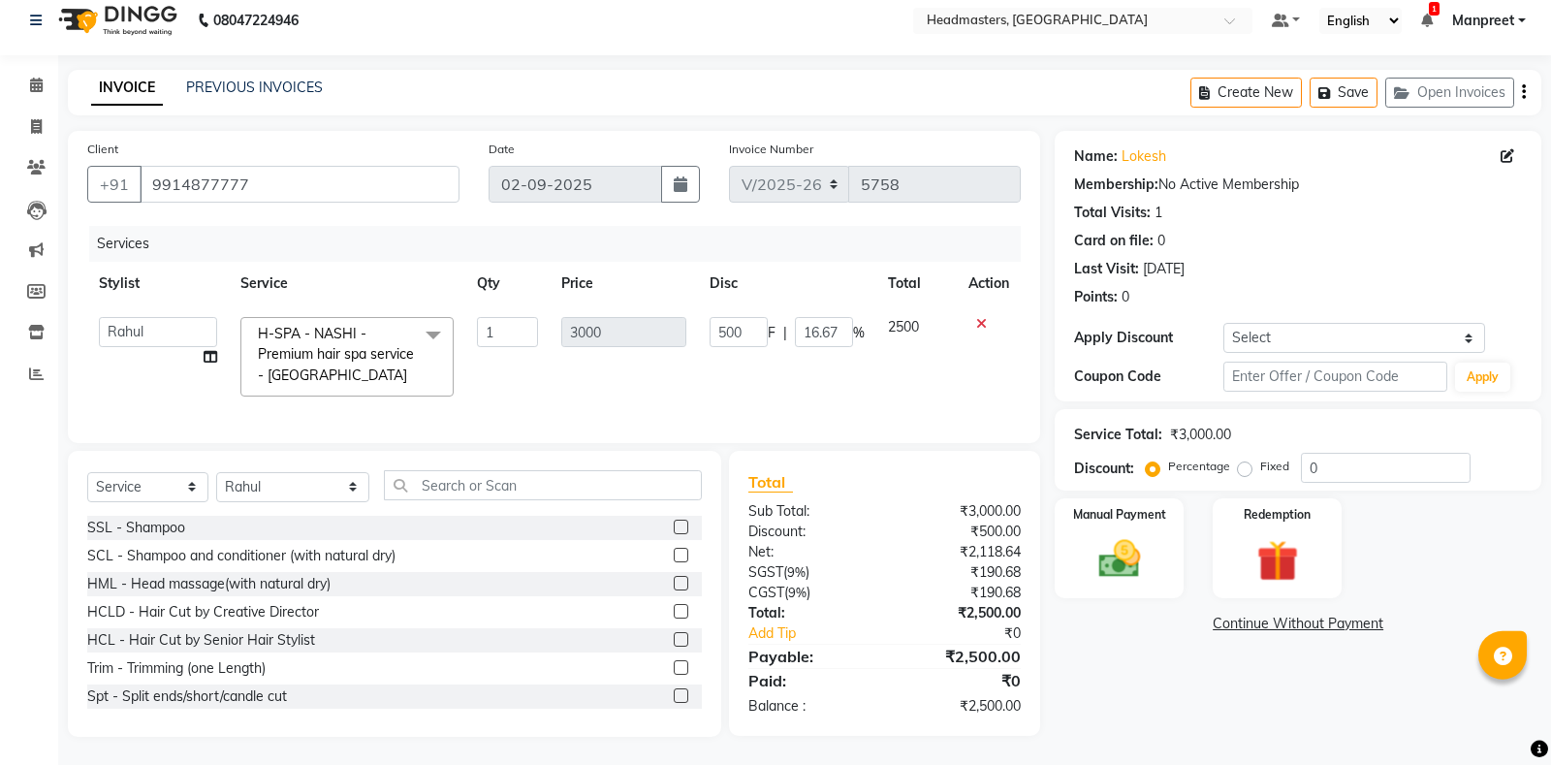
scroll to position [15, 0]
click at [35, 374] on icon at bounding box center [36, 373] width 15 height 15
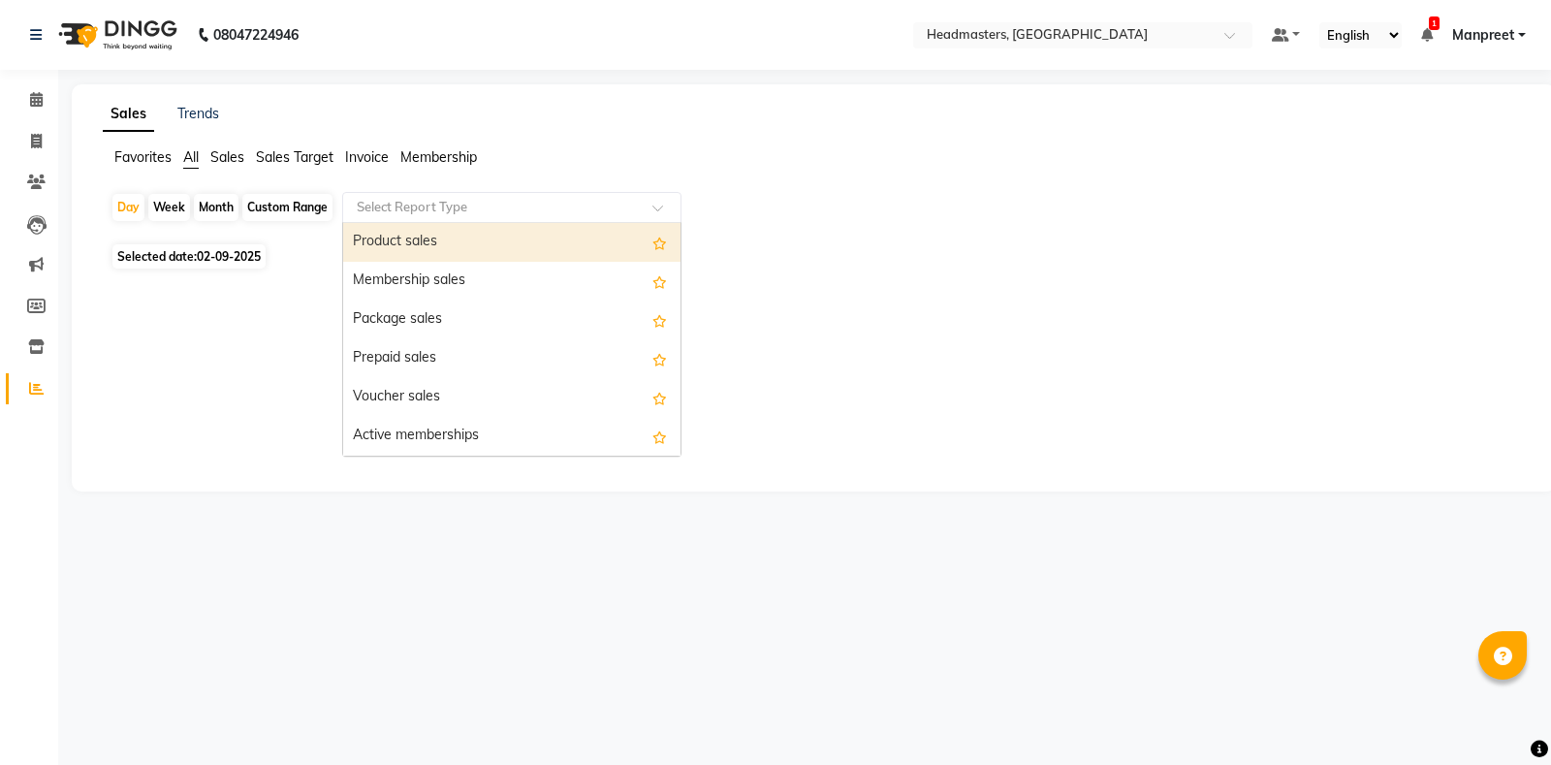
click at [403, 202] on input "text" at bounding box center [492, 207] width 279 height 19
click at [440, 234] on div "Product sales" at bounding box center [511, 242] width 337 height 39
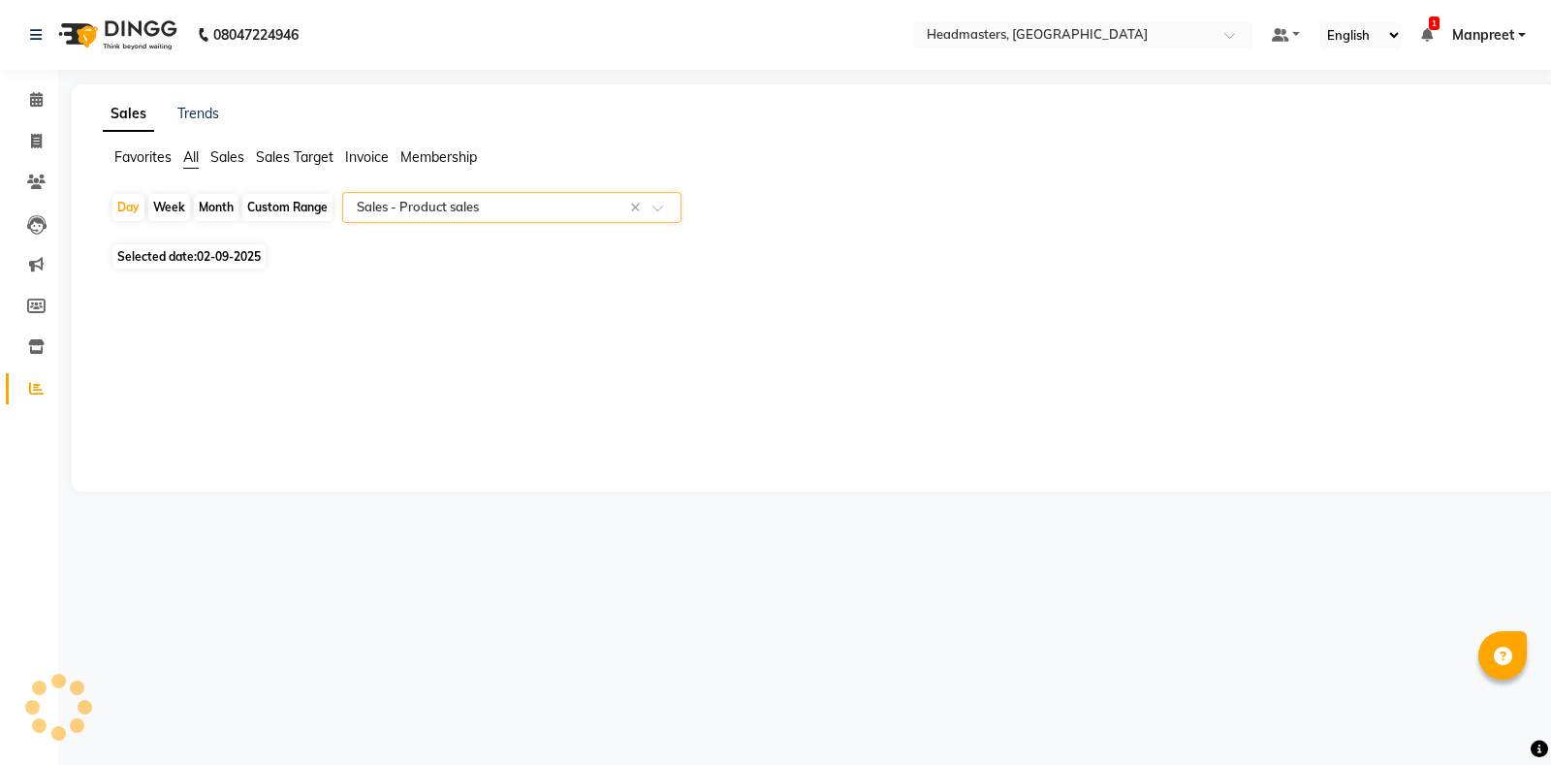
select select "csv"
click at [37, 97] on icon at bounding box center [36, 99] width 13 height 15
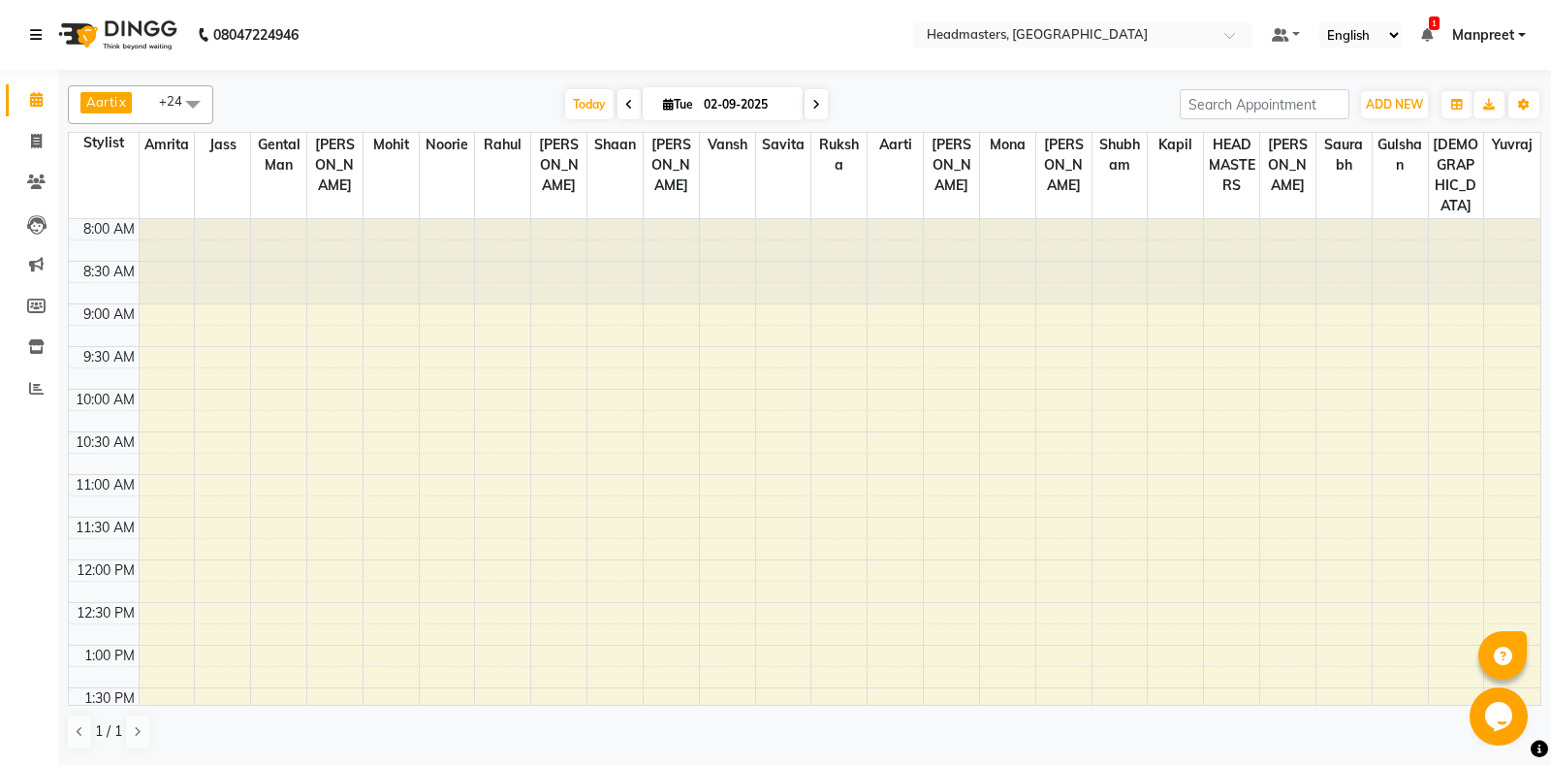
click at [33, 36] on icon at bounding box center [36, 35] width 12 height 14
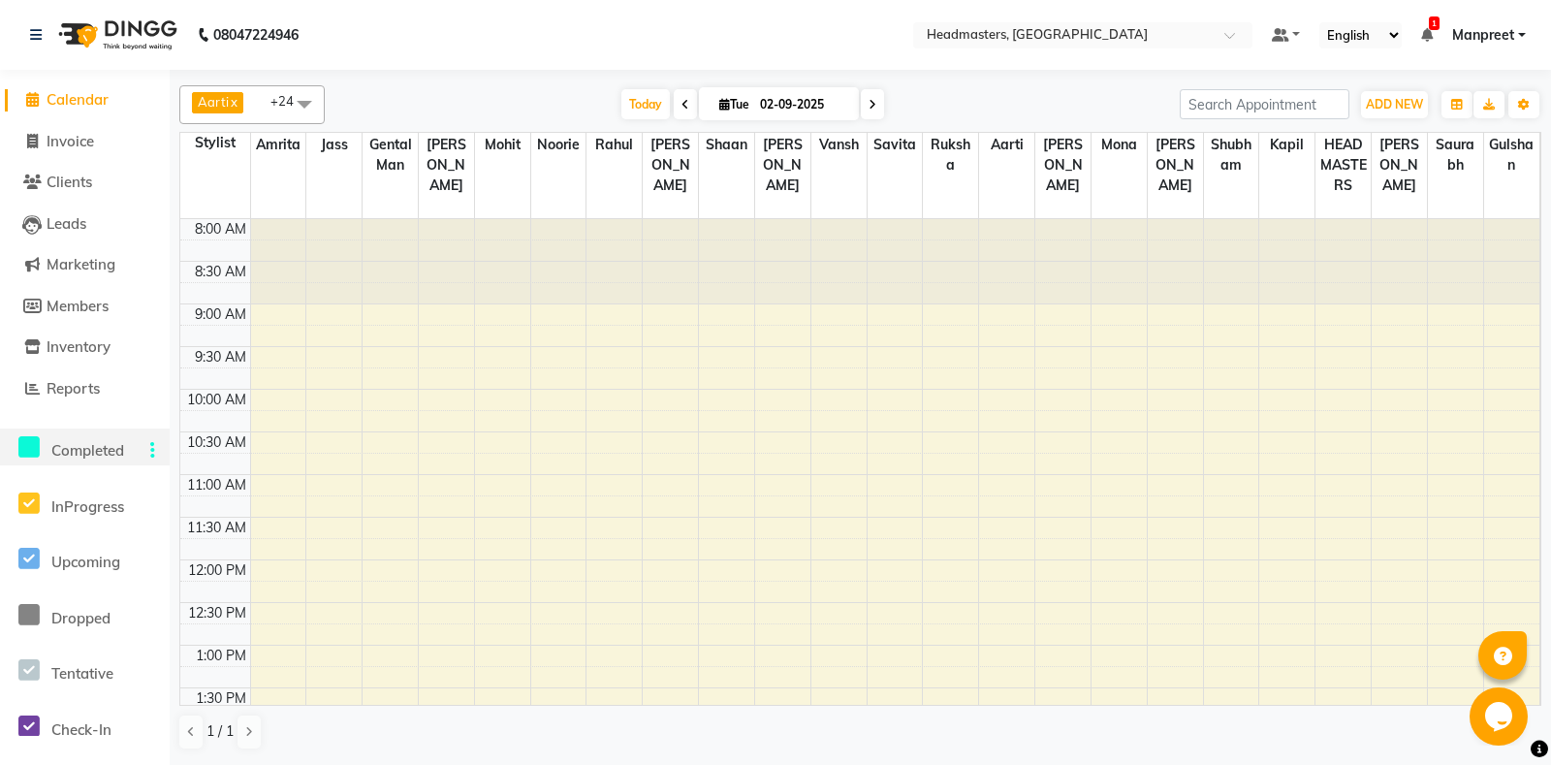
click at [28, 444] on icon at bounding box center [28, 447] width 21 height 24
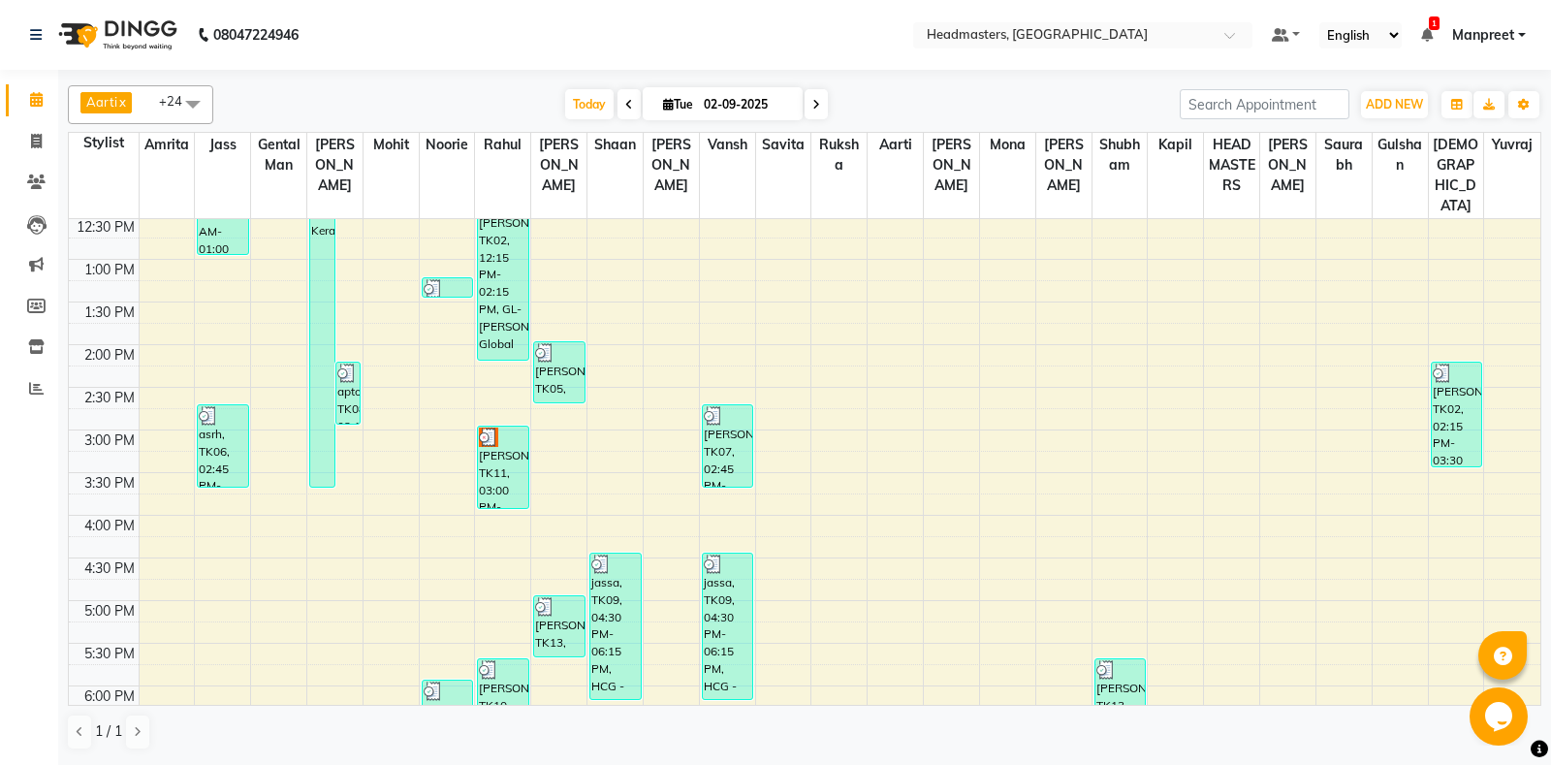
scroll to position [407, 0]
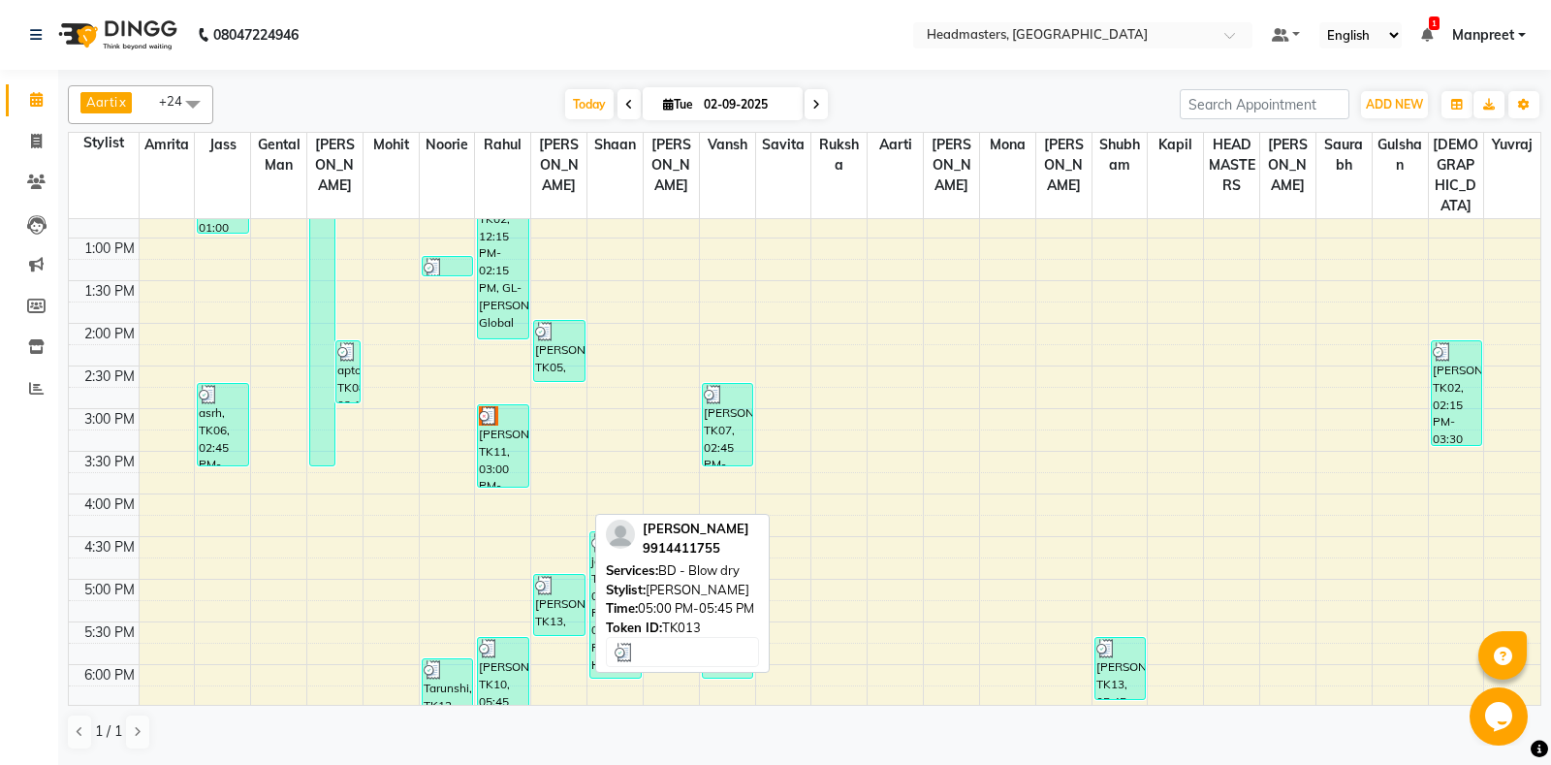
click at [571, 584] on div "[PERSON_NAME], TK13, 05:00 PM-05:45 PM, BD - Blow dry" at bounding box center [558, 605] width 49 height 60
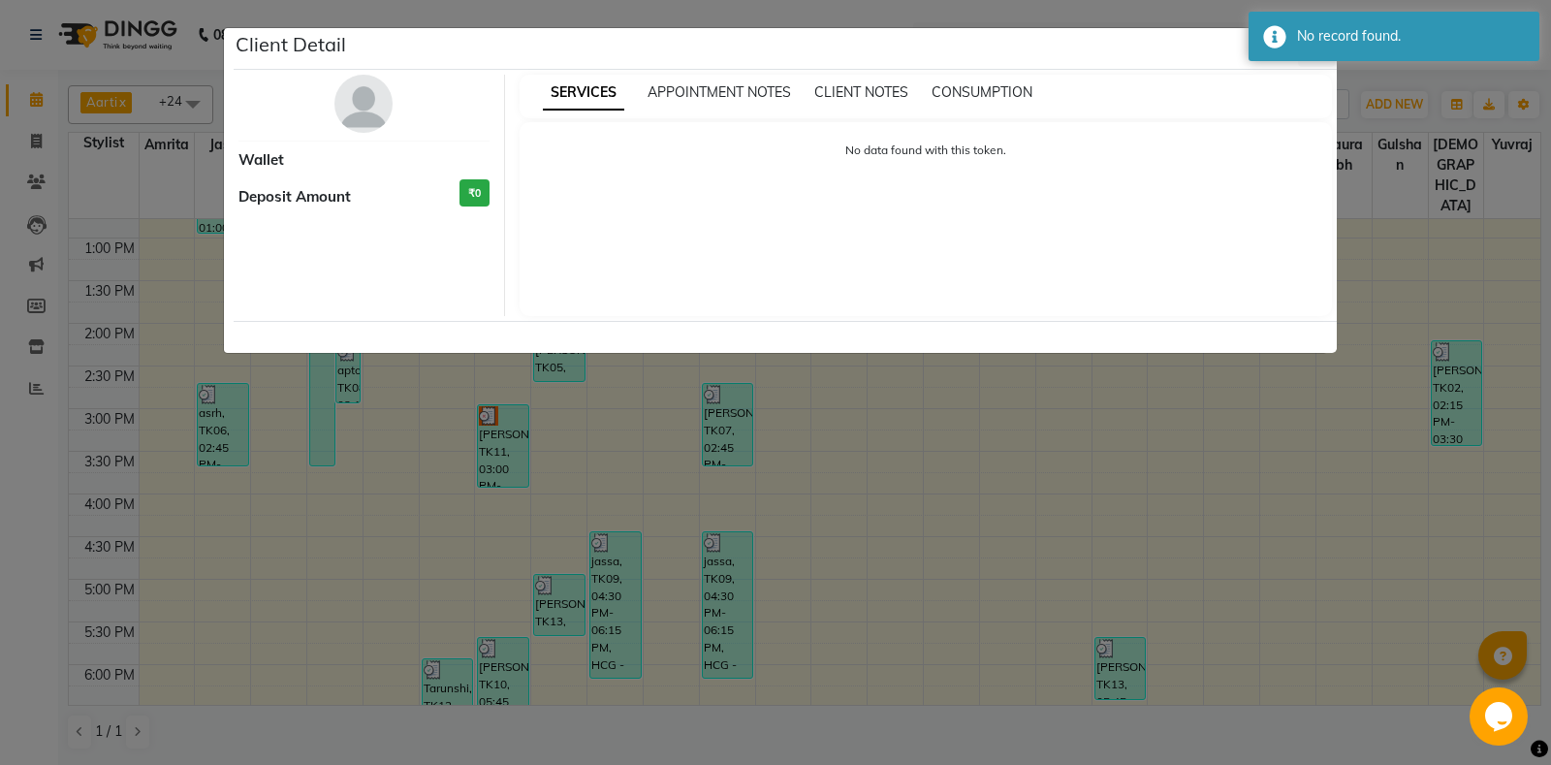
click at [808, 524] on ngb-modal-window "Client Detail Wallet Deposit Amount ₹0 SERVICES APPOINTMENT NOTES CLIENT NOTES …" at bounding box center [775, 382] width 1551 height 765
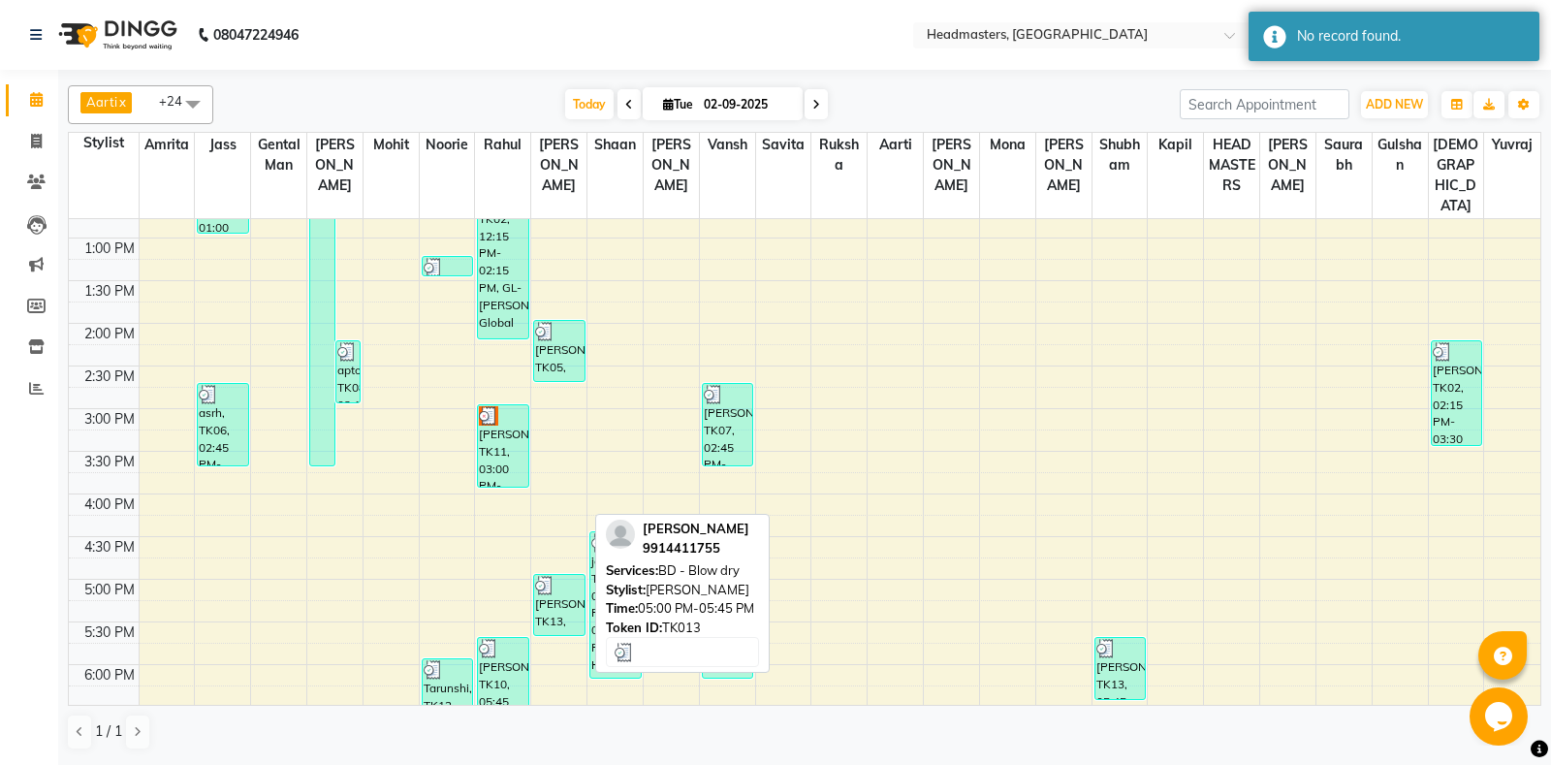
click at [551, 586] on div "[PERSON_NAME], TK13, 05:00 PM-05:45 PM, BD - Blow dry" at bounding box center [558, 605] width 49 height 60
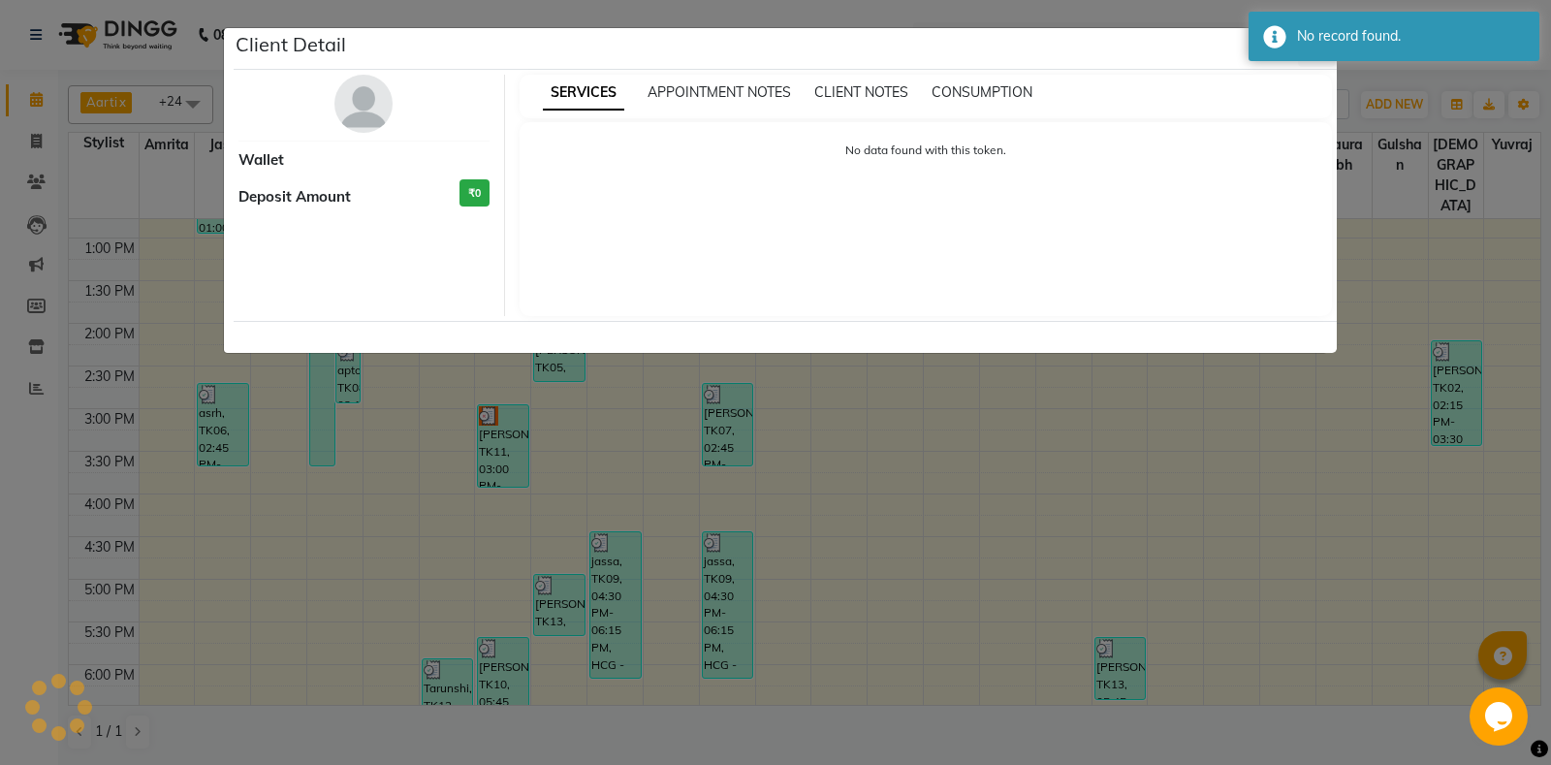
select select "3"
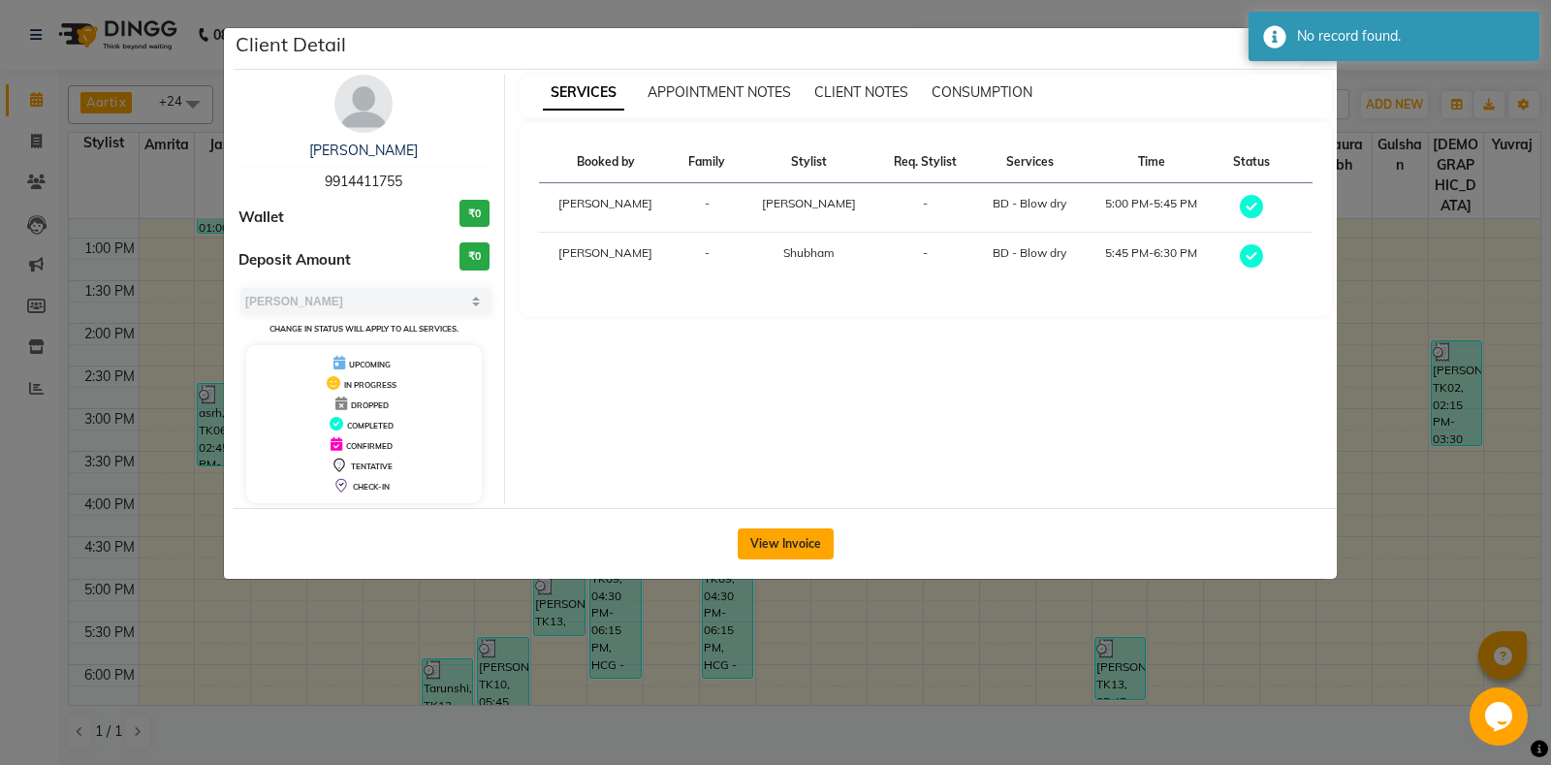
click at [798, 543] on button "View Invoice" at bounding box center [786, 543] width 96 height 31
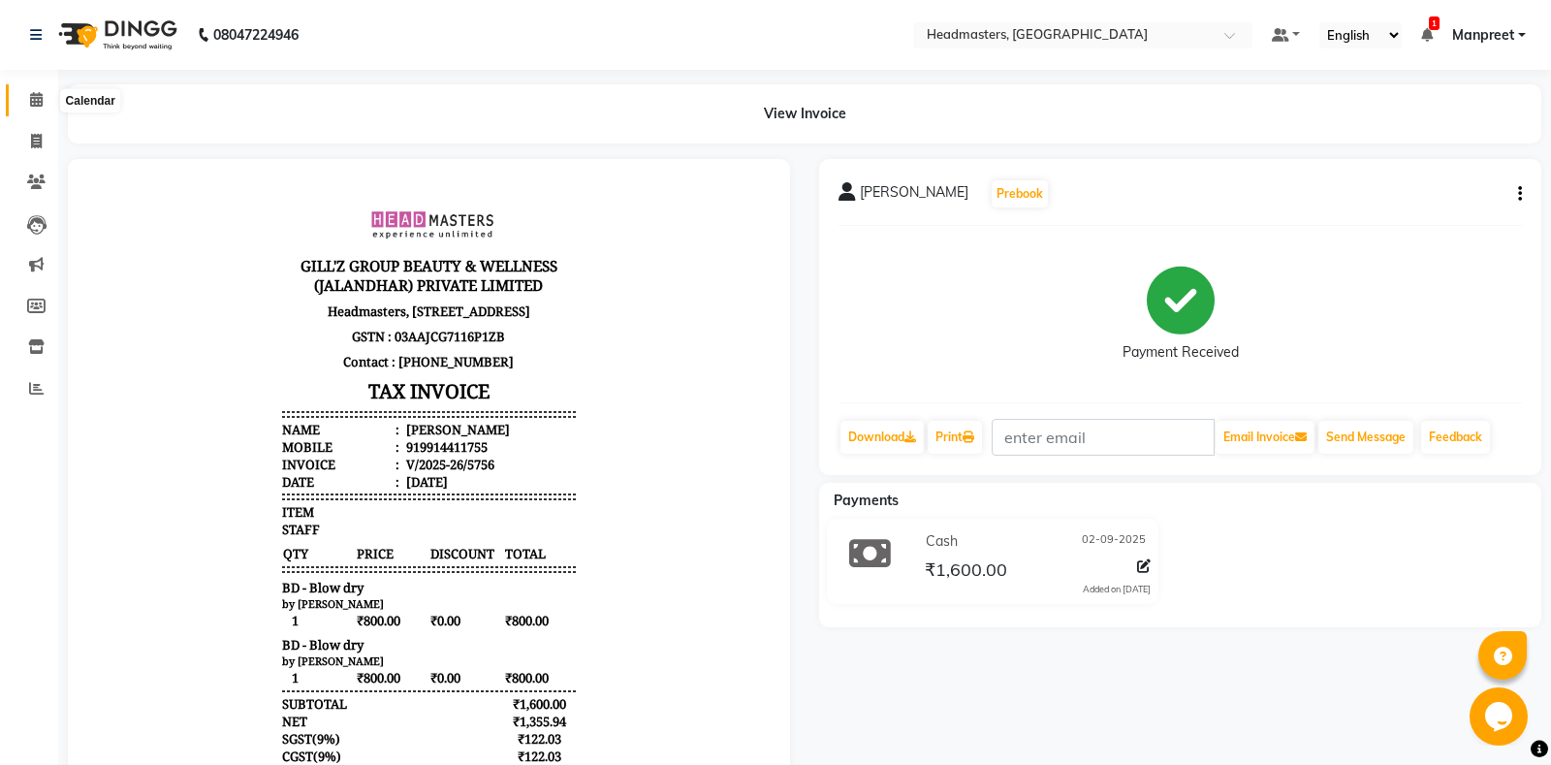
click at [39, 96] on icon at bounding box center [36, 99] width 13 height 15
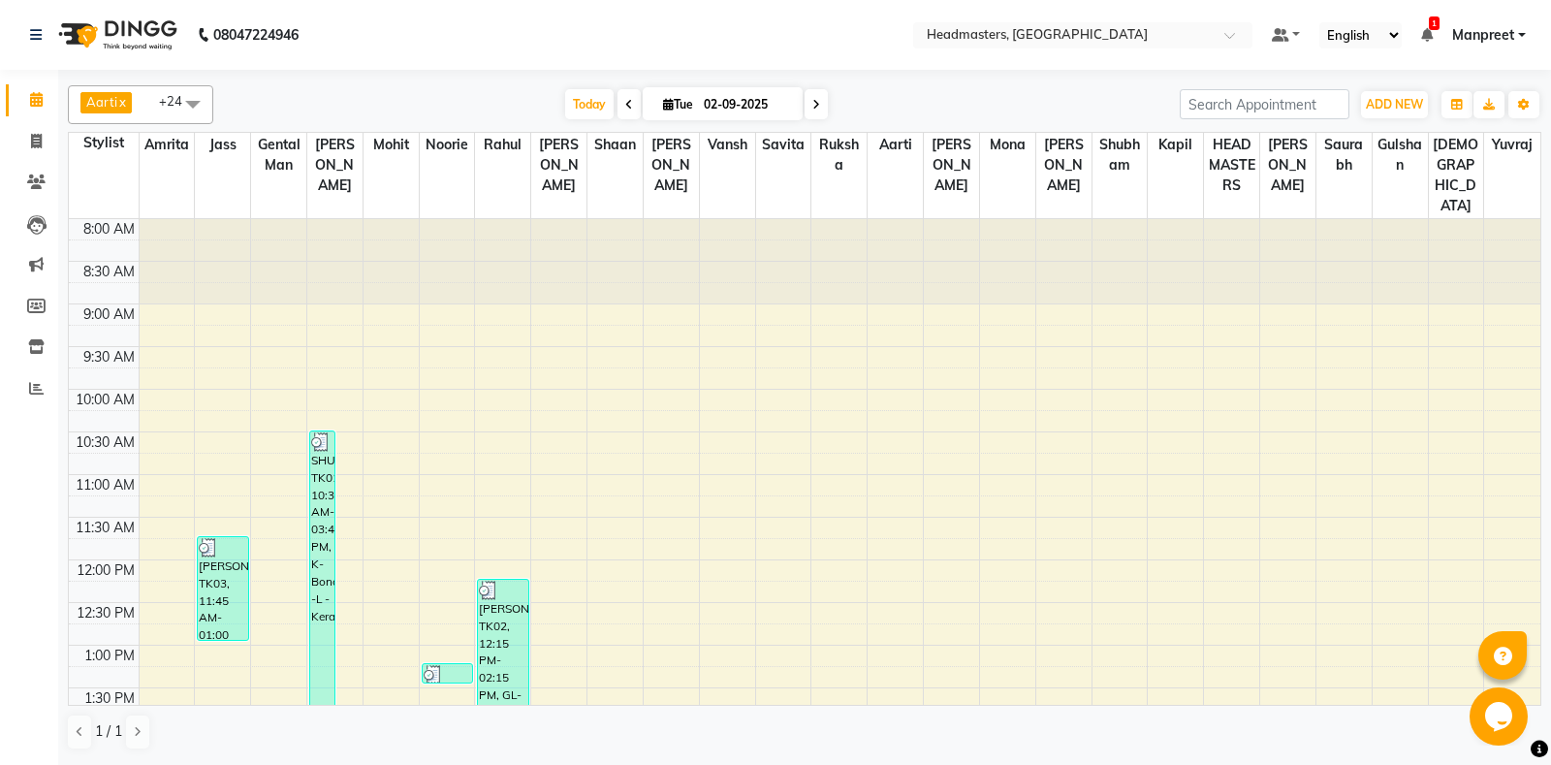
click at [1550, 382] on div "[PERSON_NAME] x Amrita x [PERSON_NAME] x Gental Man x Gulshan x HEADMASTERS x J…" at bounding box center [804, 416] width 1492 height 693
